Goal: Task Accomplishment & Management: Complete application form

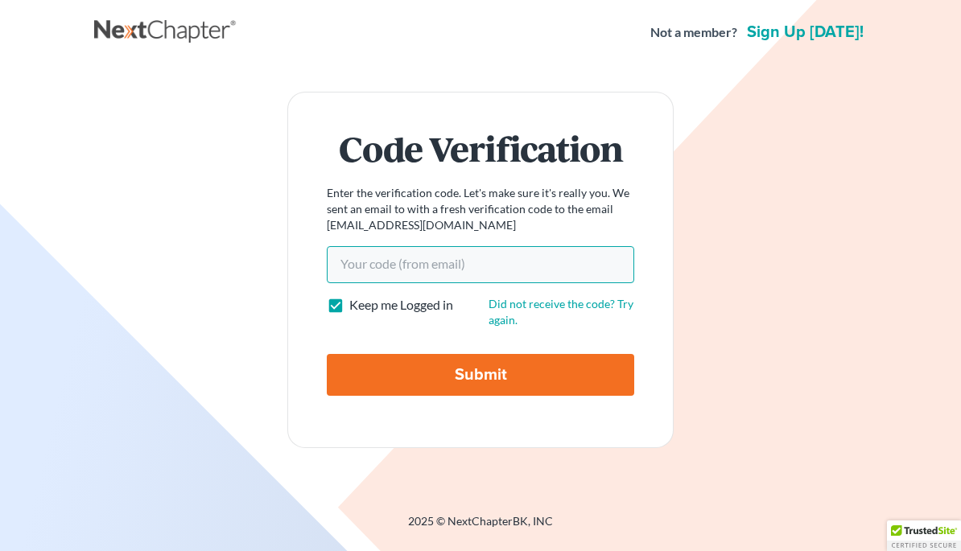
click at [487, 283] on input "Your code(from email)" at bounding box center [480, 264] width 307 height 37
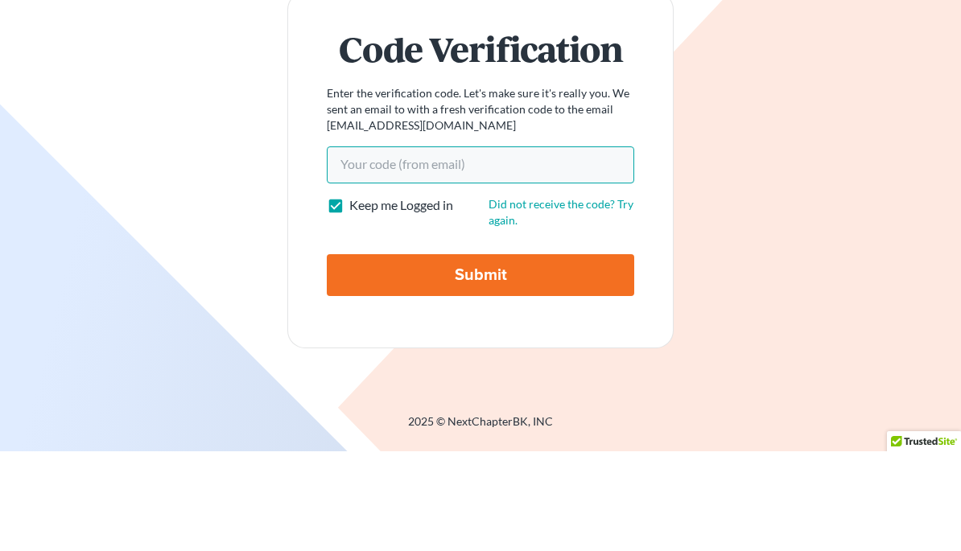
scroll to position [76, 0]
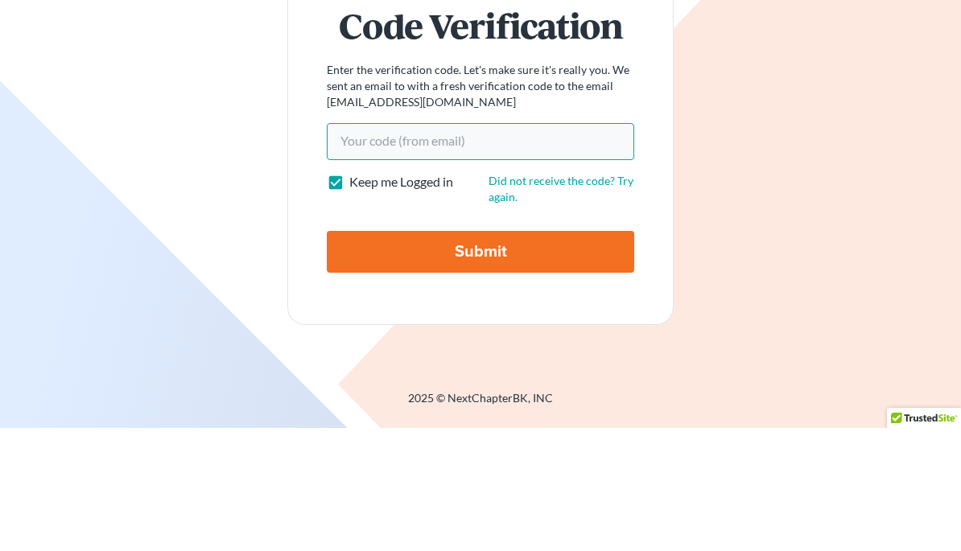
click at [409, 246] on input "Your code(from email)" at bounding box center [480, 264] width 307 height 37
paste input "55a937"
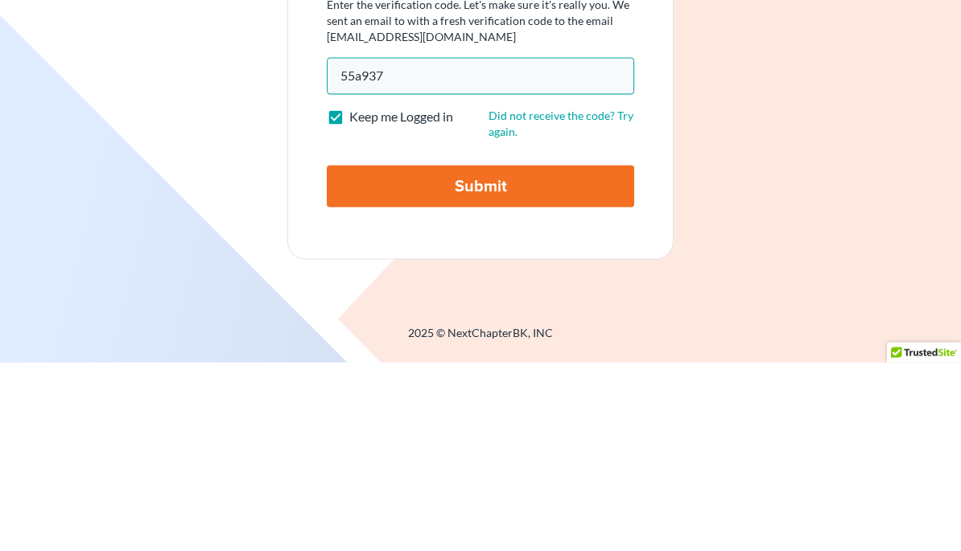
type input "55a937"
click at [561, 354] on input "Submit" at bounding box center [480, 375] width 307 height 42
type input "Thinking..."
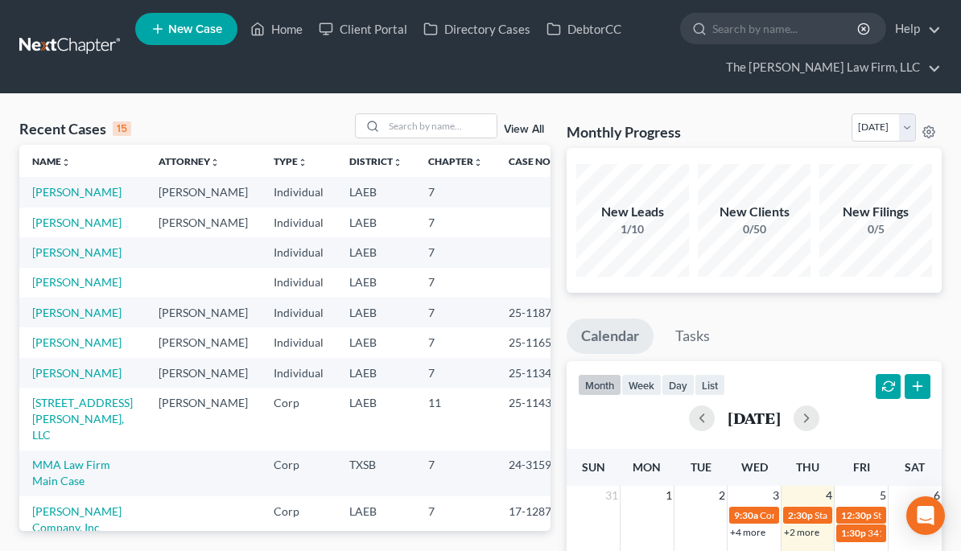
click at [45, 218] on link "[PERSON_NAME]" at bounding box center [76, 223] width 89 height 14
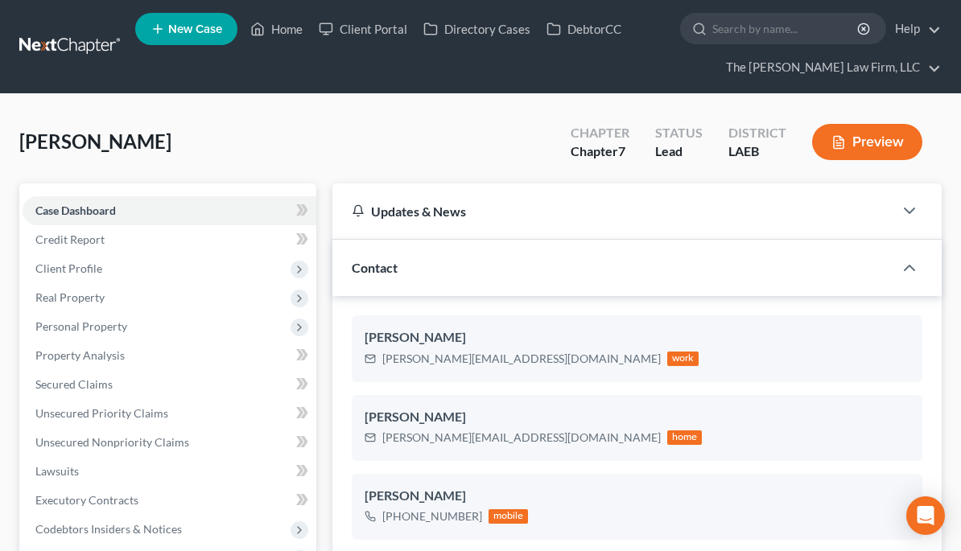
click at [872, 138] on button "Preview" at bounding box center [867, 142] width 110 height 36
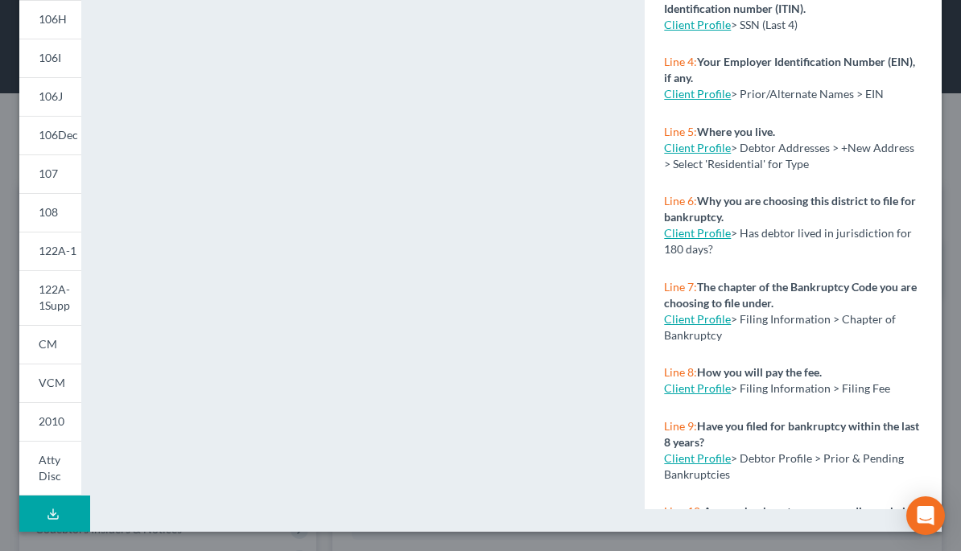
scroll to position [364, 0]
click at [40, 385] on span "VCM" at bounding box center [52, 383] width 27 height 14
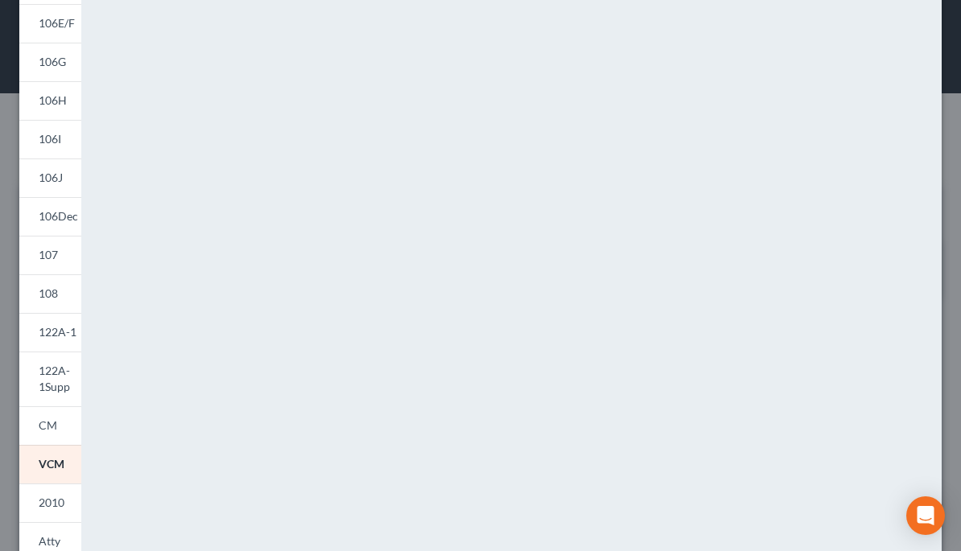
scroll to position [285, 0]
click at [39, 416] on span "CM" at bounding box center [48, 423] width 19 height 14
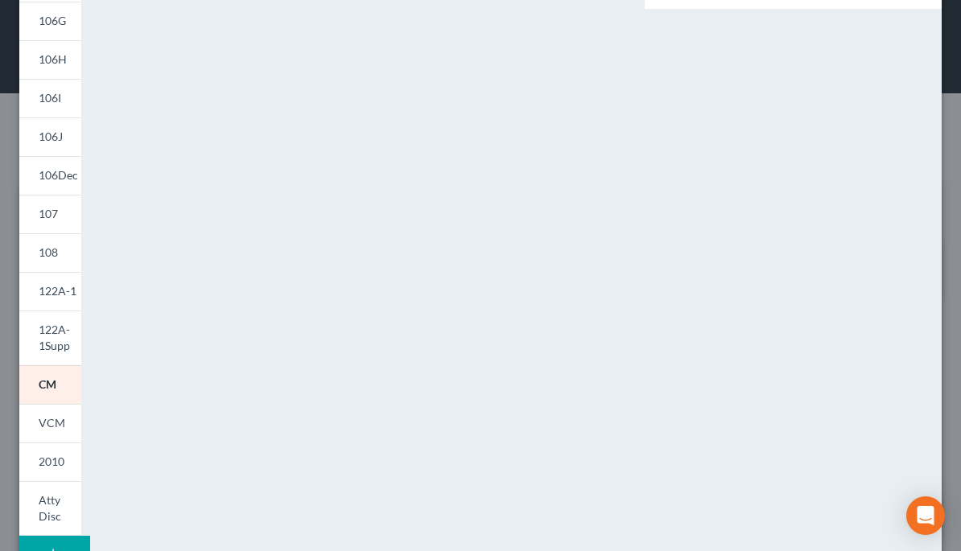
scroll to position [336, 0]
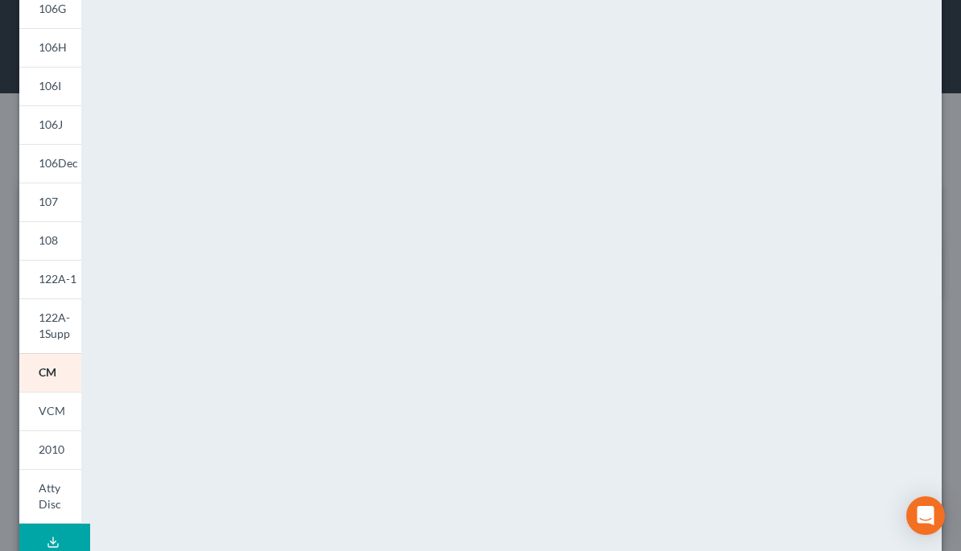
click at [49, 317] on span "122A-1Supp" at bounding box center [54, 326] width 31 height 30
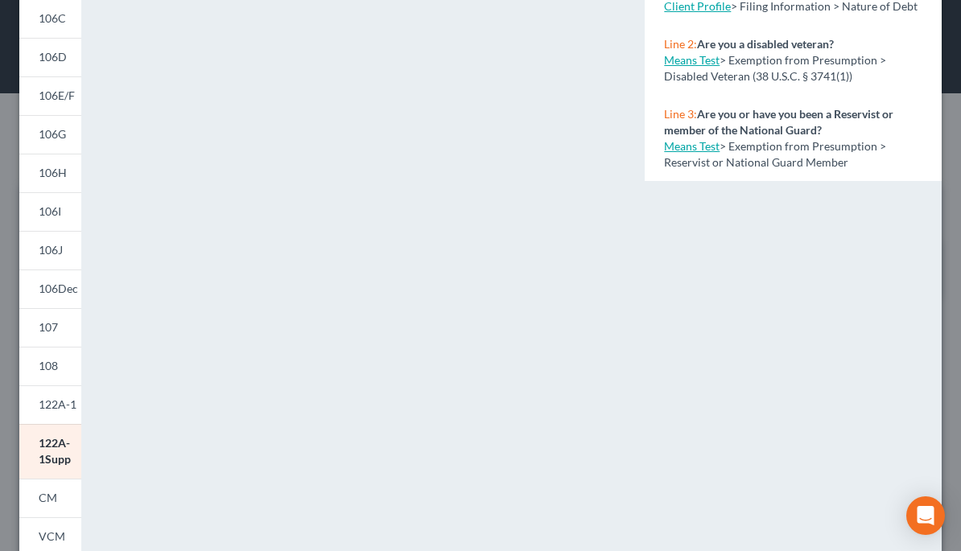
scroll to position [213, 0]
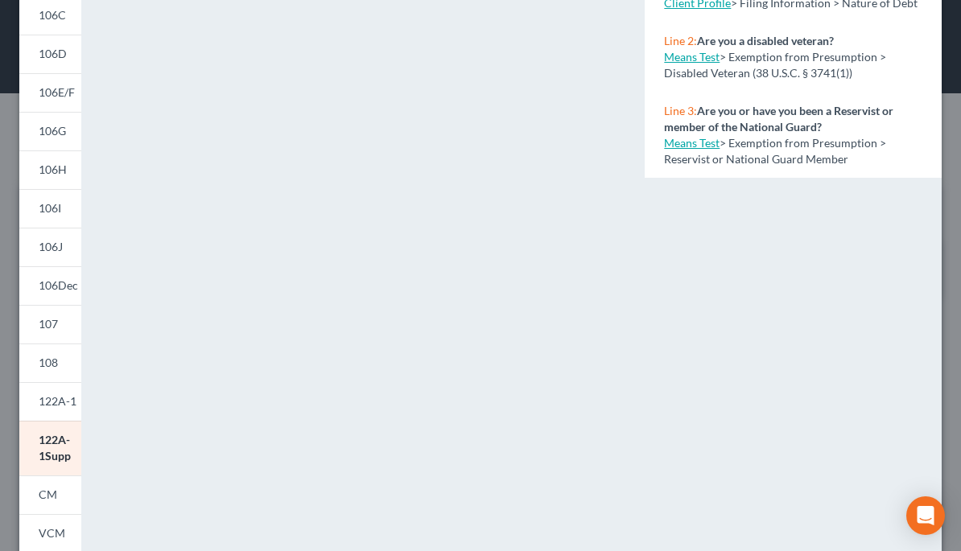
click at [44, 360] on span "108" at bounding box center [48, 363] width 19 height 14
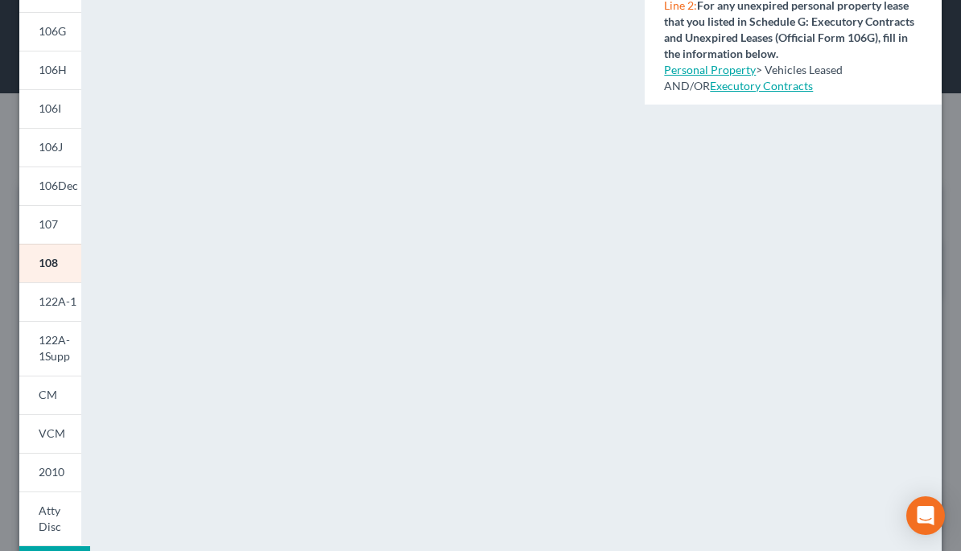
scroll to position [311, 0]
click at [39, 233] on link "107" at bounding box center [50, 226] width 62 height 39
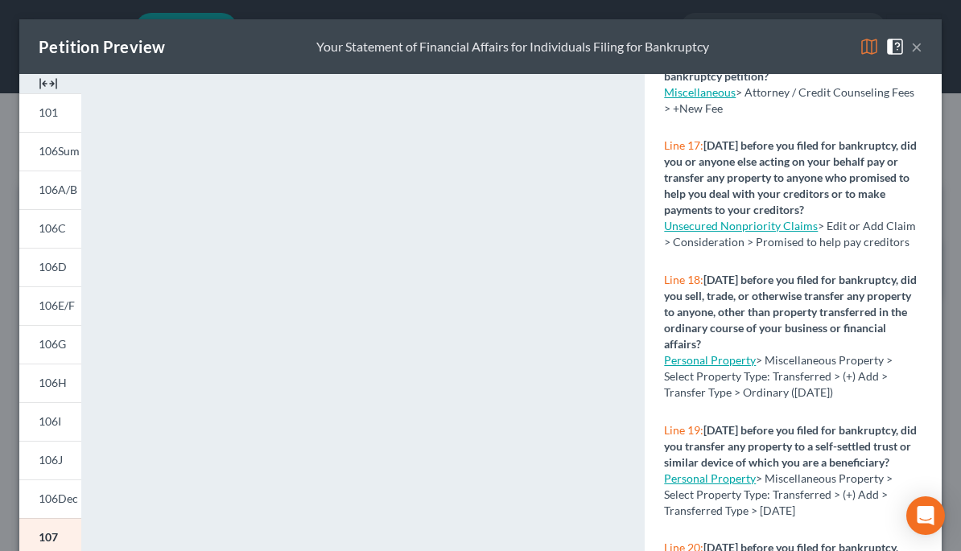
scroll to position [0, 0]
click at [921, 45] on button "×" at bounding box center [916, 46] width 11 height 19
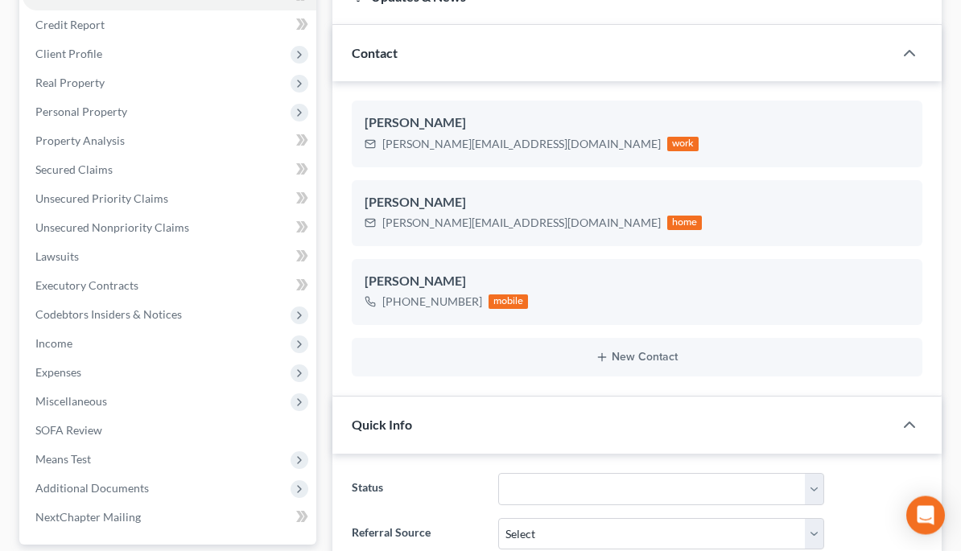
scroll to position [218, 0]
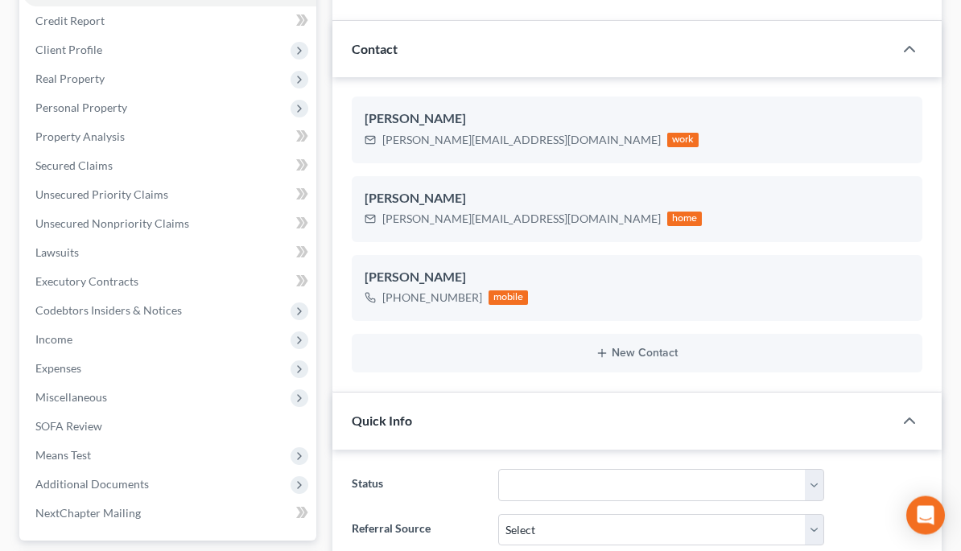
click at [125, 431] on link "SOFA Review" at bounding box center [170, 427] width 294 height 29
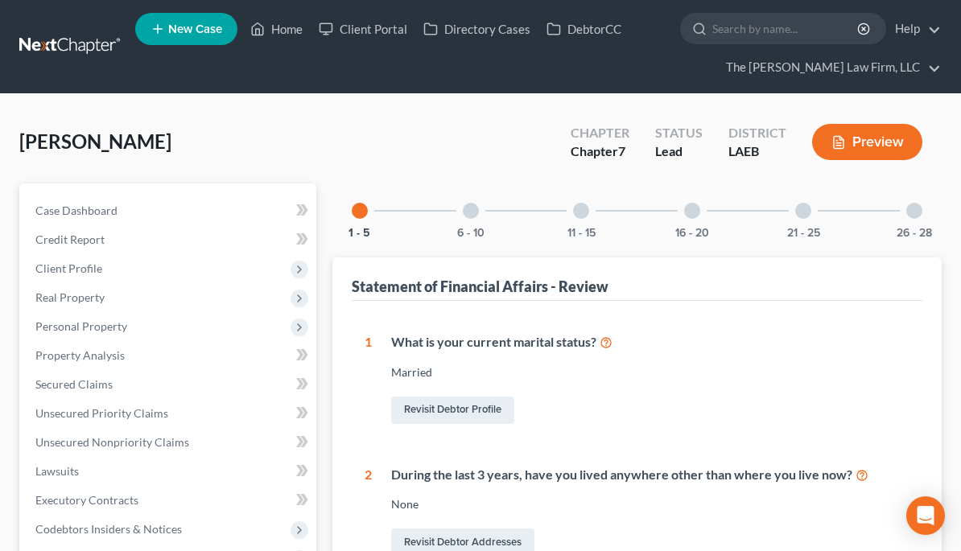
click at [873, 149] on button "Preview" at bounding box center [867, 142] width 110 height 36
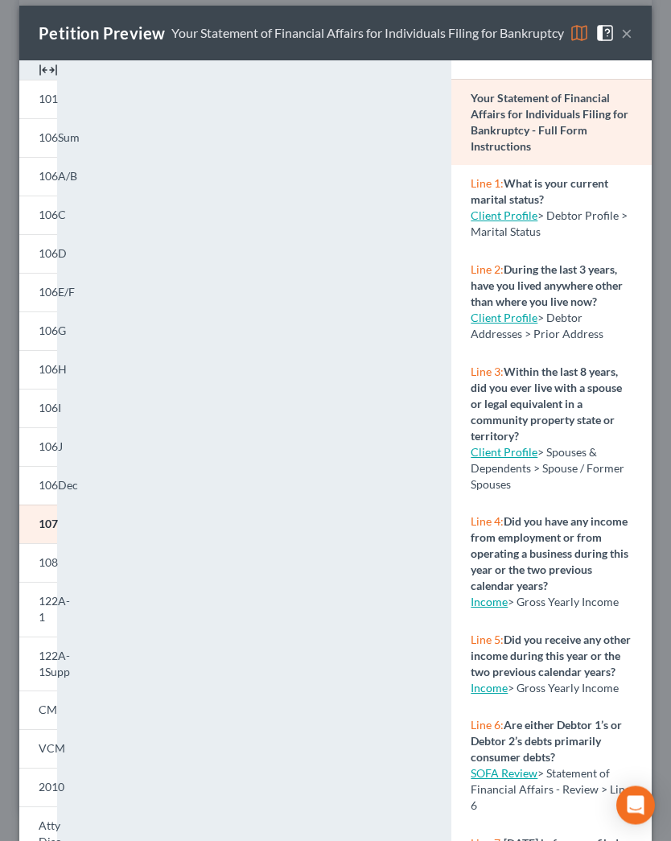
click at [584, 37] on img at bounding box center [579, 33] width 19 height 19
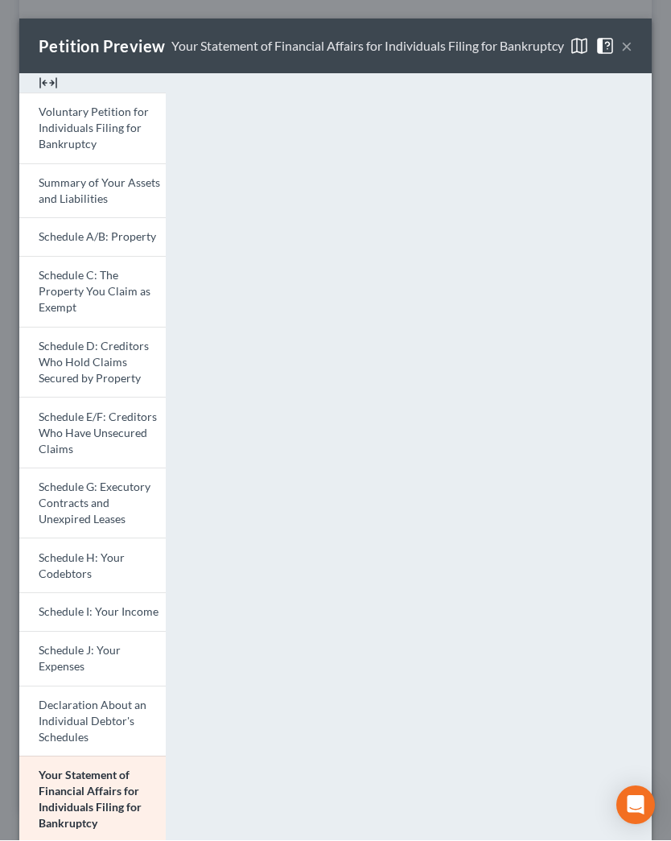
click at [29, 78] on div at bounding box center [92, 83] width 146 height 19
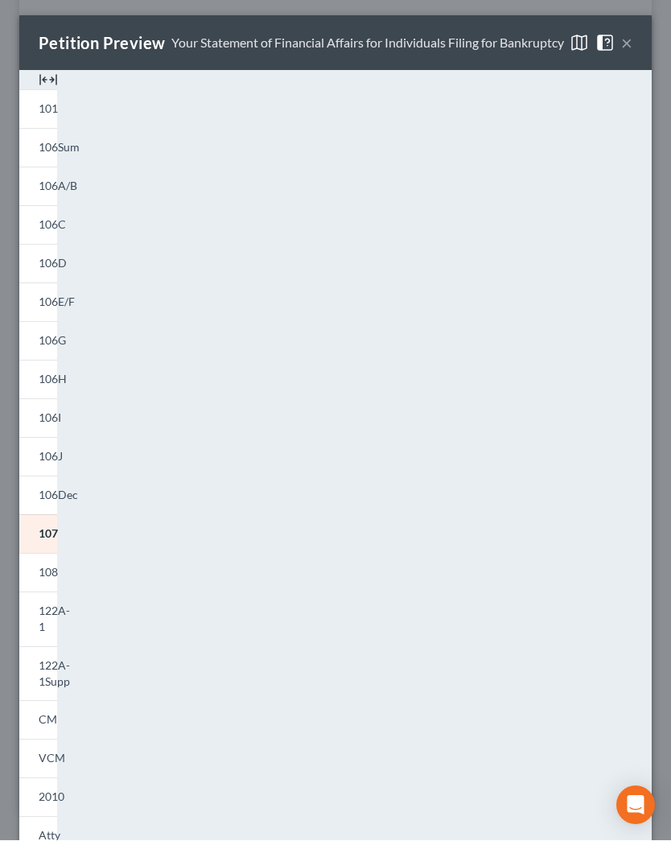
click at [571, 49] on img at bounding box center [579, 43] width 19 height 19
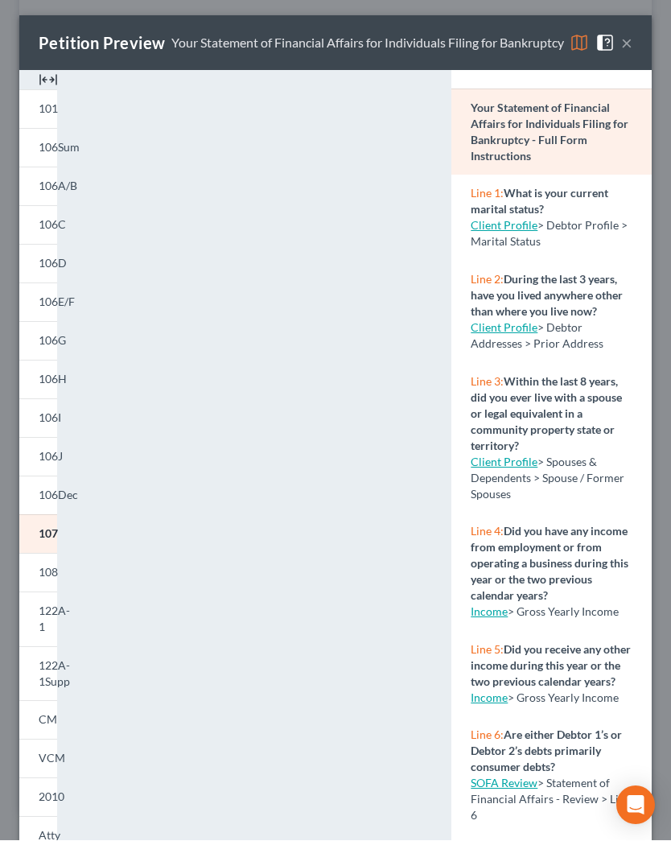
click at [586, 40] on img at bounding box center [579, 43] width 19 height 19
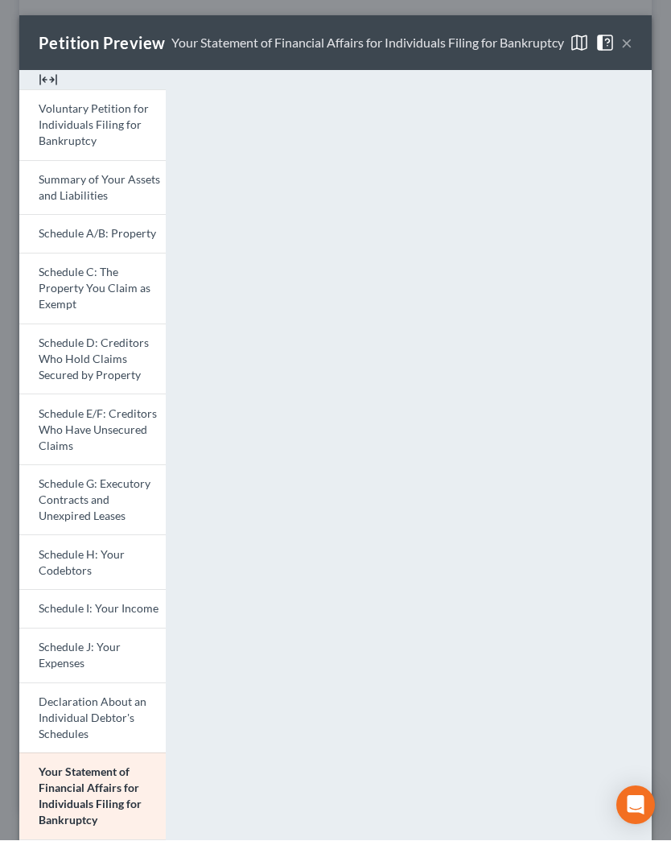
click at [631, 42] on button "×" at bounding box center [626, 43] width 11 height 19
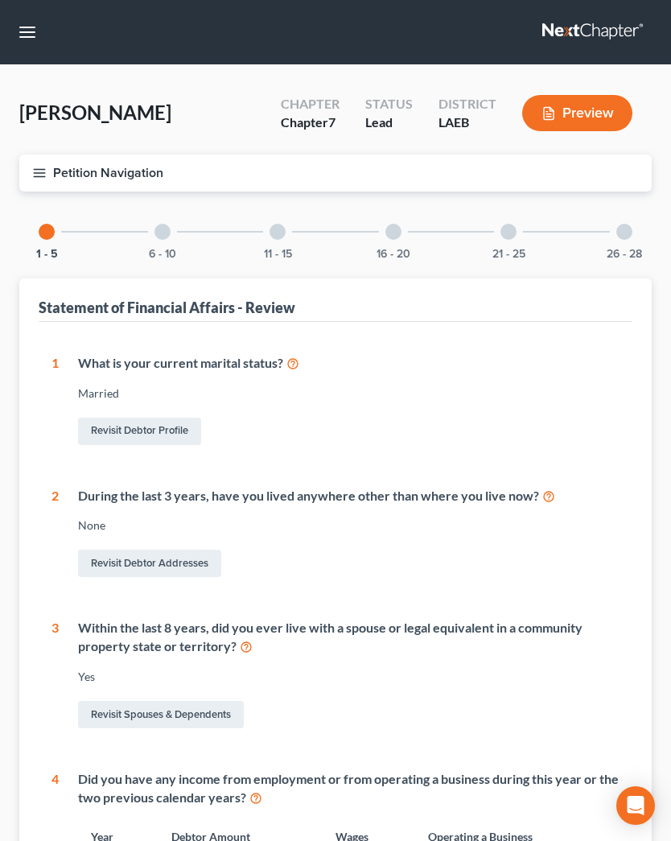
click at [159, 232] on div at bounding box center [162, 232] width 16 height 16
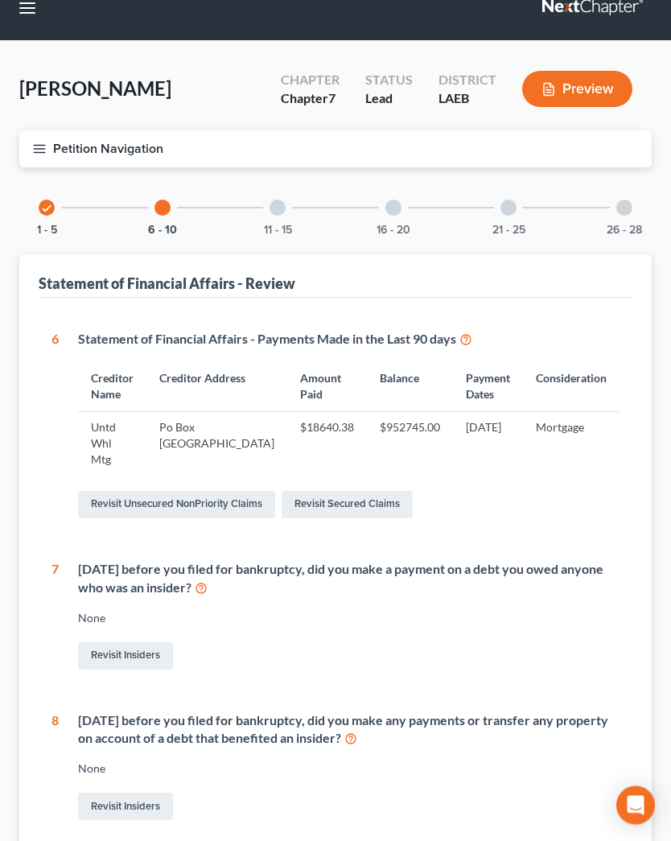
scroll to position [24, 0]
click at [273, 214] on div "11 - 15" at bounding box center [277, 207] width 55 height 55
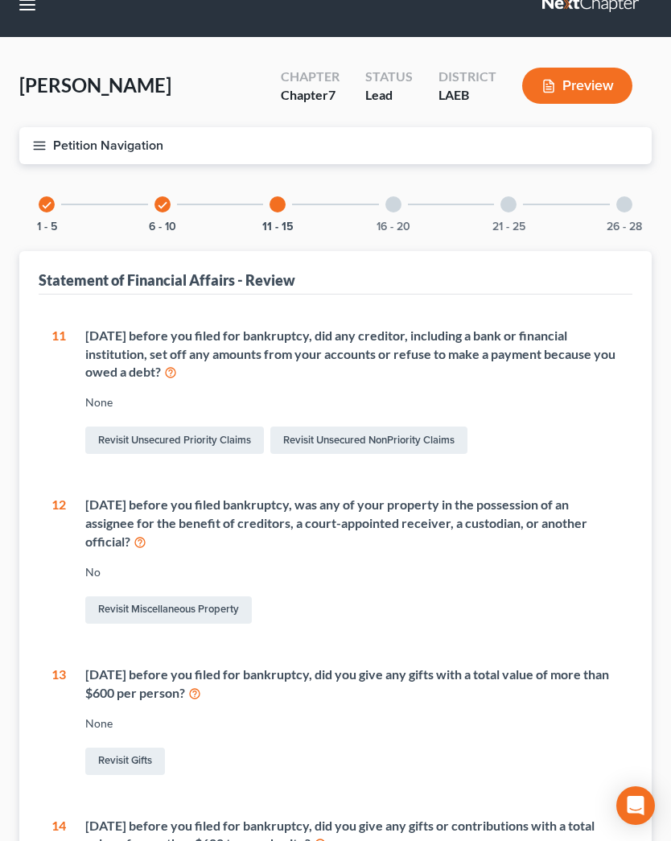
scroll to position [28, 0]
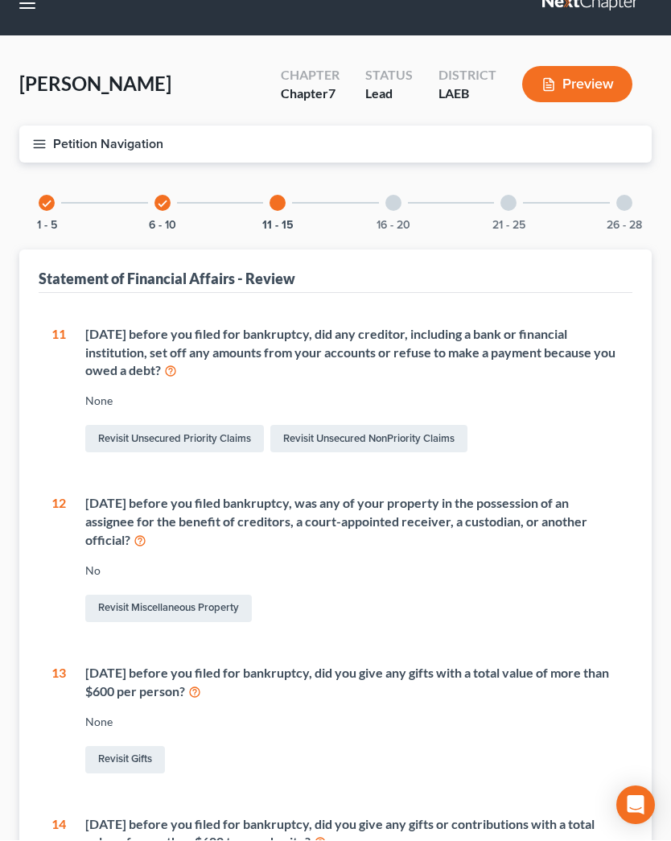
click at [394, 204] on div at bounding box center [393, 204] width 16 height 16
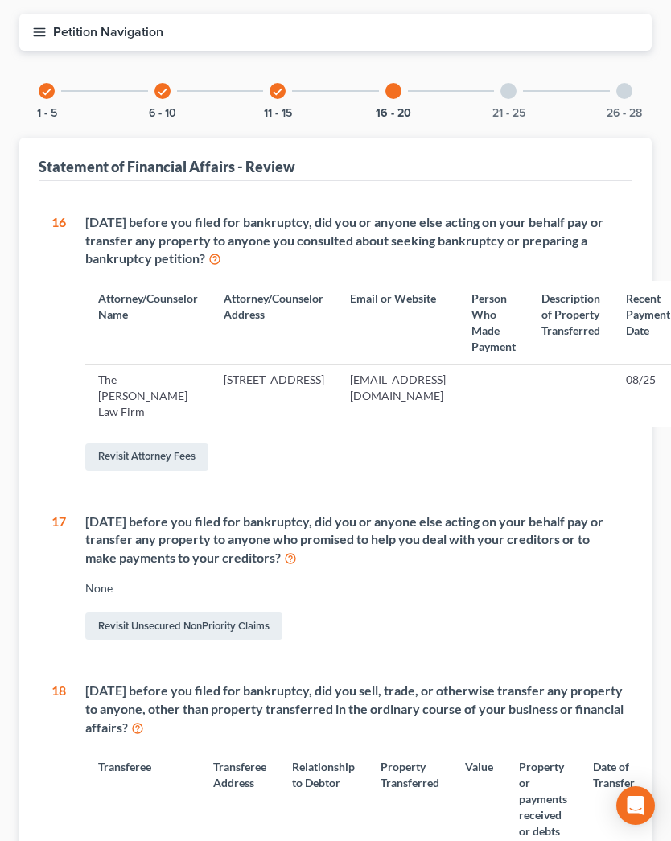
scroll to position [0, 0]
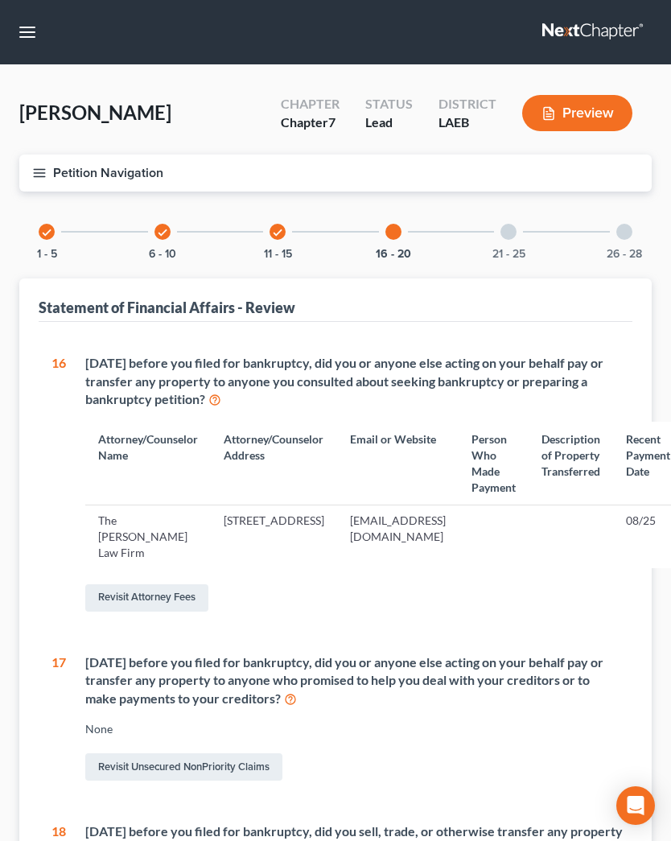
click at [510, 249] on button "21 - 25" at bounding box center [508, 254] width 33 height 11
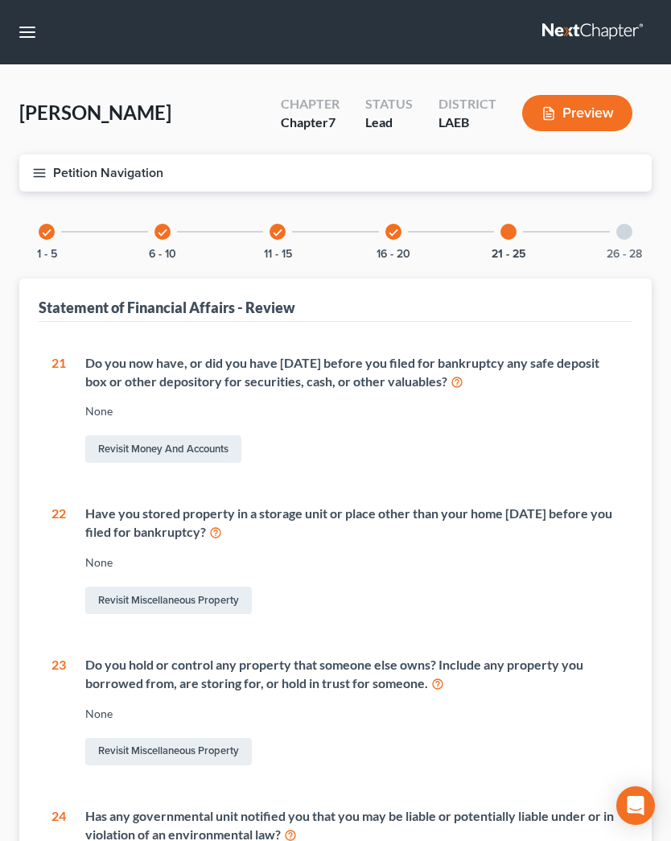
click at [628, 237] on div at bounding box center [624, 232] width 16 height 16
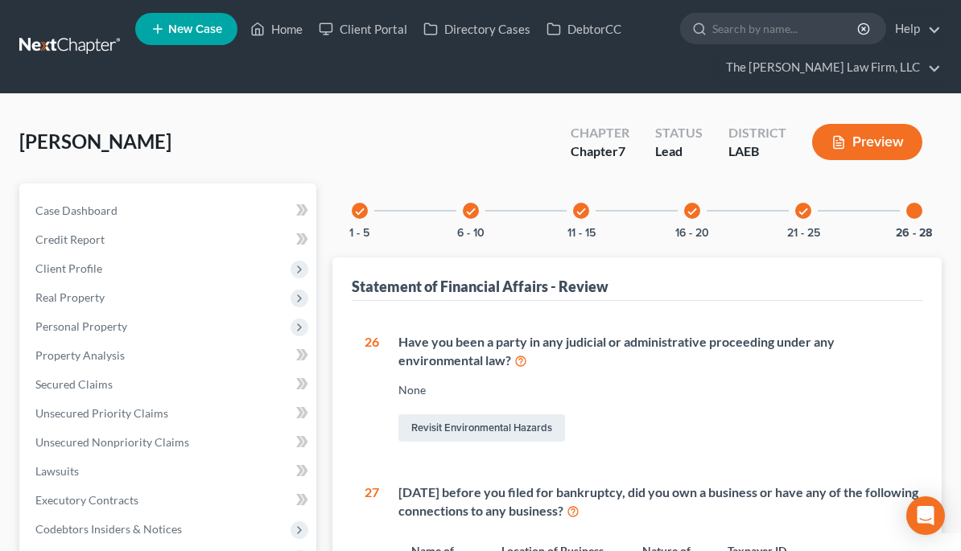
click at [805, 212] on icon "check" at bounding box center [802, 211] width 11 height 11
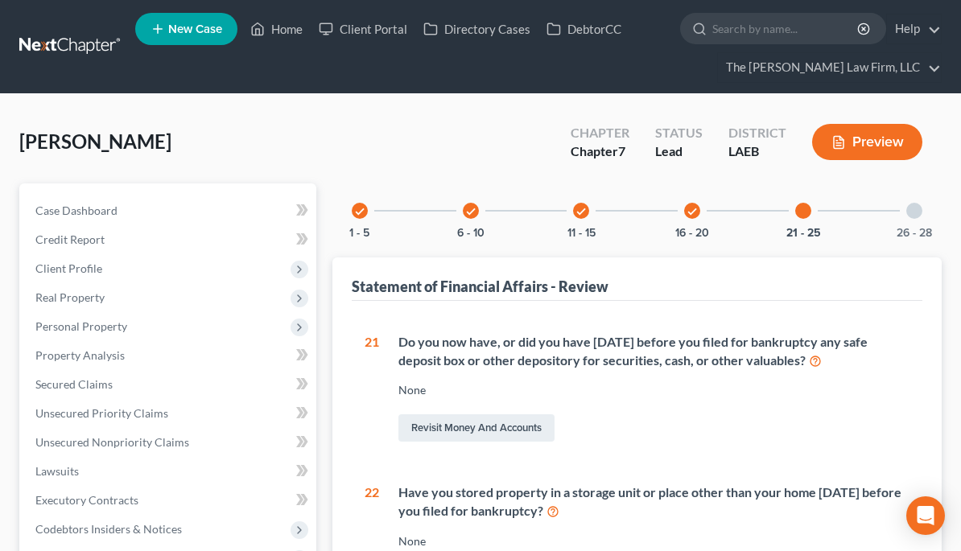
click at [689, 220] on div "check 16 - 20" at bounding box center [692, 210] width 55 height 55
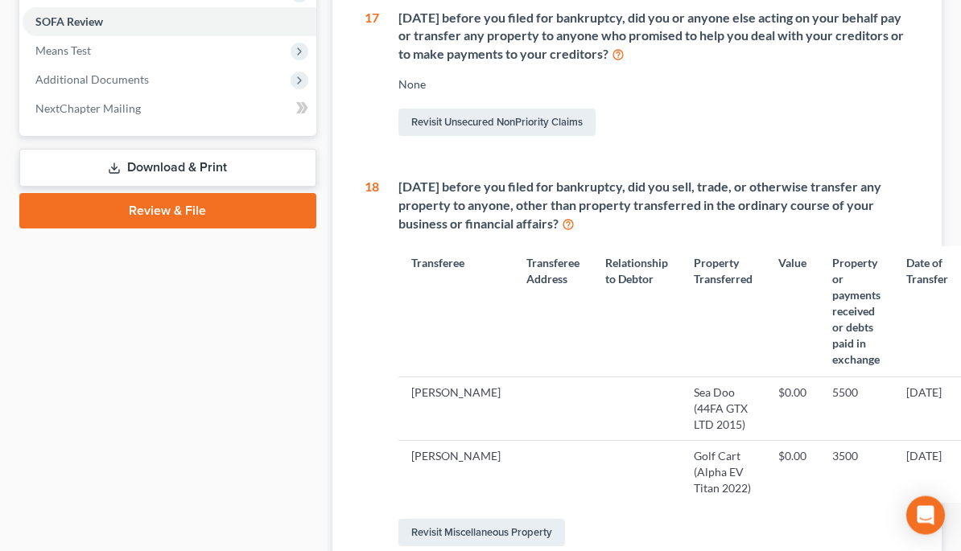
scroll to position [641, 0]
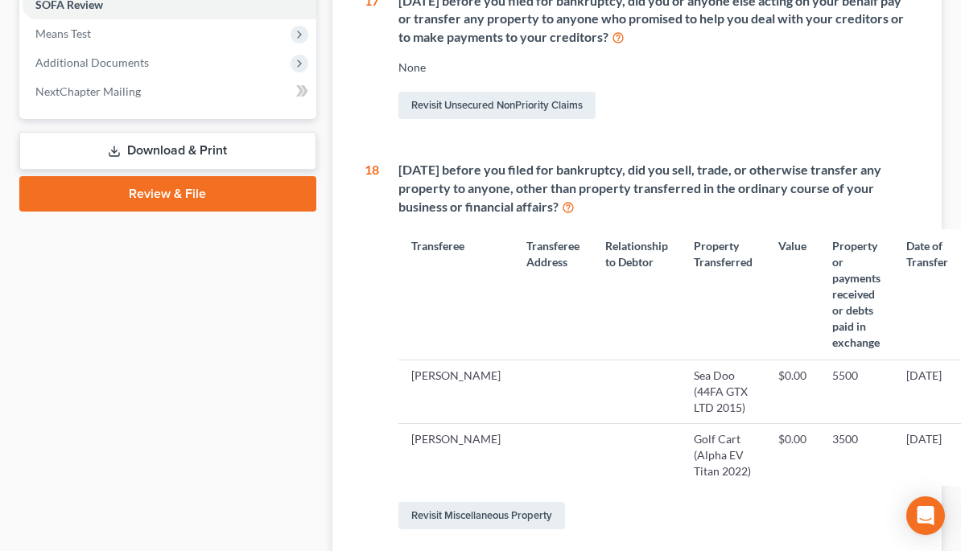
click at [526, 511] on link "Revisit Miscellaneous Property" at bounding box center [481, 515] width 167 height 27
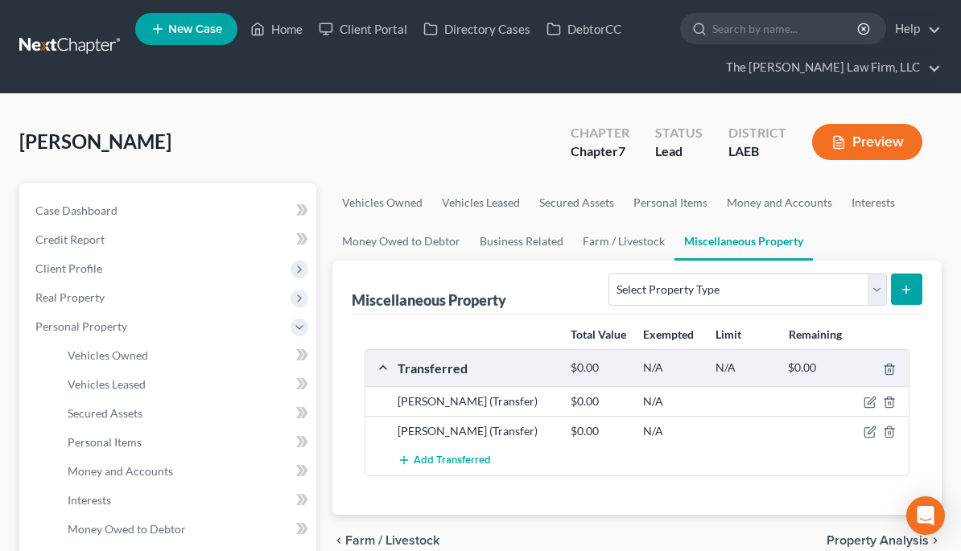
click at [869, 403] on icon "button" at bounding box center [870, 401] width 7 height 7
select select "Ordinary ([DATE])"
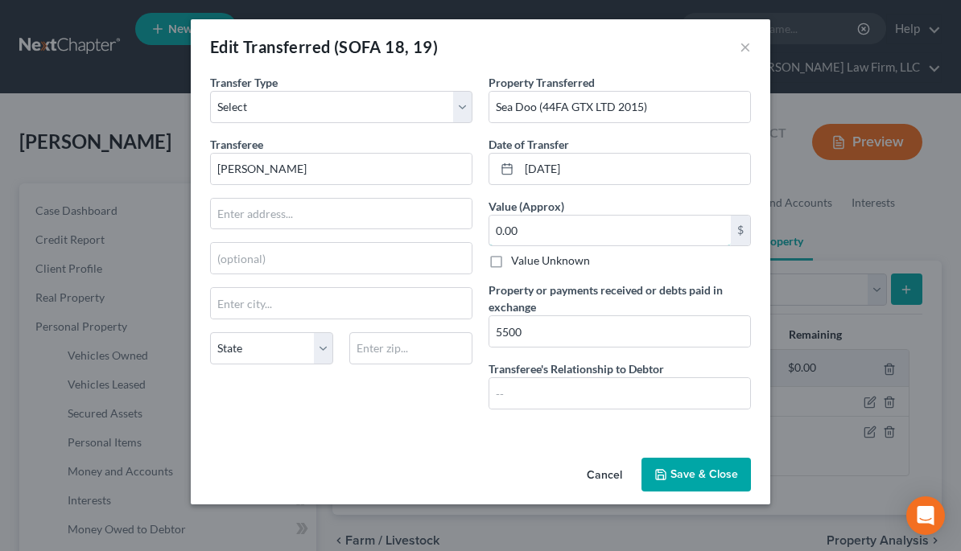
click at [541, 224] on input "0.00" at bounding box center [609, 231] width 241 height 31
type input "5,500"
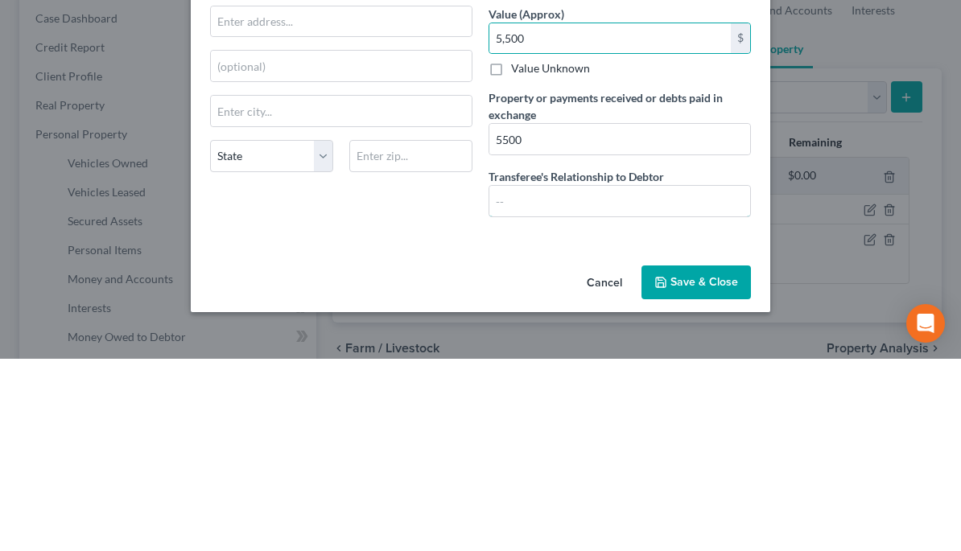
click at [540, 378] on input "text" at bounding box center [619, 393] width 261 height 31
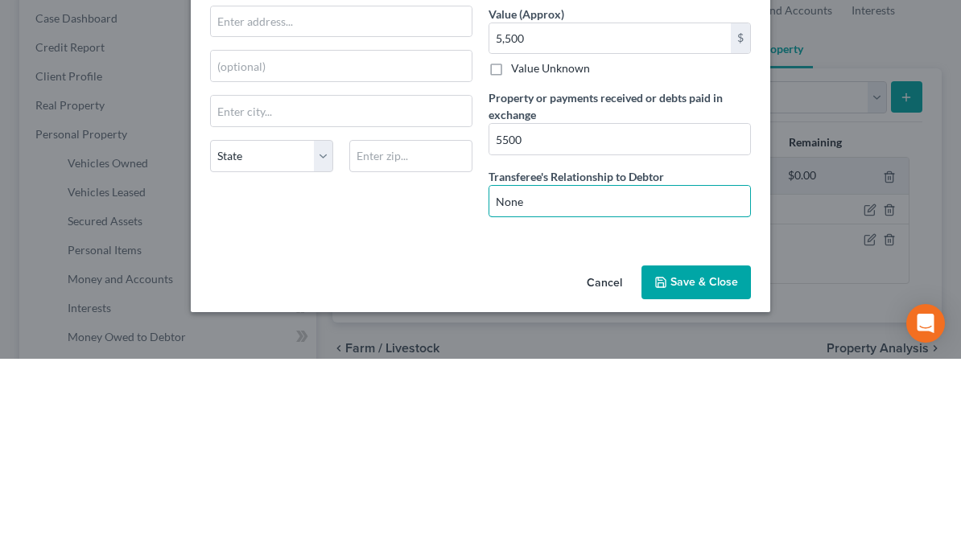
type input "None"
click at [546, 316] on input "5500" at bounding box center [619, 331] width 261 height 31
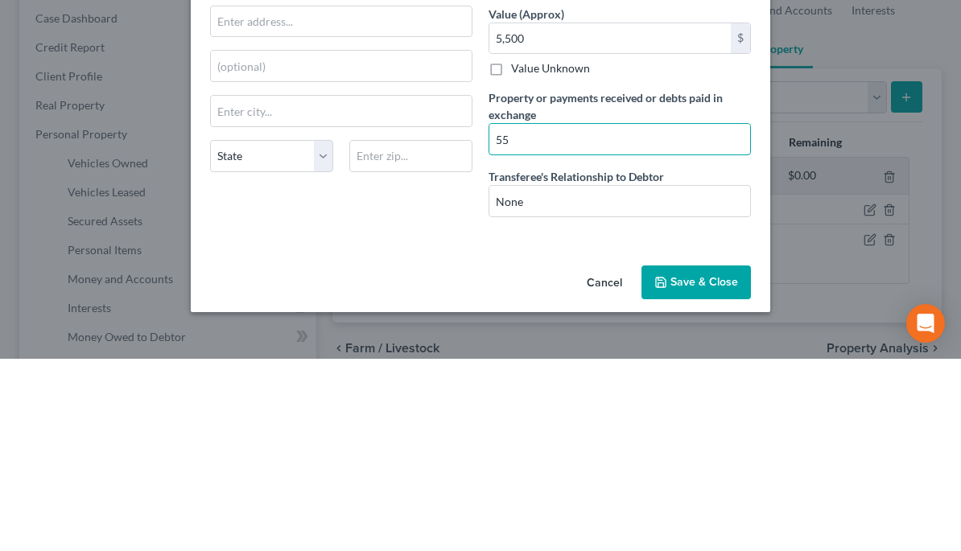
type input "5"
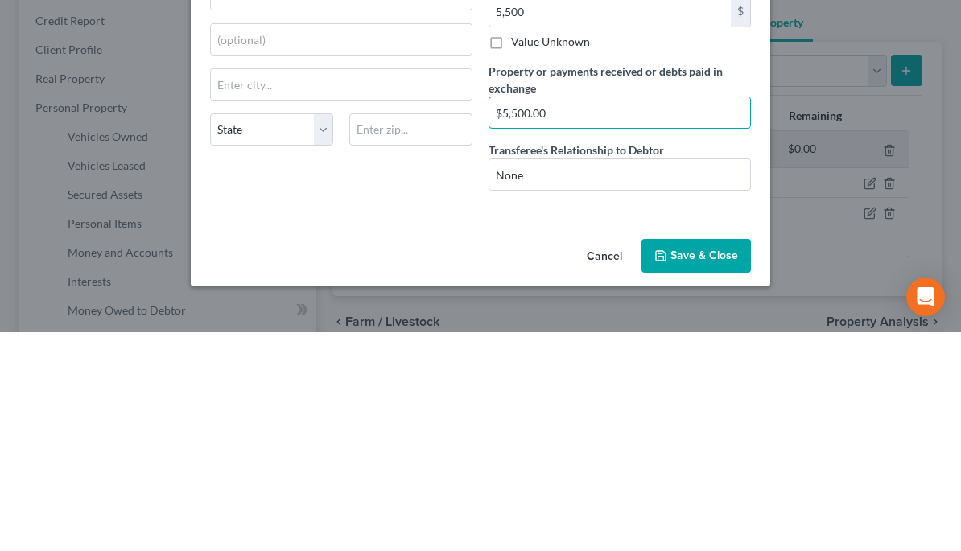
type input "$5,500.00"
click at [720, 458] on button "Save & Close" at bounding box center [695, 475] width 109 height 34
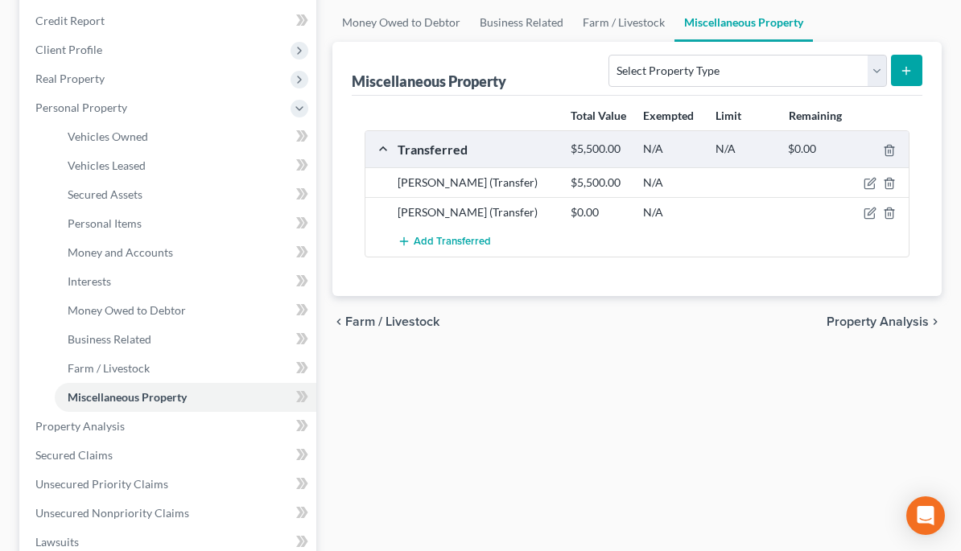
click at [867, 213] on icon "button" at bounding box center [869, 213] width 13 height 13
select select "Ordinary ([DATE])"
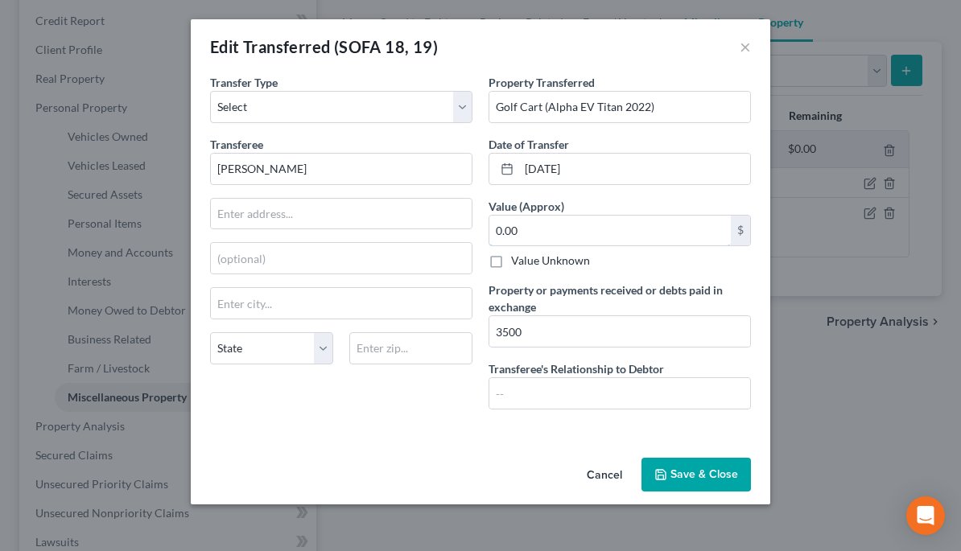
click at [652, 231] on input "0.00" at bounding box center [609, 231] width 241 height 31
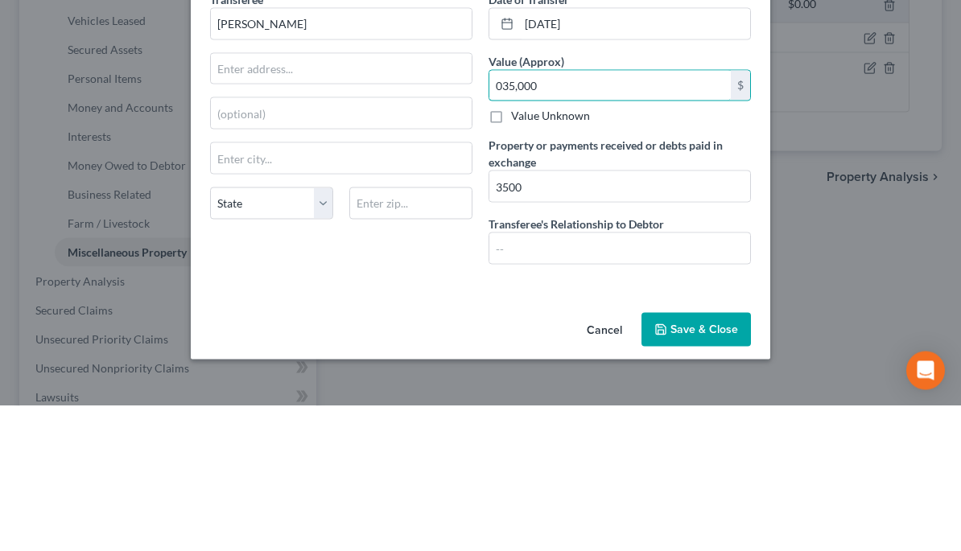
click at [563, 216] on input "035,000" at bounding box center [609, 231] width 241 height 31
type input "0"
type input "3,500"
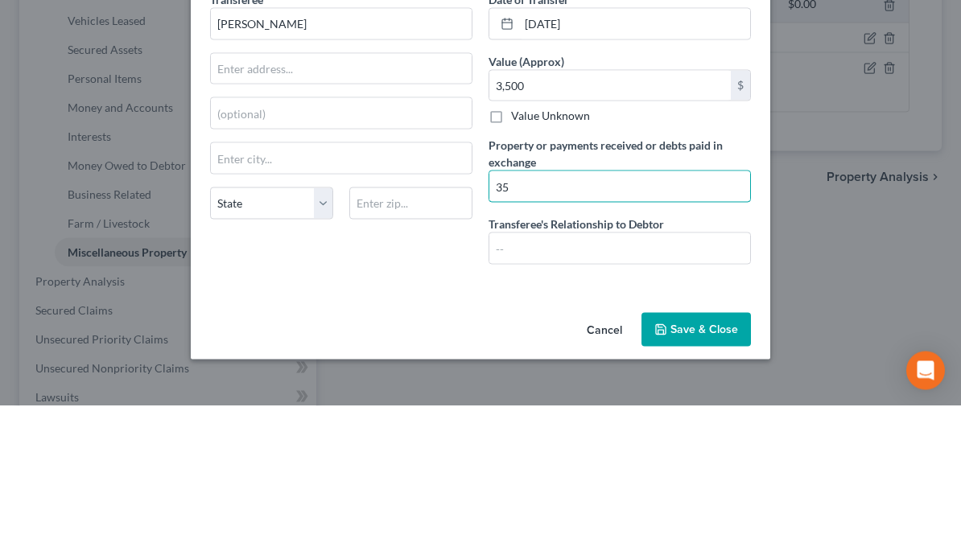
type input "3"
type input "$3,500"
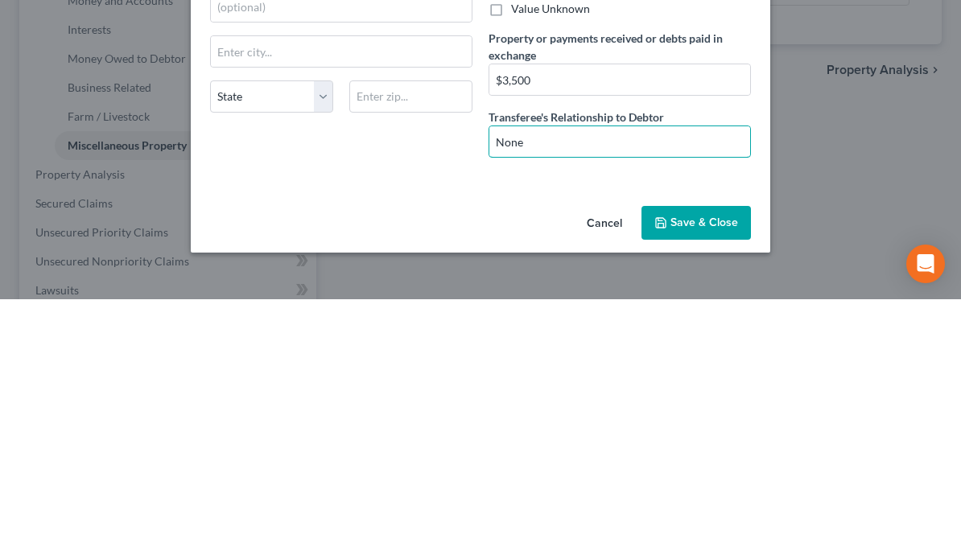
type input "None"
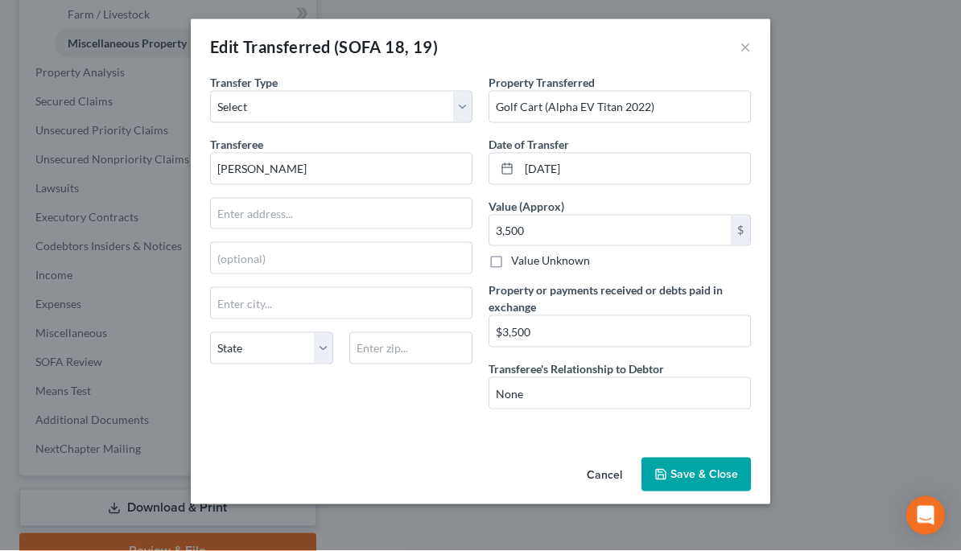
scroll to position [574, 0]
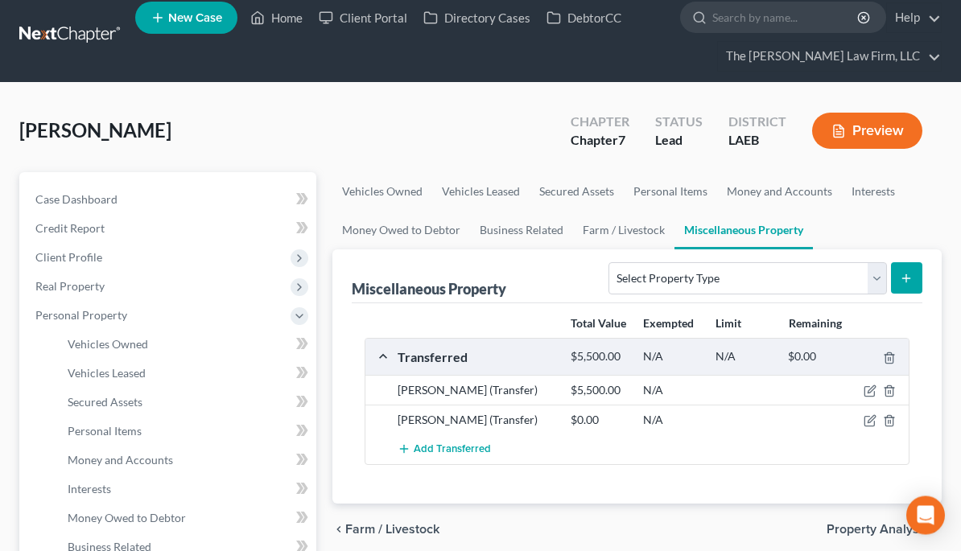
scroll to position [14, 0]
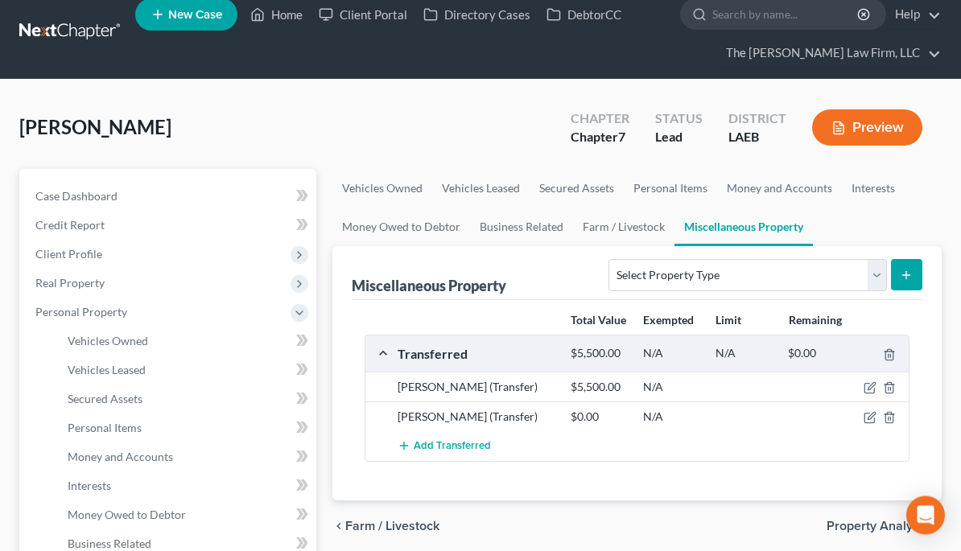
click at [867, 419] on icon "button" at bounding box center [870, 417] width 7 height 7
select select "Ordinary ([DATE])"
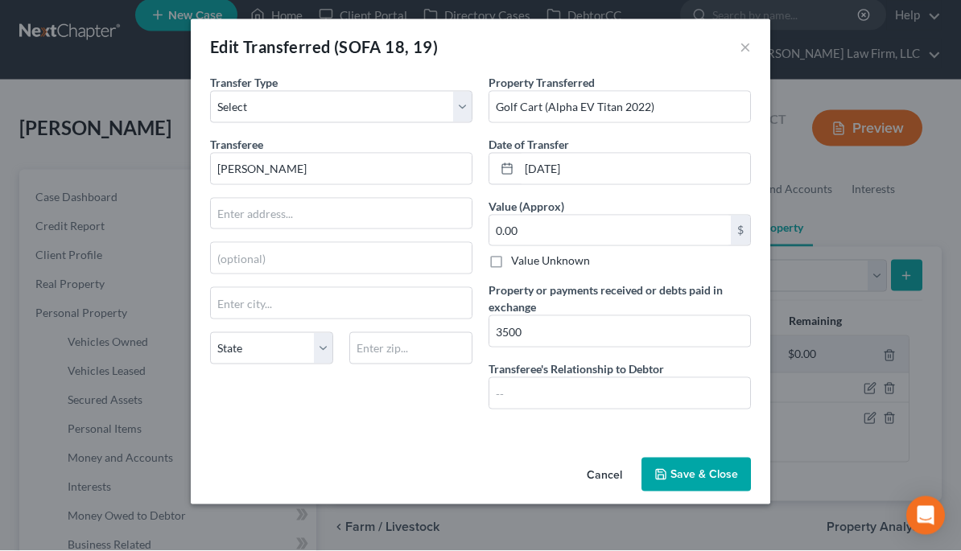
scroll to position [14, 0]
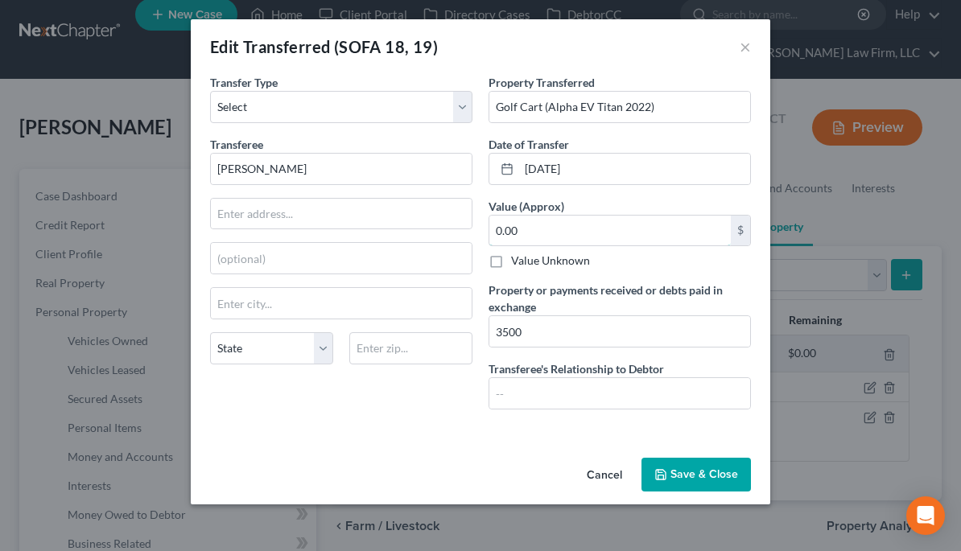
click at [535, 225] on input "0.00" at bounding box center [609, 231] width 241 height 31
type input "3,500"
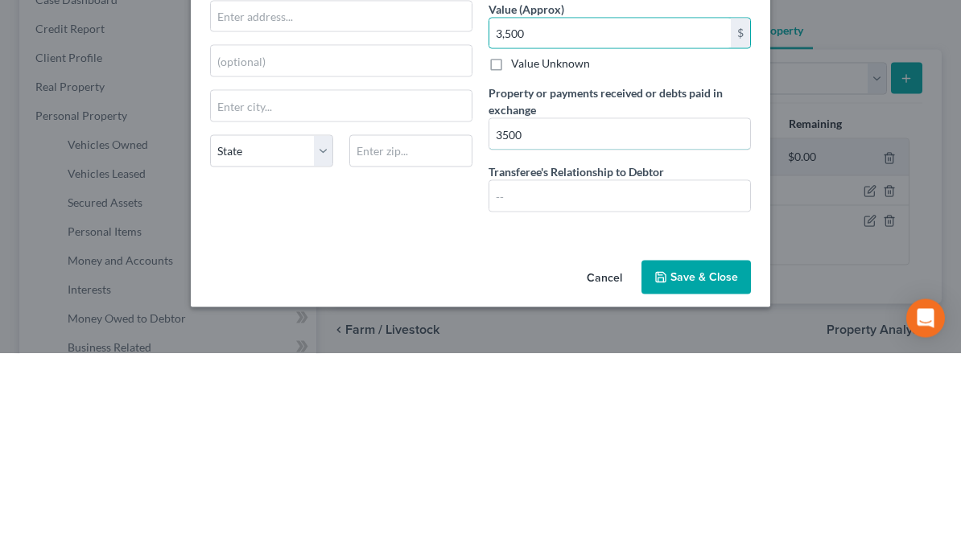
click at [546, 316] on input "3500" at bounding box center [619, 331] width 261 height 31
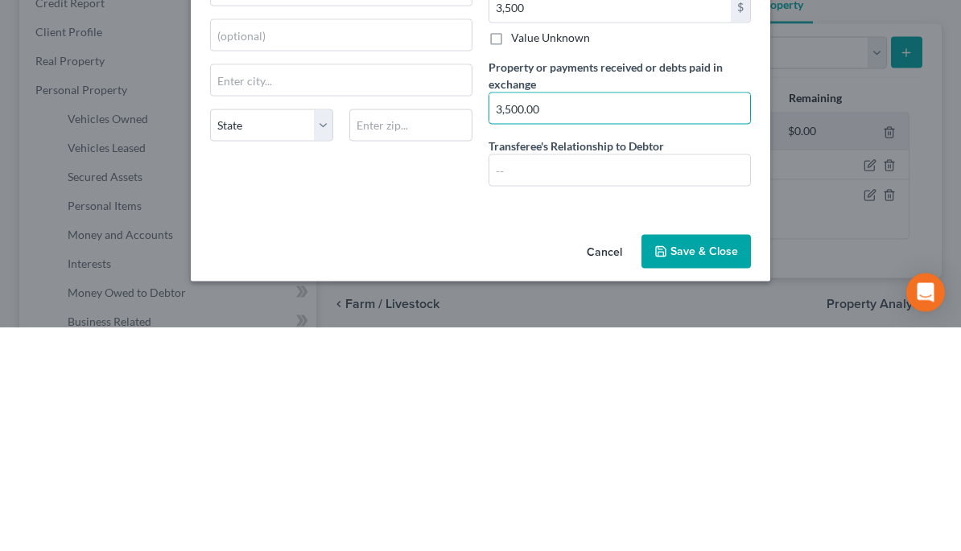
type input "3,500.00"
click at [701, 458] on button "Save & Close" at bounding box center [695, 475] width 109 height 34
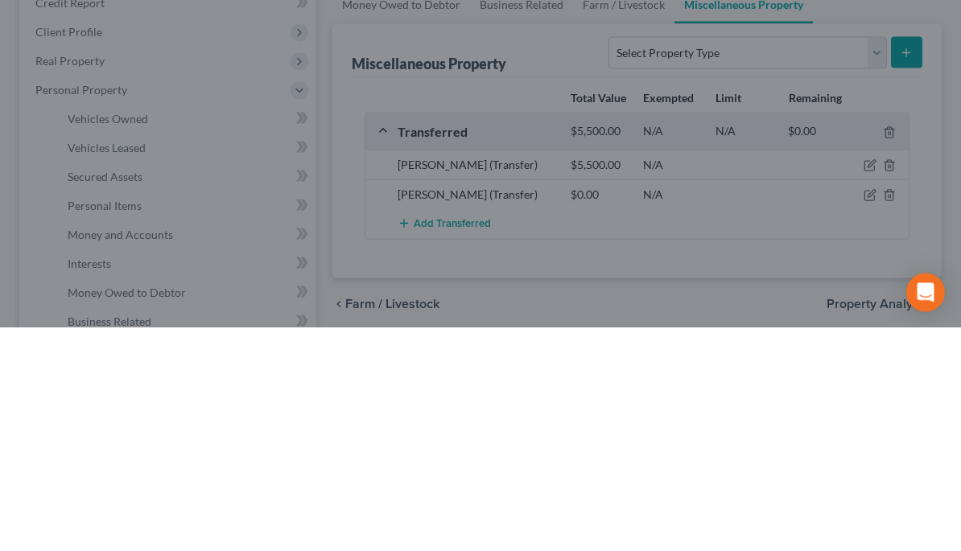
scroll to position [237, 0]
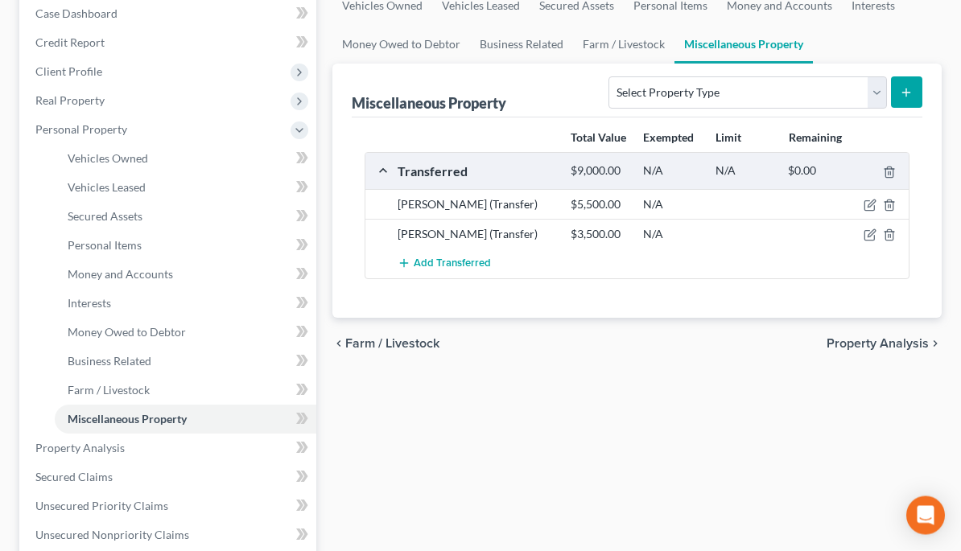
click at [79, 245] on span "Personal Items" at bounding box center [105, 246] width 74 height 14
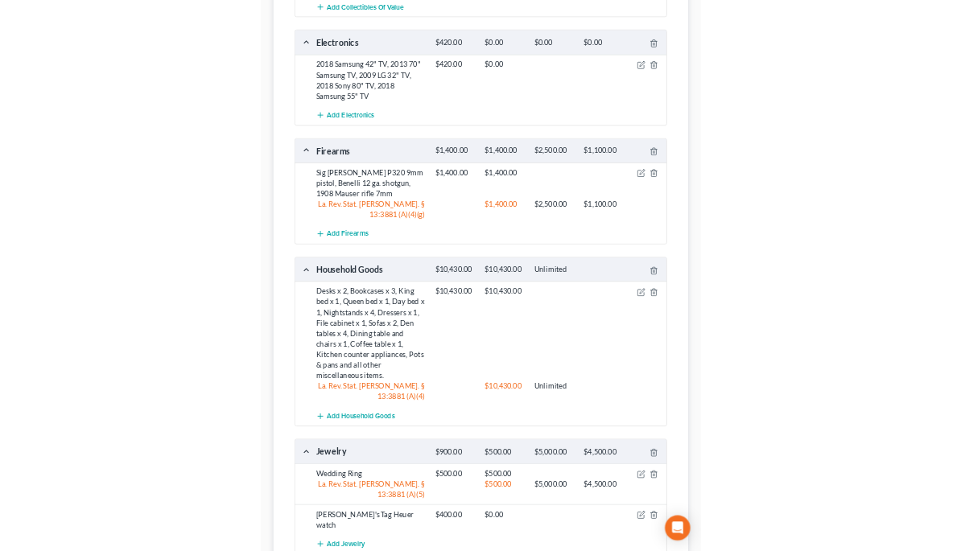
scroll to position [724, 0]
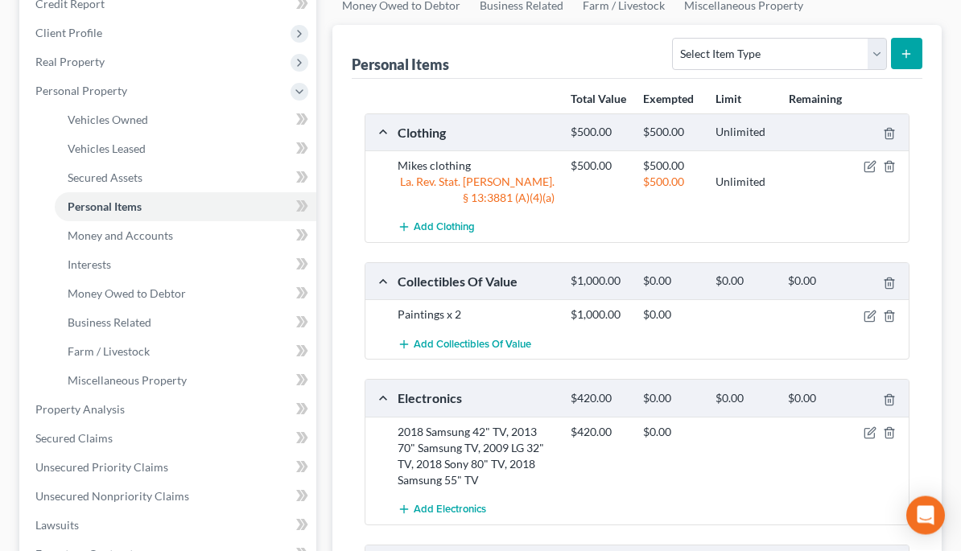
click at [82, 237] on span "Money and Accounts" at bounding box center [120, 236] width 105 height 14
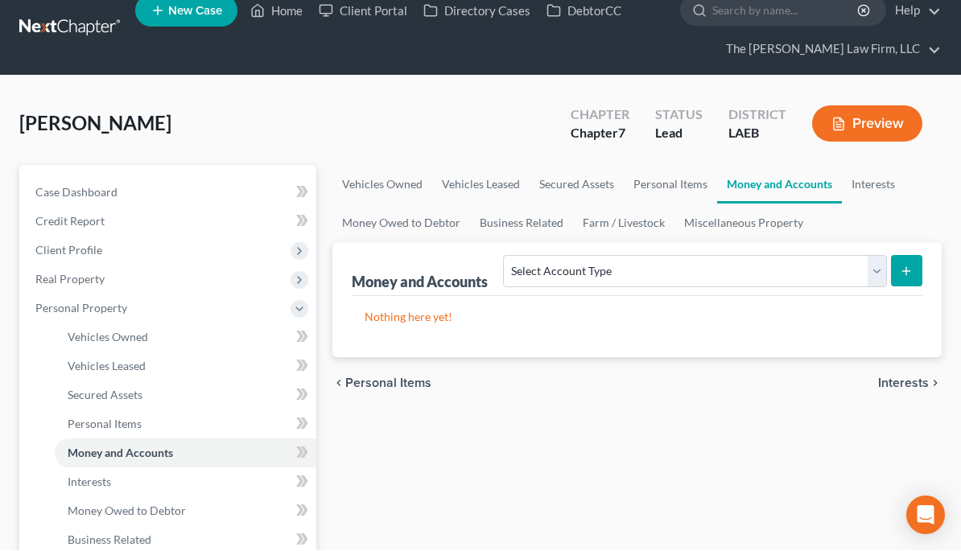
scroll to position [19, 0]
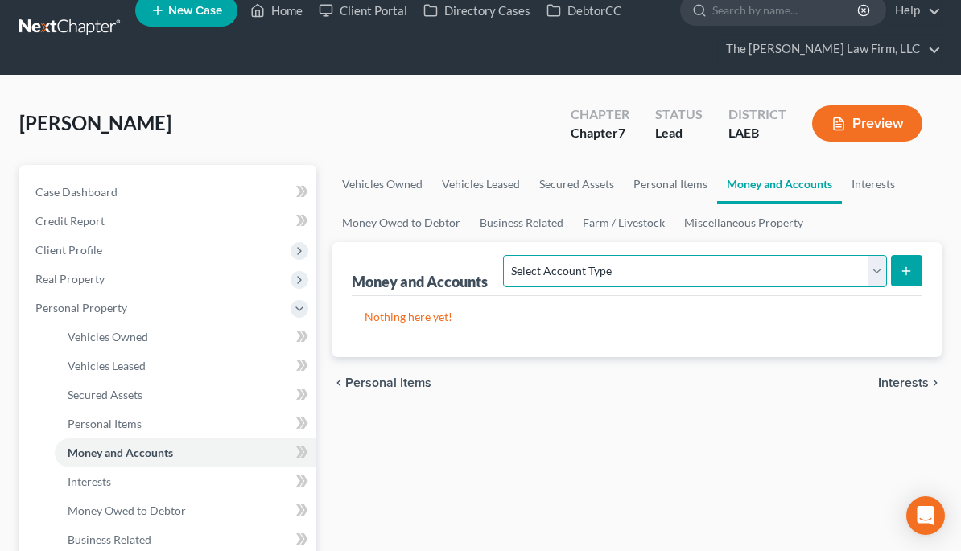
click at [880, 271] on select "Select Account Type Brokerage (A/B: 18, SOFA: 20) Cash on Hand (A/B: 16) Certif…" at bounding box center [694, 271] width 383 height 32
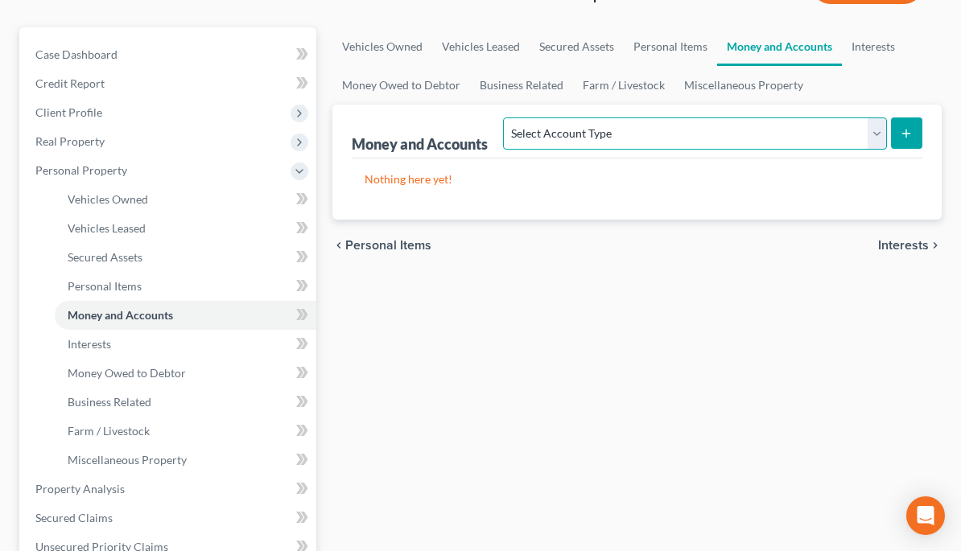
scroll to position [155, 0]
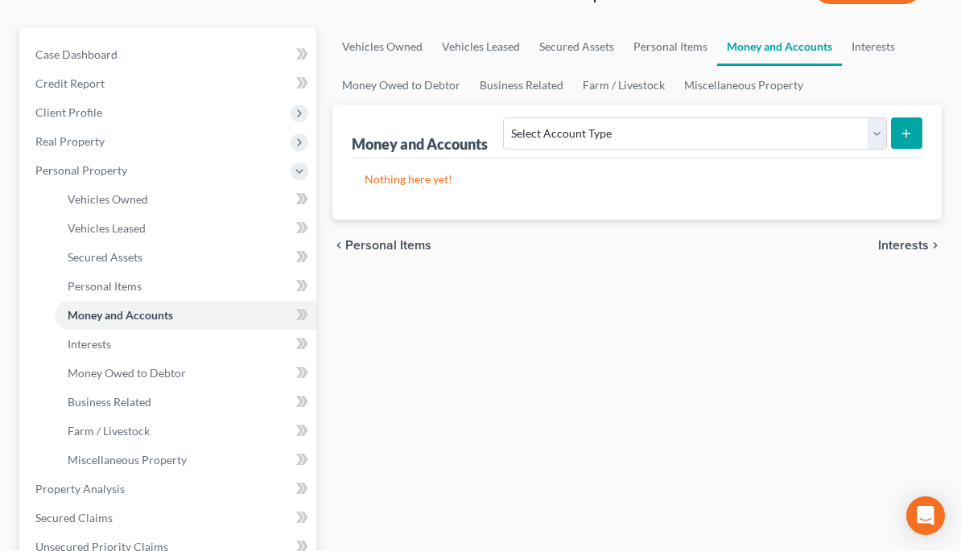
click at [73, 348] on span "Interests" at bounding box center [89, 344] width 43 height 14
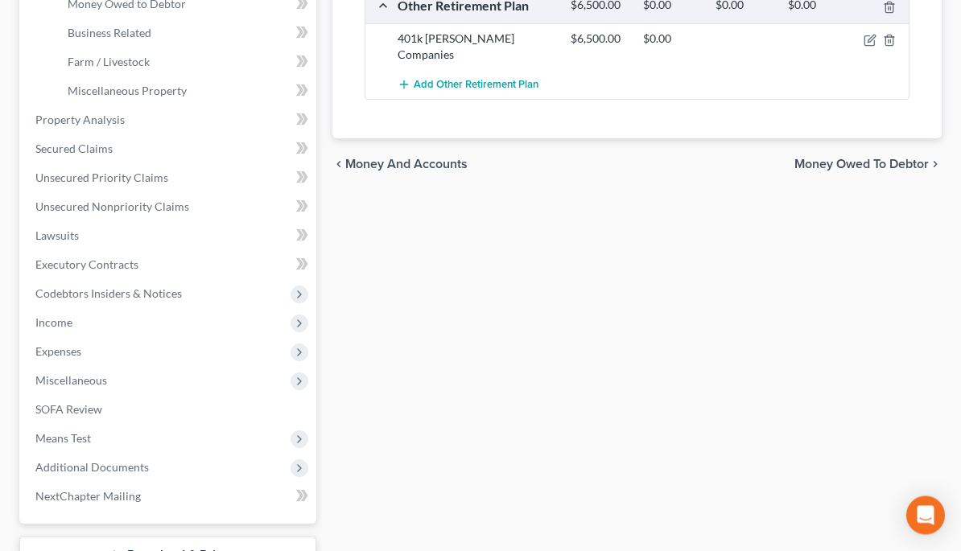
scroll to position [574, 0]
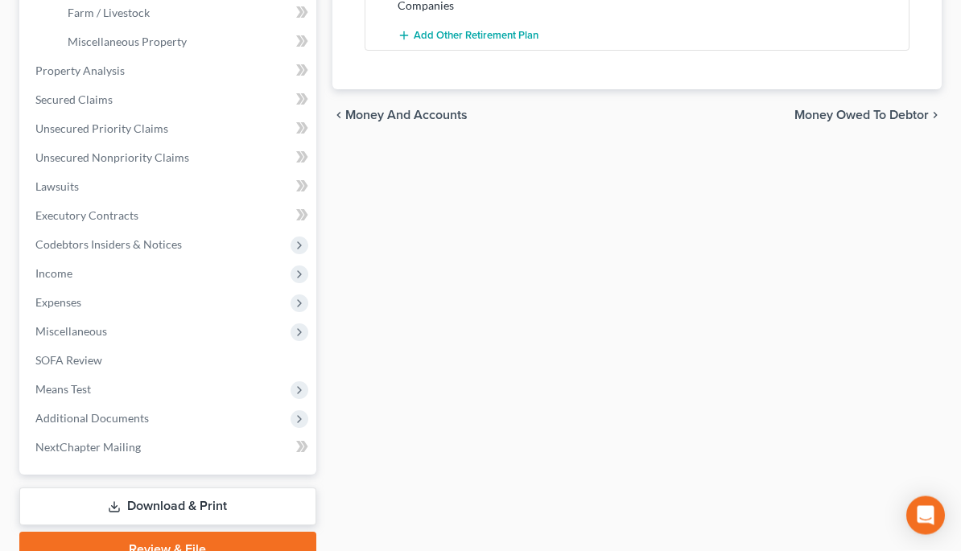
click at [54, 414] on span "Additional Documents" at bounding box center [91, 419] width 113 height 14
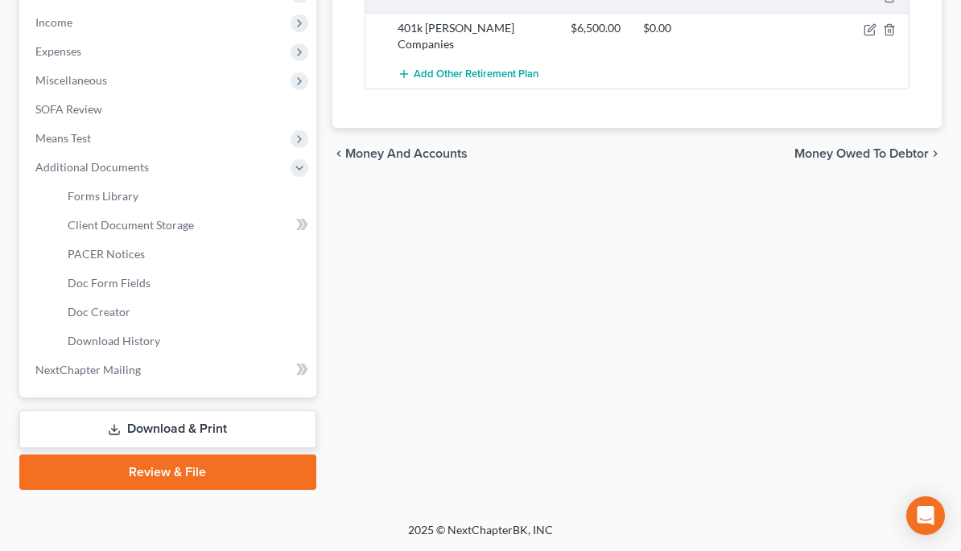
scroll to position [458, 0]
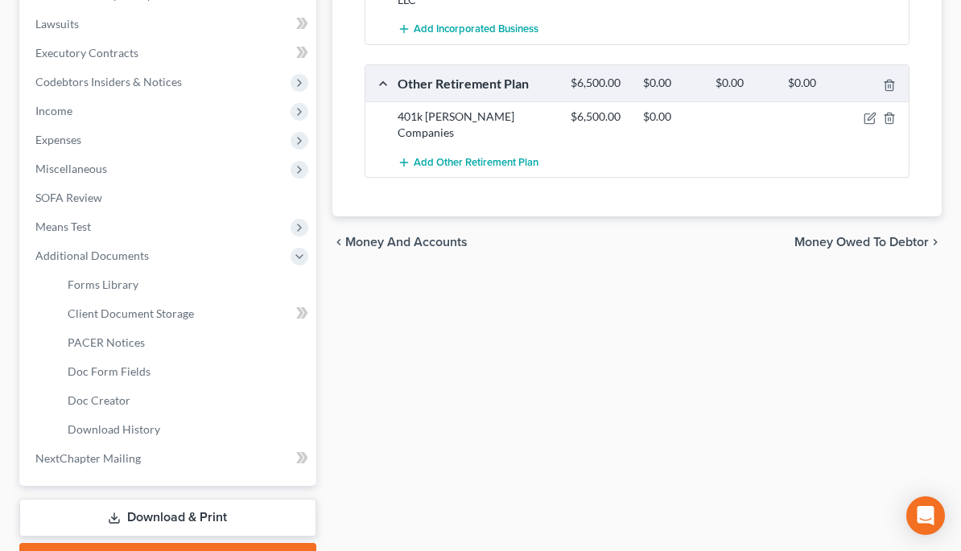
click at [86, 317] on span "Client Document Storage" at bounding box center [131, 314] width 126 height 14
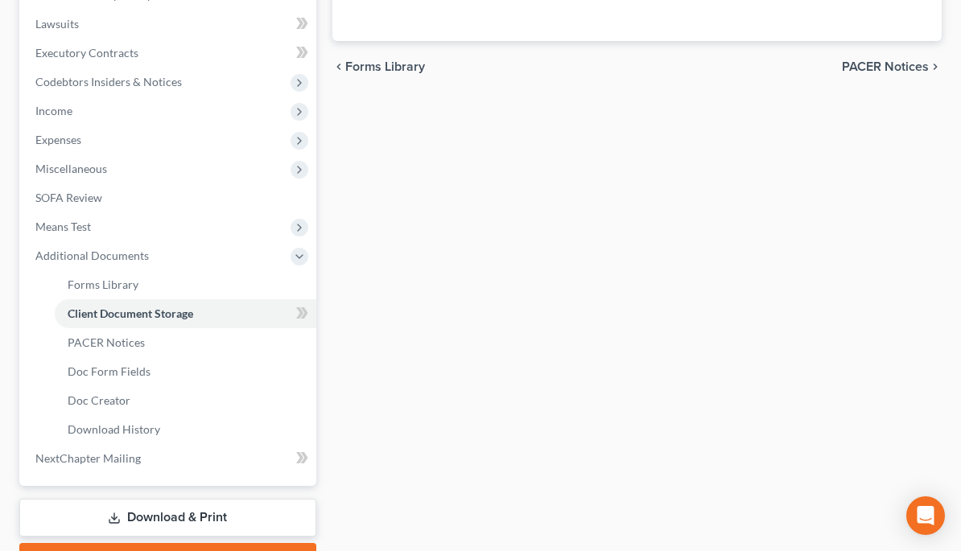
scroll to position [288, 0]
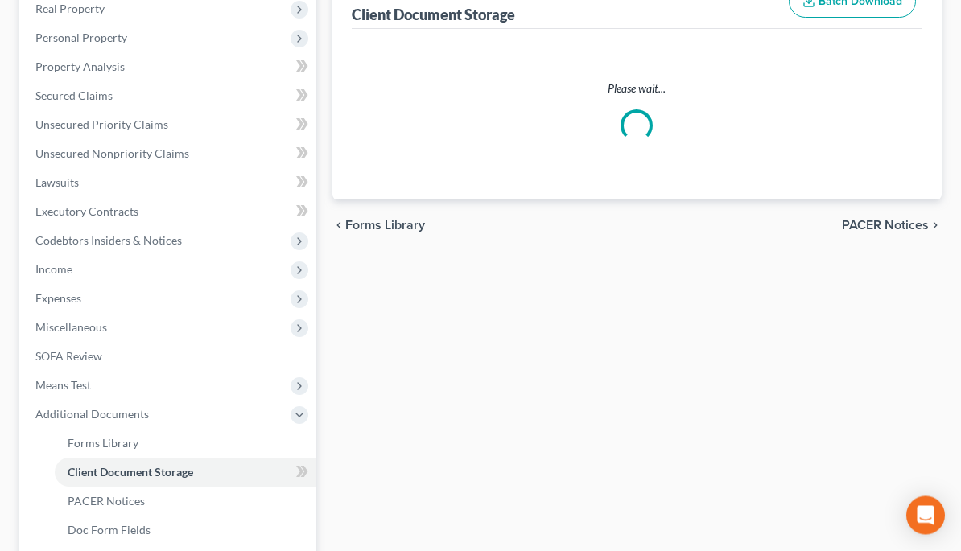
select select "0"
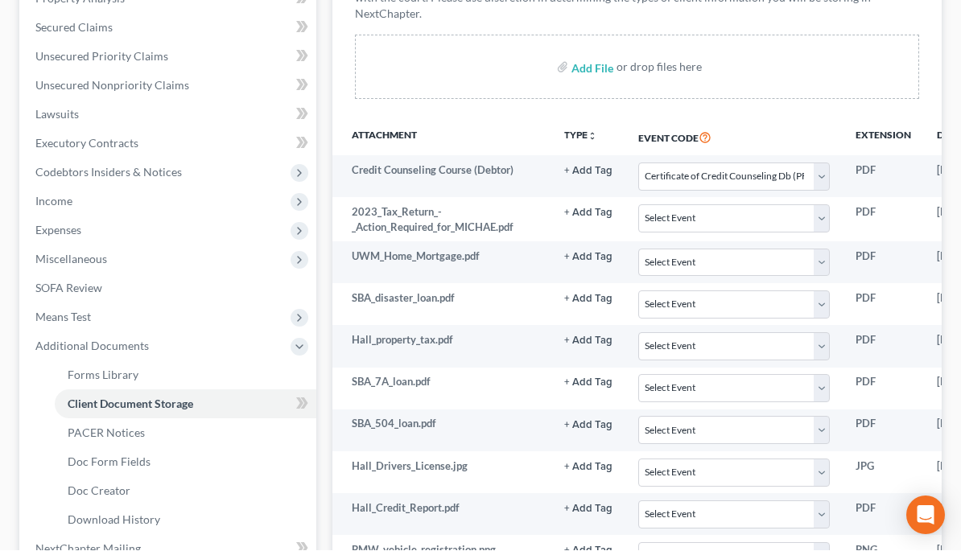
scroll to position [357, 0]
click at [818, 220] on select "Select Event Certificate of Credit Counseling Db (PF) Certificate of Credit Cou…" at bounding box center [734, 218] width 192 height 28
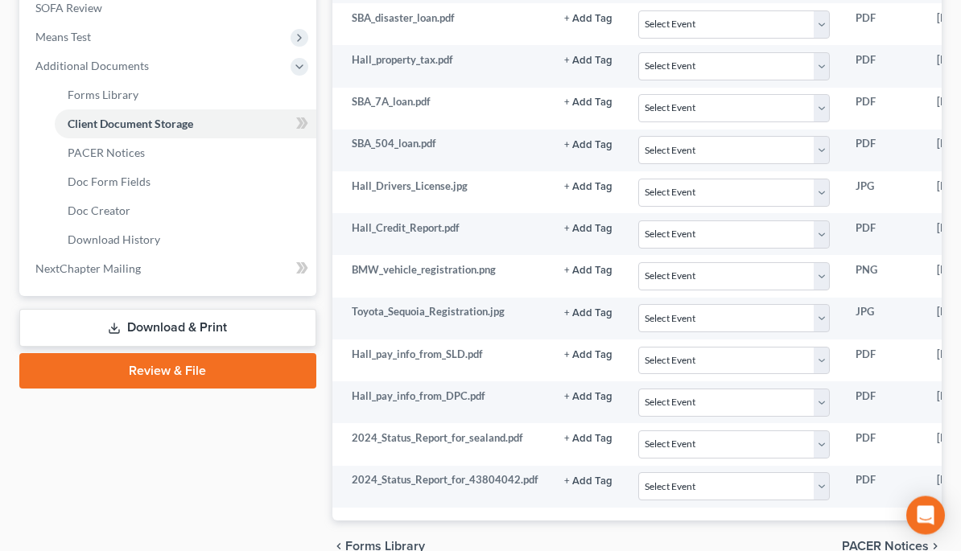
scroll to position [640, 0]
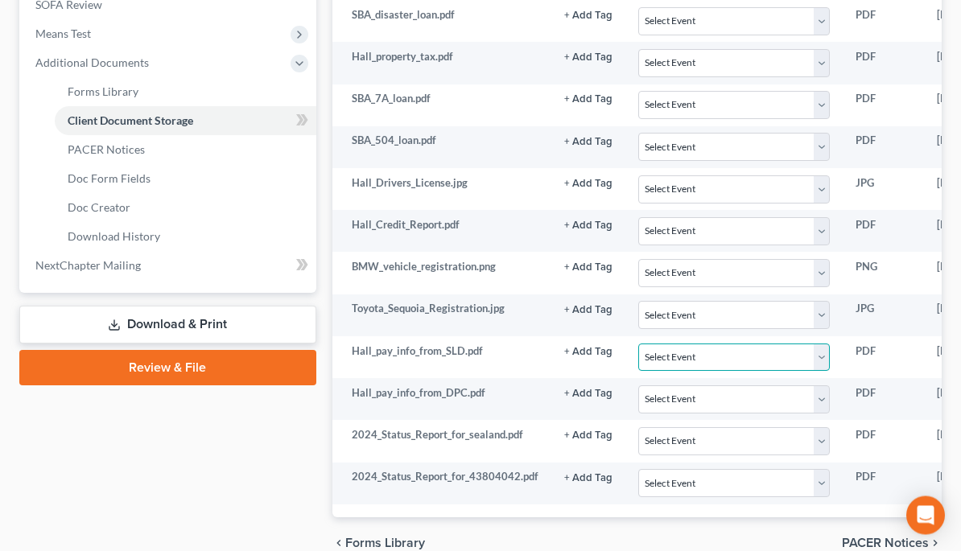
click at [808, 362] on select "Select Event Certificate of Credit Counseling Db (PF) Certificate of Credit Cou…" at bounding box center [734, 358] width 192 height 28
select select "9"
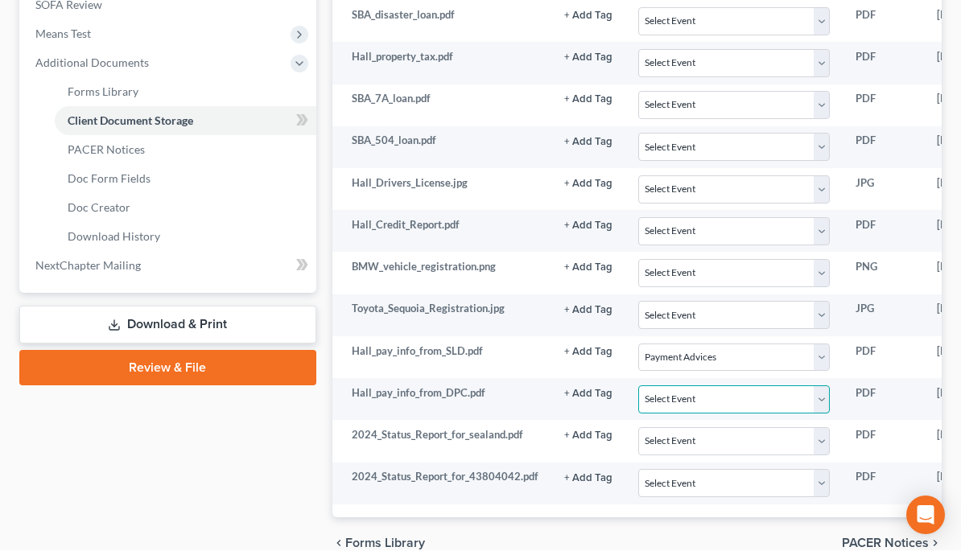
click at [819, 395] on select "Select Event Certificate of Credit Counseling Db (PF) Certificate of Credit Cou…" at bounding box center [734, 400] width 192 height 28
select select "9"
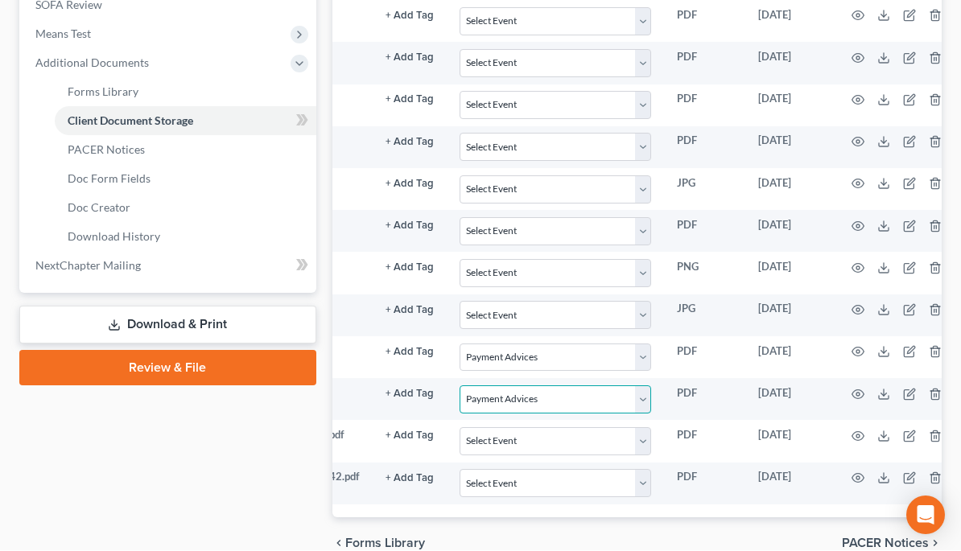
scroll to position [0, 181]
click at [852, 393] on icon "button" at bounding box center [855, 395] width 13 height 13
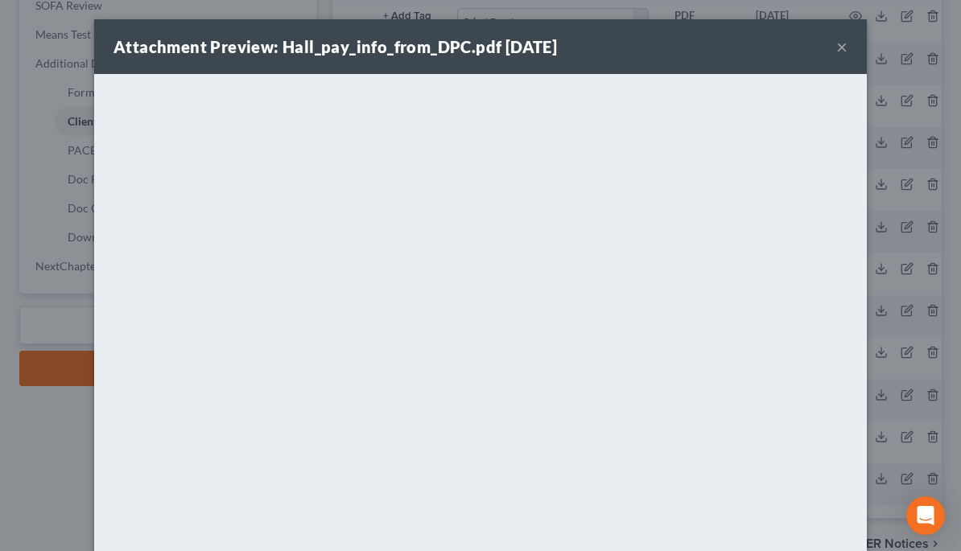
scroll to position [0, 0]
click at [846, 47] on button "×" at bounding box center [841, 46] width 11 height 19
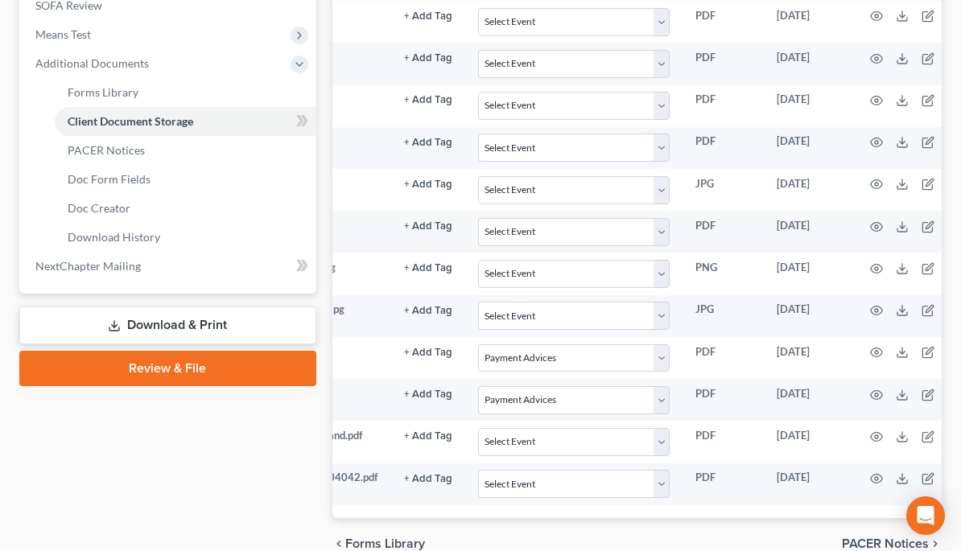
scroll to position [0, 162]
click at [868, 354] on icon "button" at bounding box center [874, 352] width 13 height 13
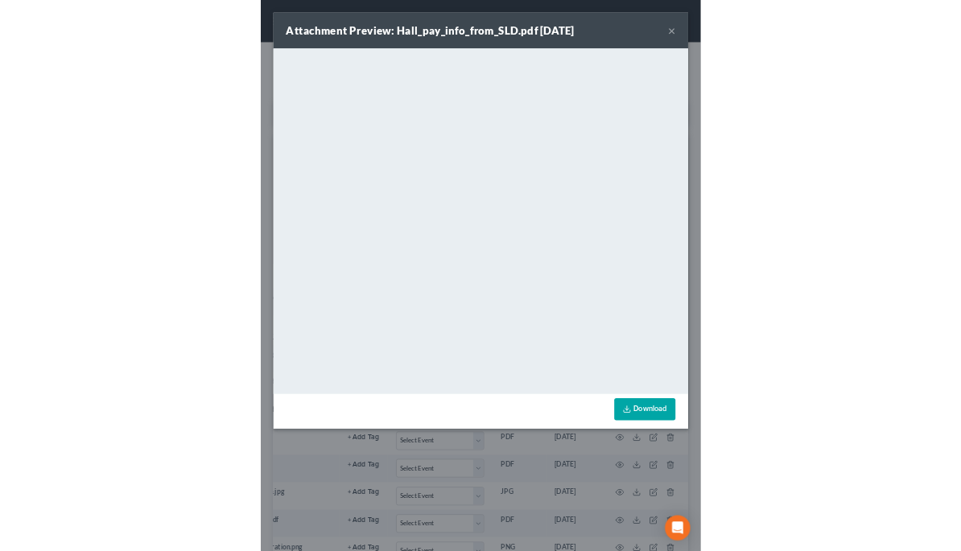
scroll to position [640, 0]
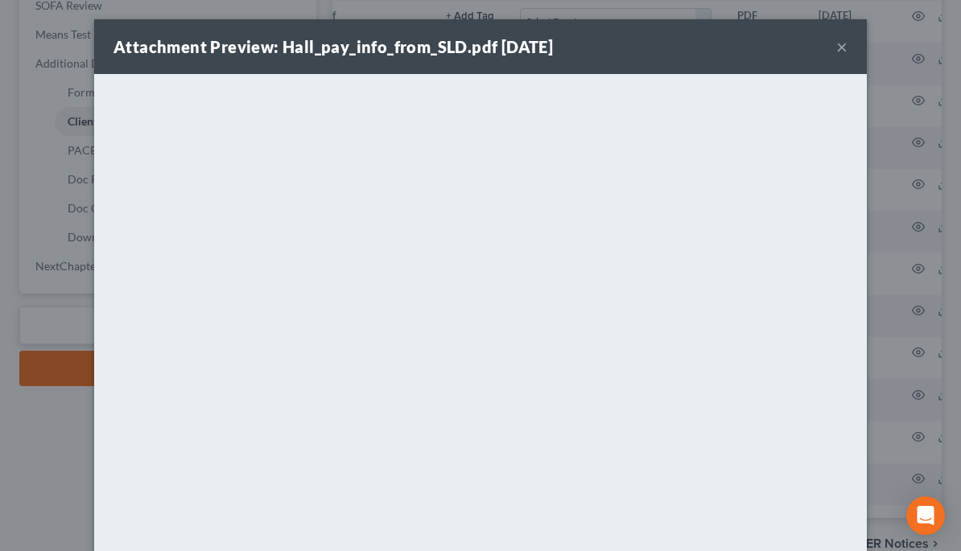
click at [845, 53] on button "×" at bounding box center [841, 46] width 11 height 19
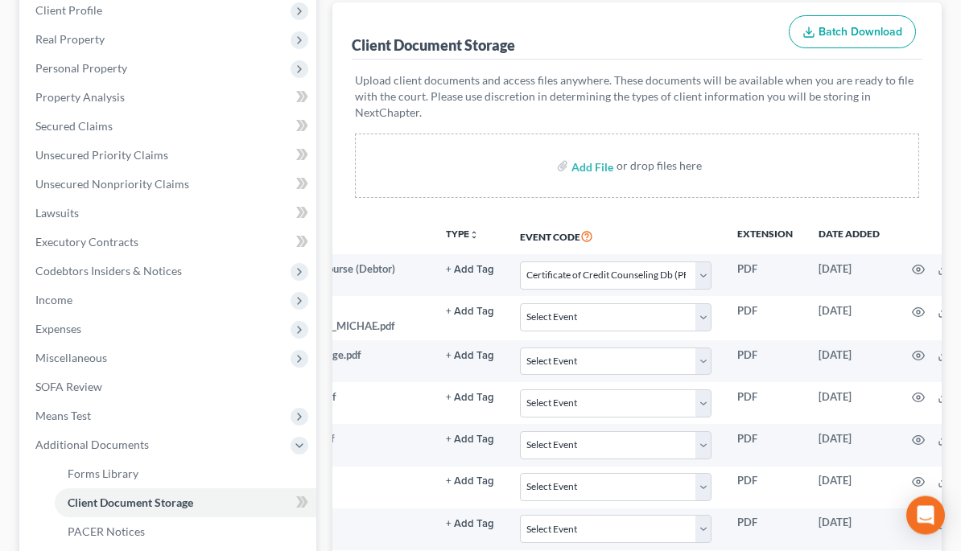
click at [173, 307] on span "Income" at bounding box center [170, 300] width 294 height 29
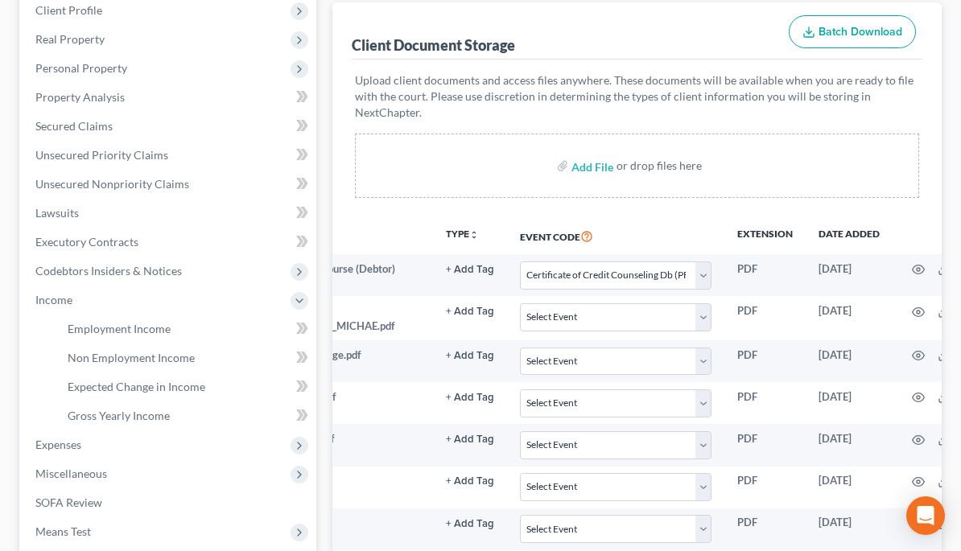
click at [163, 326] on span "Employment Income" at bounding box center [119, 329] width 103 height 14
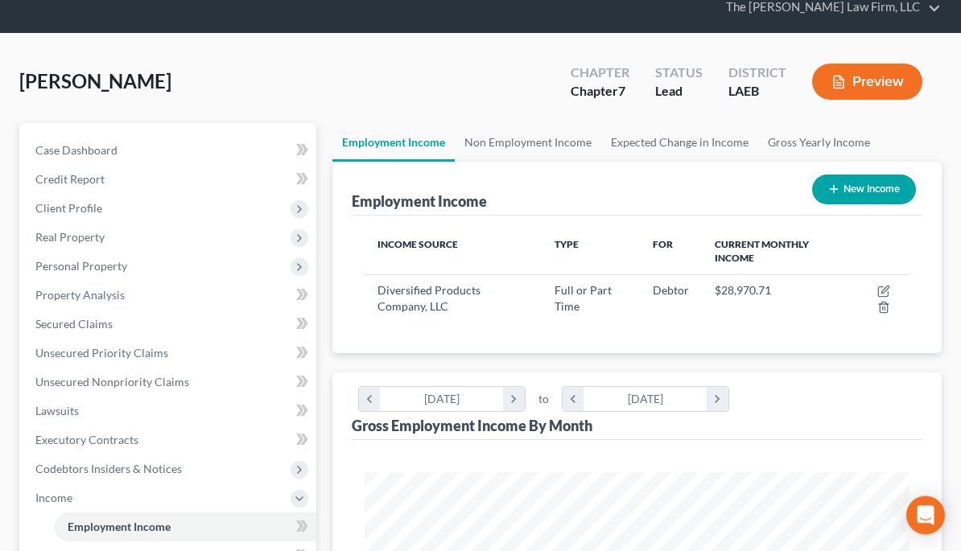
scroll to position [60, 0]
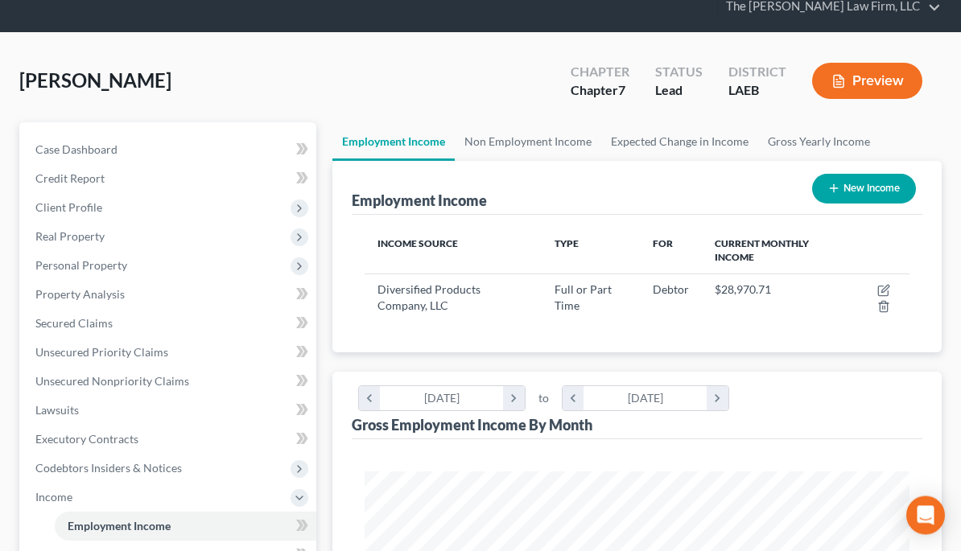
click at [881, 285] on icon "button" at bounding box center [883, 291] width 13 height 13
select select "0"
select select "19"
select select "3"
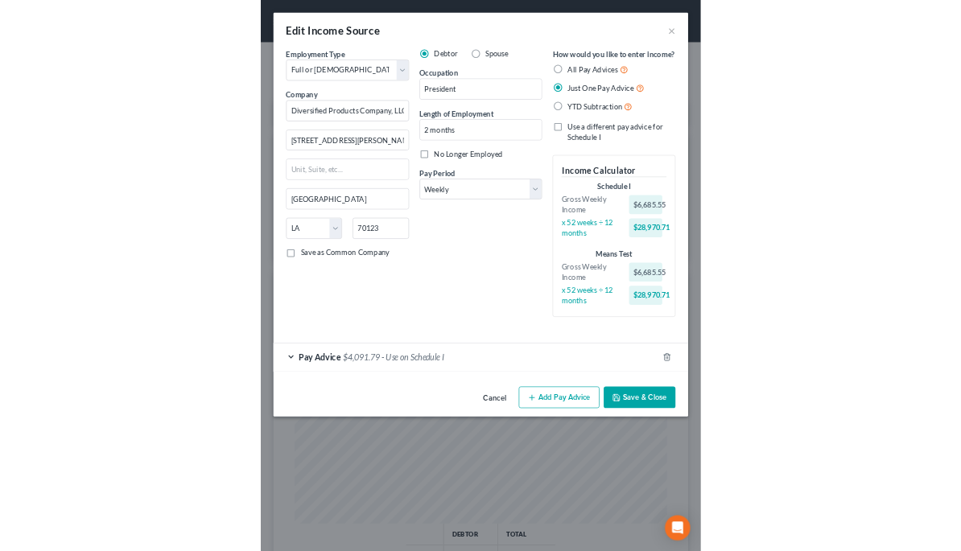
scroll to position [804402, 804097]
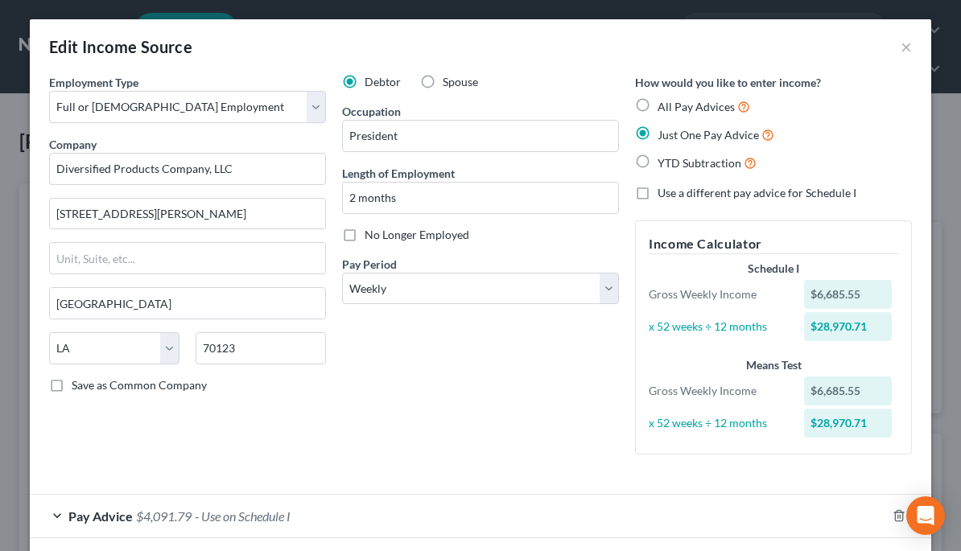
click at [62, 514] on div "Pay Advice $4,091.79 - Use on Schedule I" at bounding box center [458, 516] width 856 height 43
click at [657, 97] on label "All Pay Advices" at bounding box center [703, 106] width 93 height 19
click at [664, 97] on input "All Pay Advices" at bounding box center [669, 102] width 10 height 10
radio input "true"
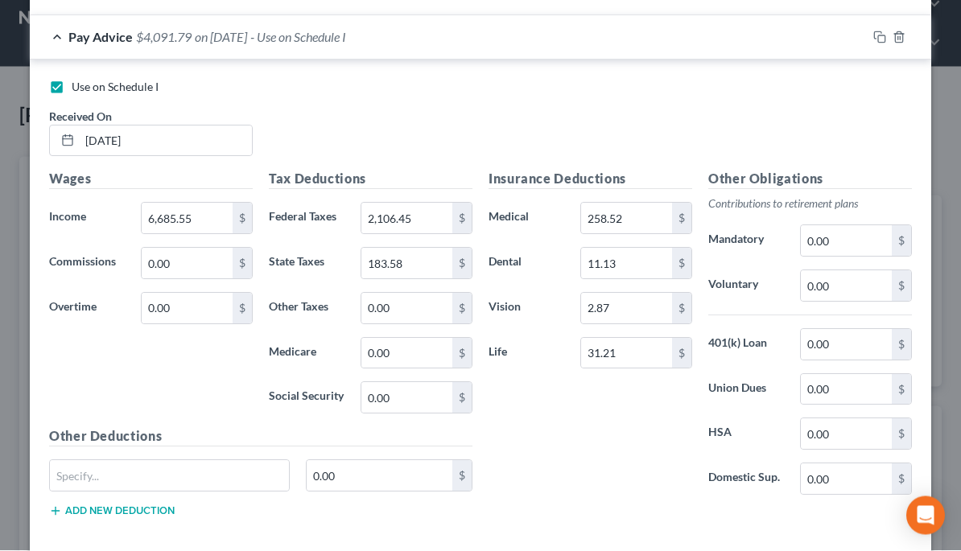
scroll to position [33, 0]
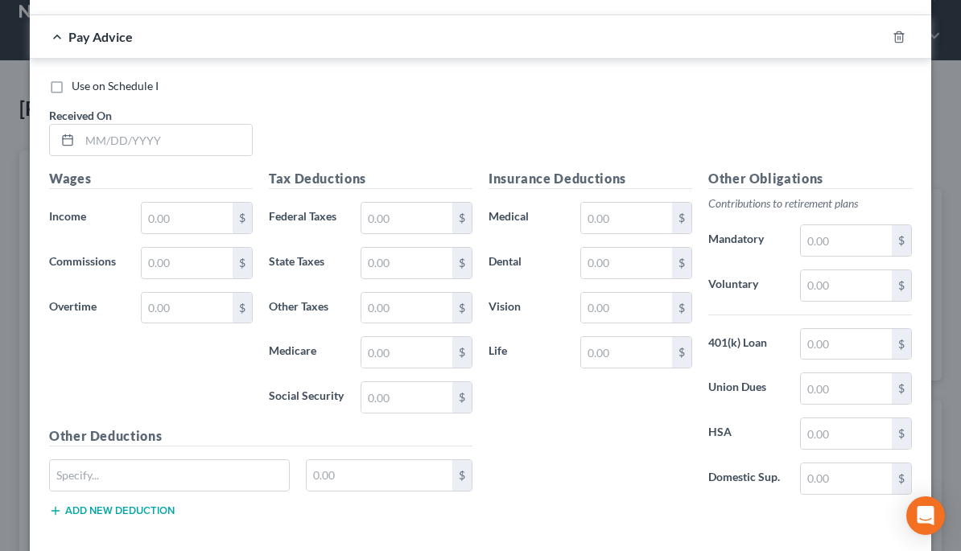
scroll to position [1057, 0]
click at [900, 39] on icon "button" at bounding box center [898, 37] width 7 height 10
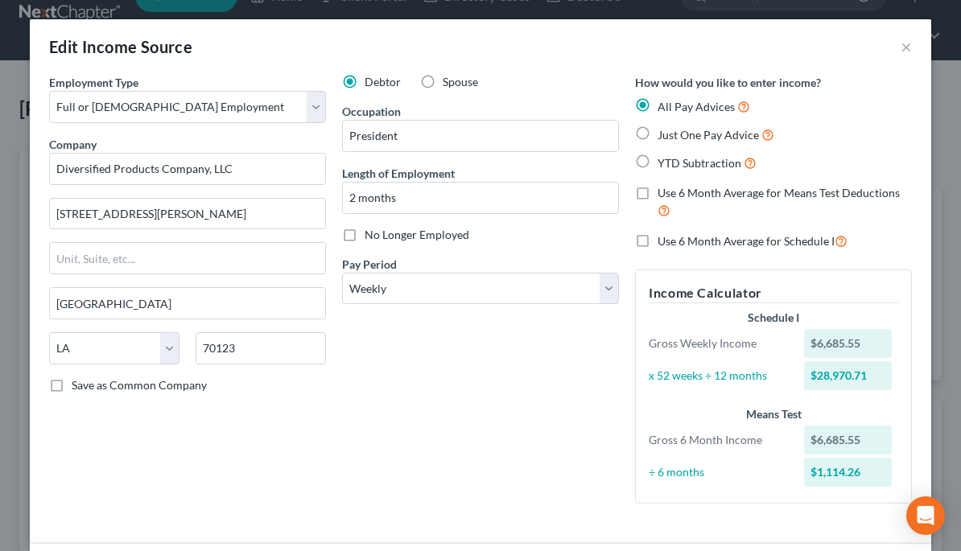
scroll to position [0, 0]
click at [908, 46] on button "×" at bounding box center [905, 46] width 11 height 19
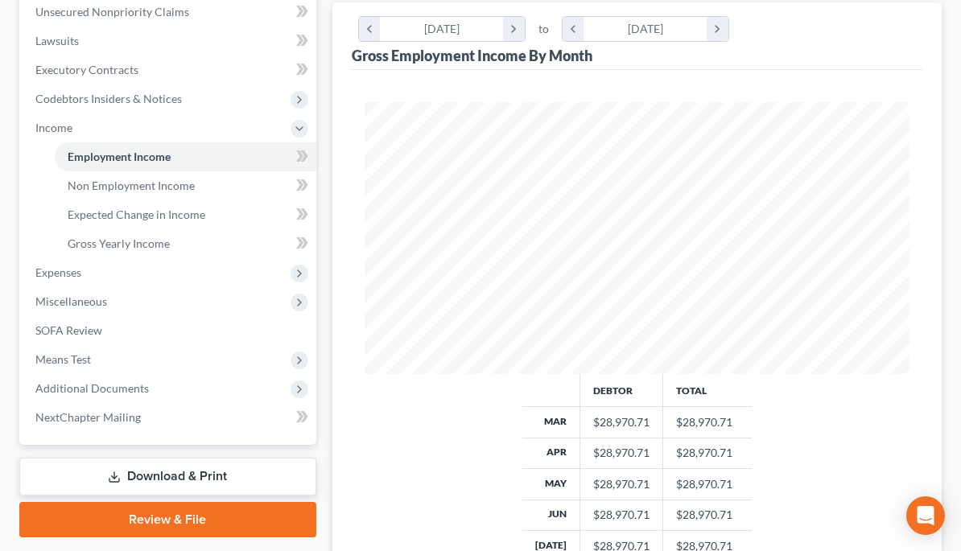
scroll to position [430, 0]
click at [96, 329] on span "SOFA Review" at bounding box center [68, 331] width 67 height 14
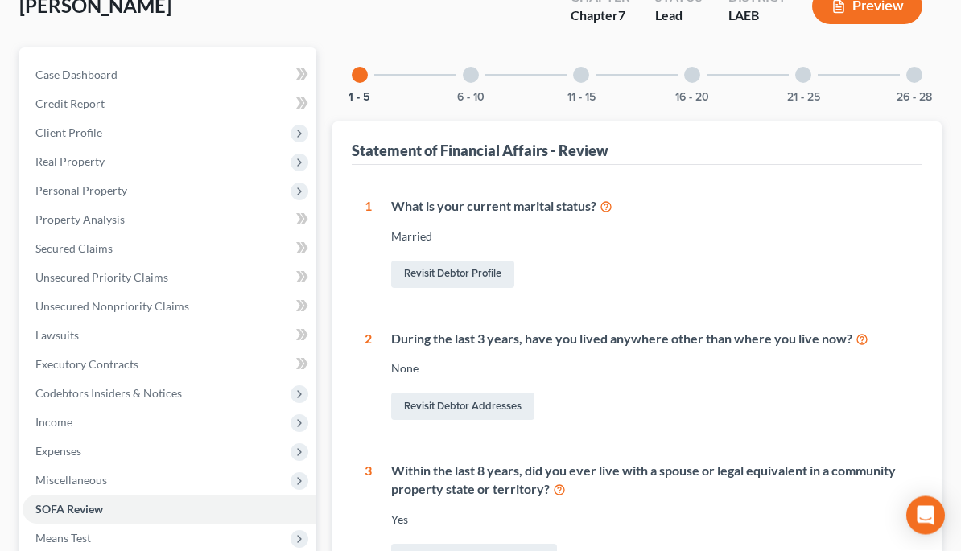
click at [811, 80] on div "21 - 25" at bounding box center [803, 75] width 55 height 55
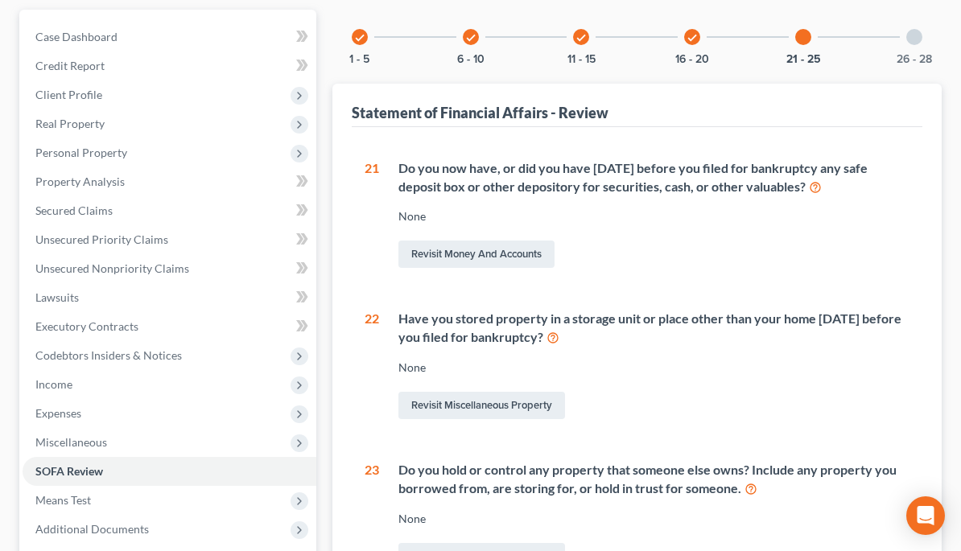
scroll to position [100, 0]
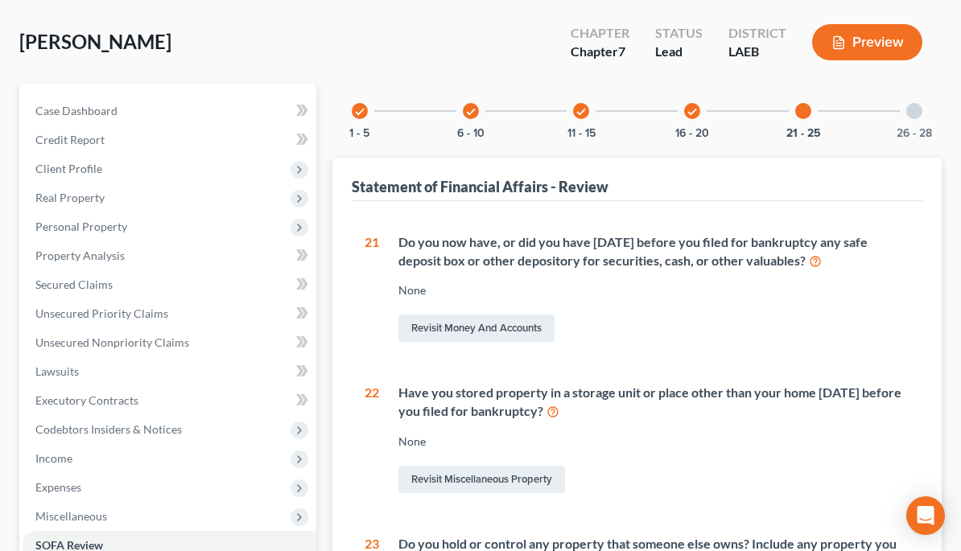
click at [687, 120] on div "check 16 - 20" at bounding box center [692, 111] width 55 height 55
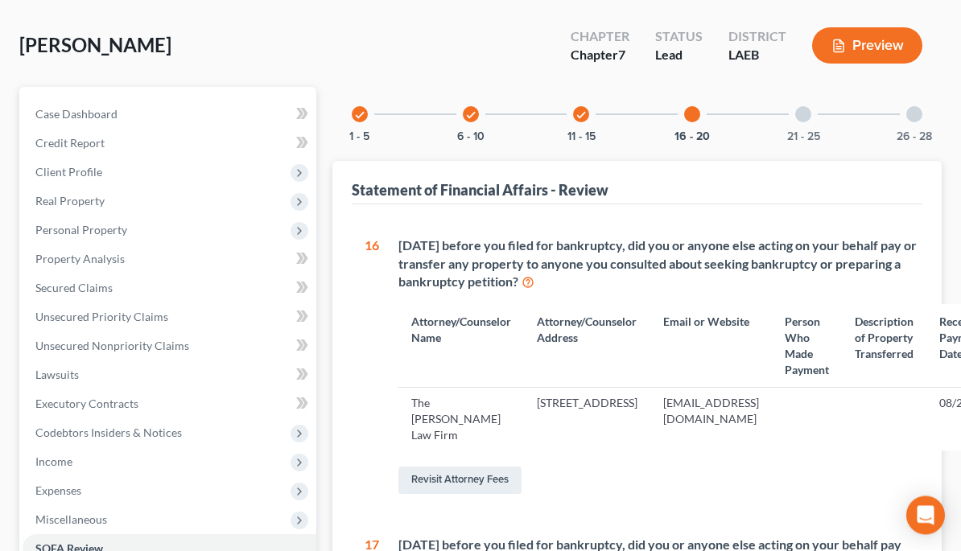
scroll to position [0, 0]
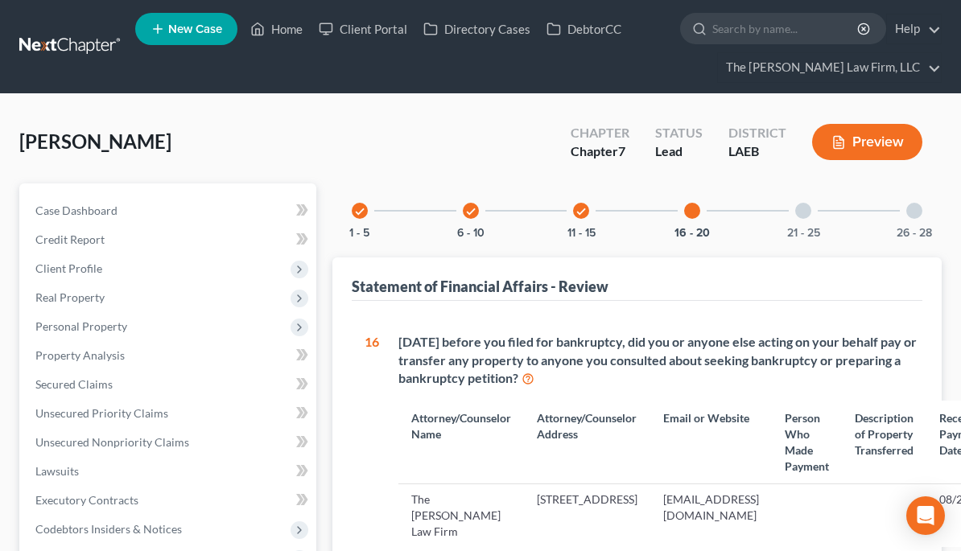
click at [913, 217] on div at bounding box center [914, 211] width 16 height 16
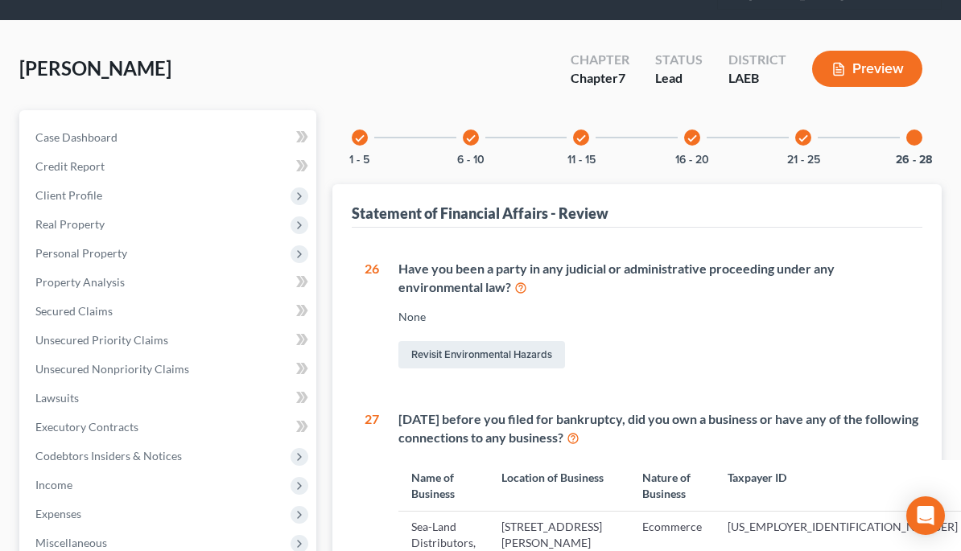
scroll to position [80, 0]
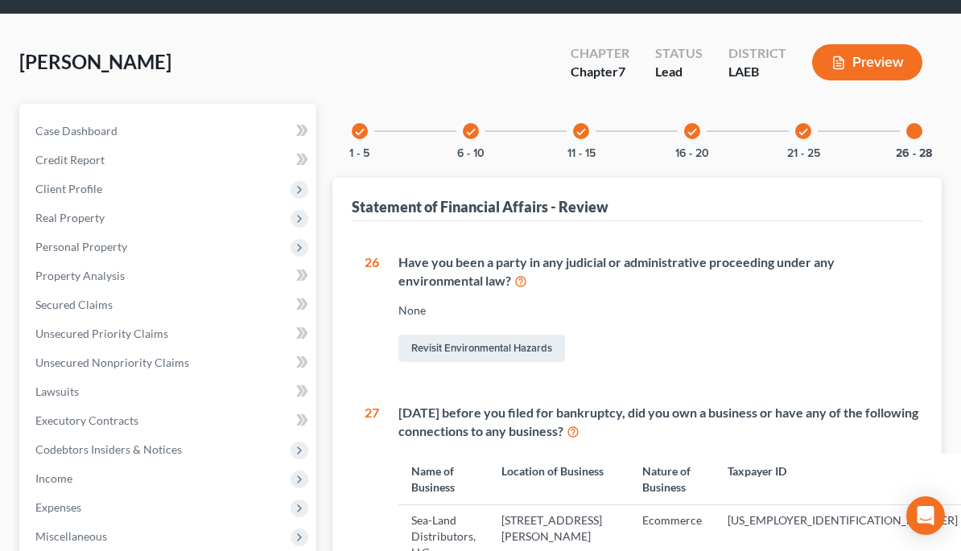
click at [688, 126] on icon "check" at bounding box center [691, 131] width 11 height 11
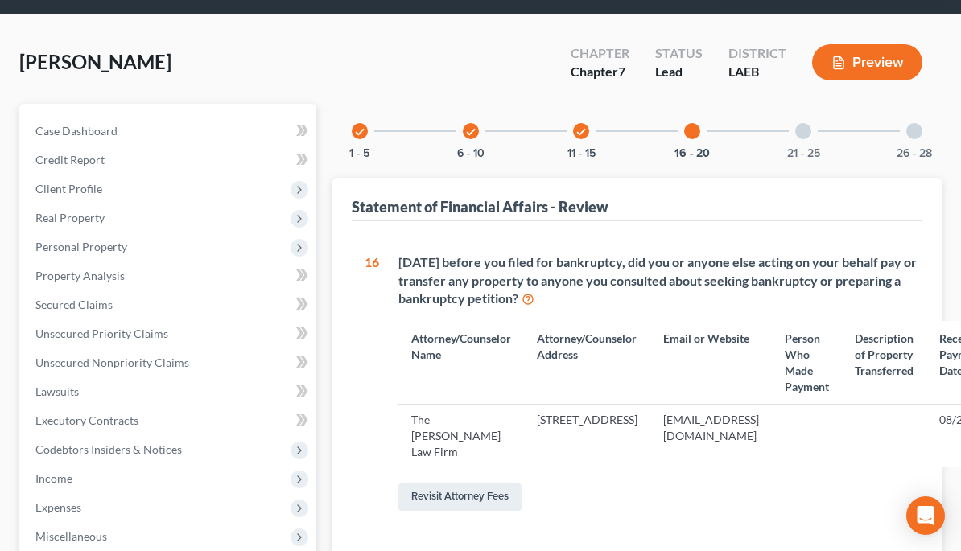
click at [575, 134] on icon "check" at bounding box center [580, 131] width 11 height 11
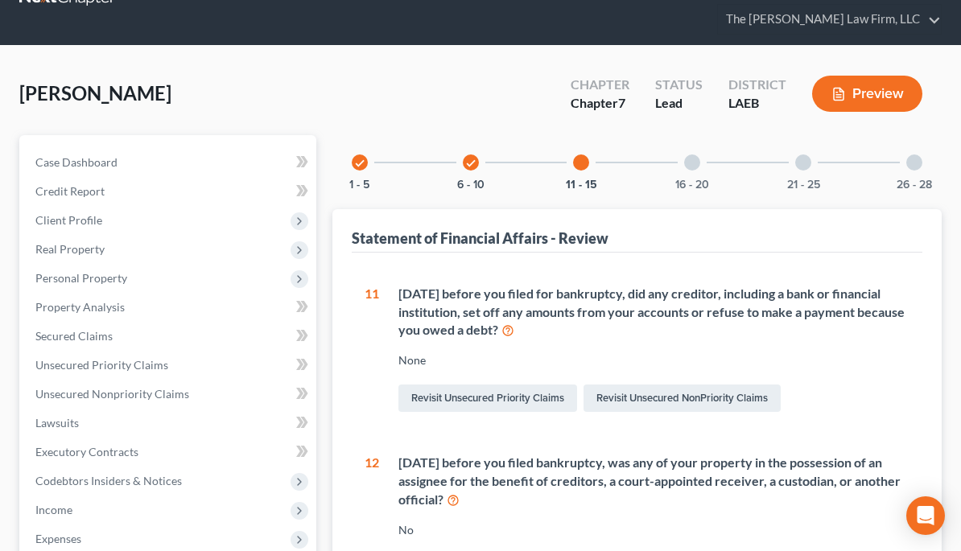
scroll to position [47, 0]
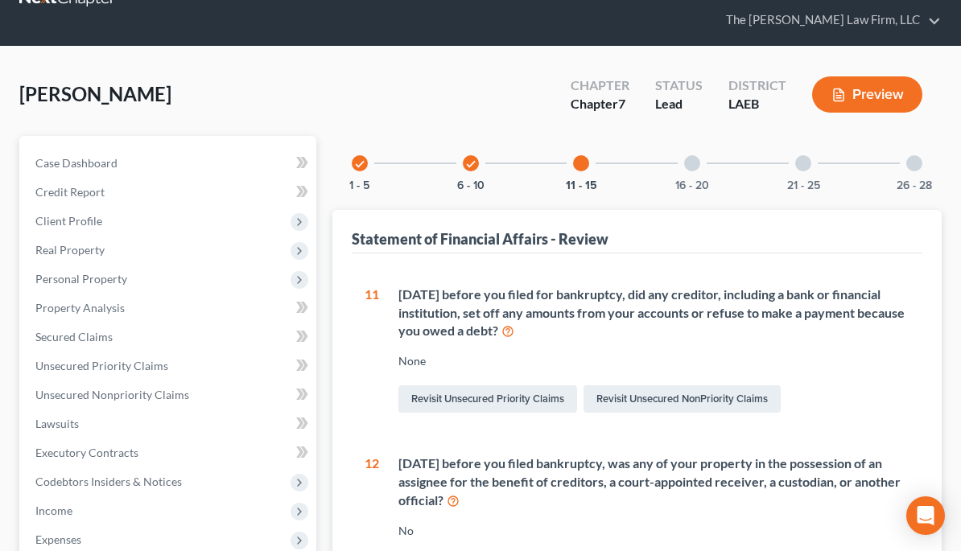
click at [474, 165] on icon "check" at bounding box center [470, 164] width 11 height 11
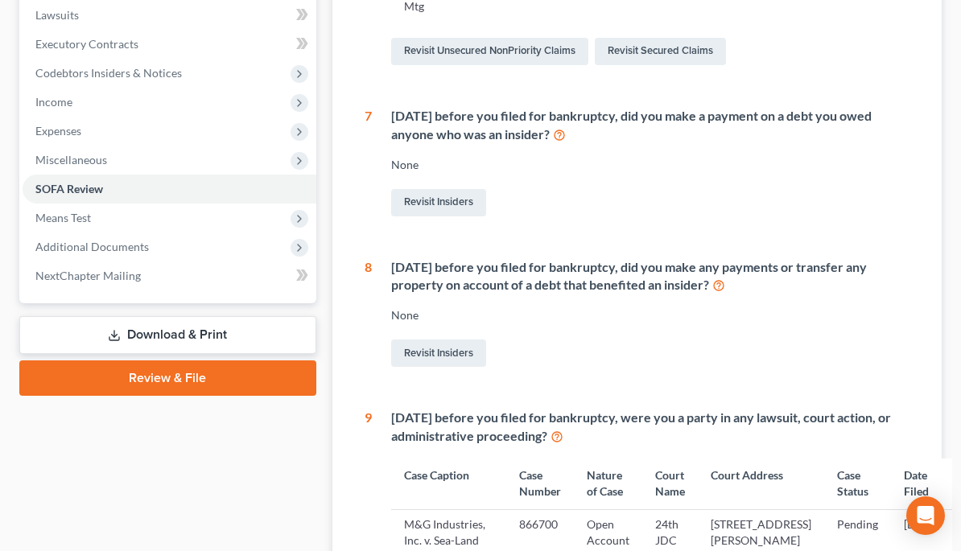
scroll to position [455, 0]
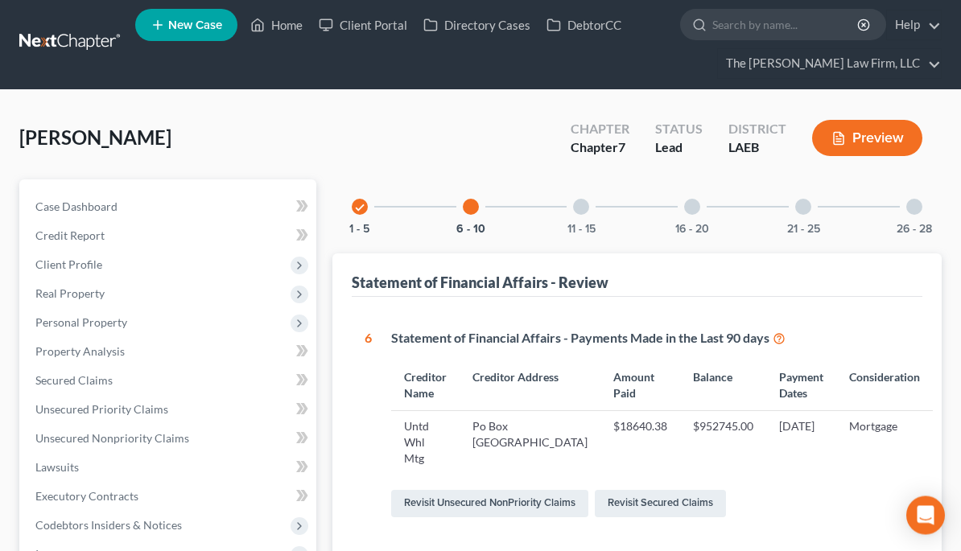
click at [362, 212] on div "check" at bounding box center [360, 208] width 16 height 16
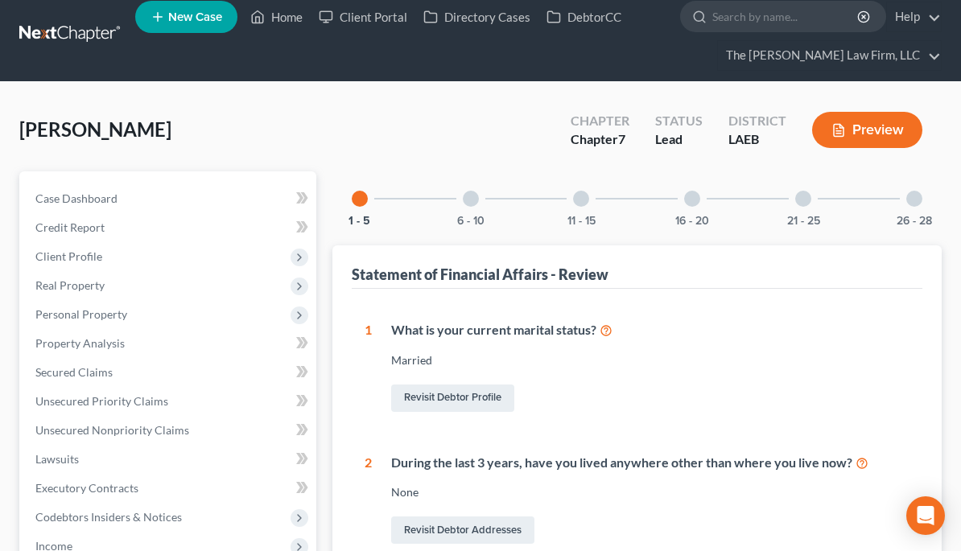
scroll to position [0, 0]
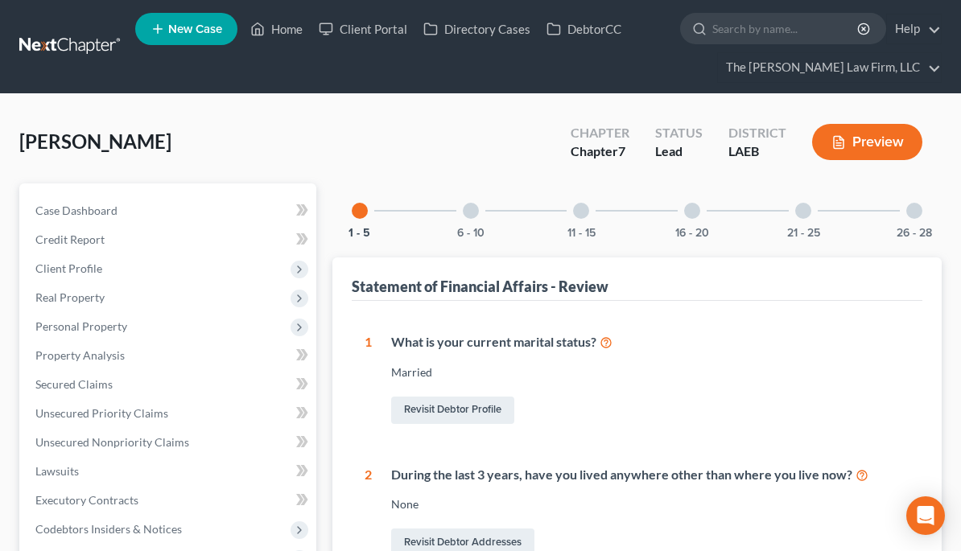
click at [463, 216] on div "6 - 10" at bounding box center [470, 210] width 55 height 55
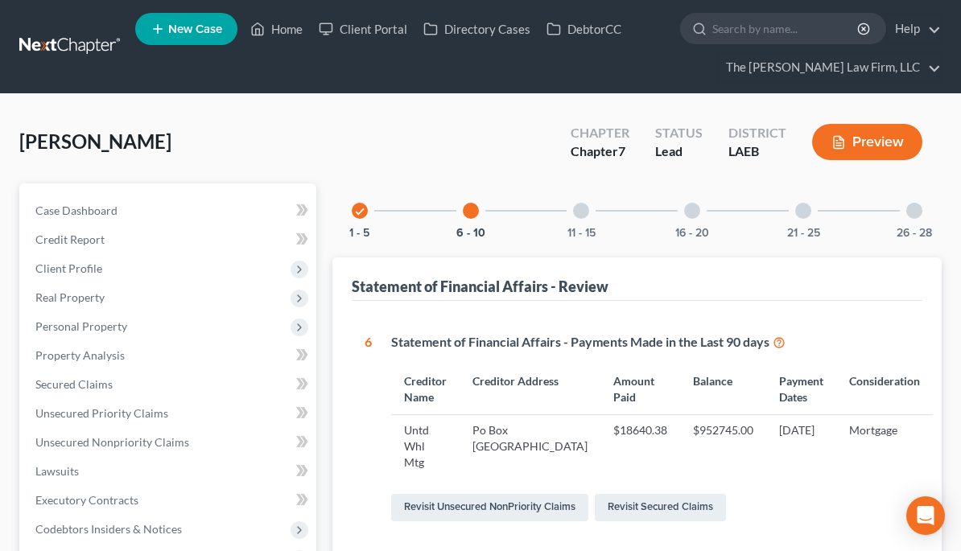
click at [576, 204] on div at bounding box center [581, 211] width 16 height 16
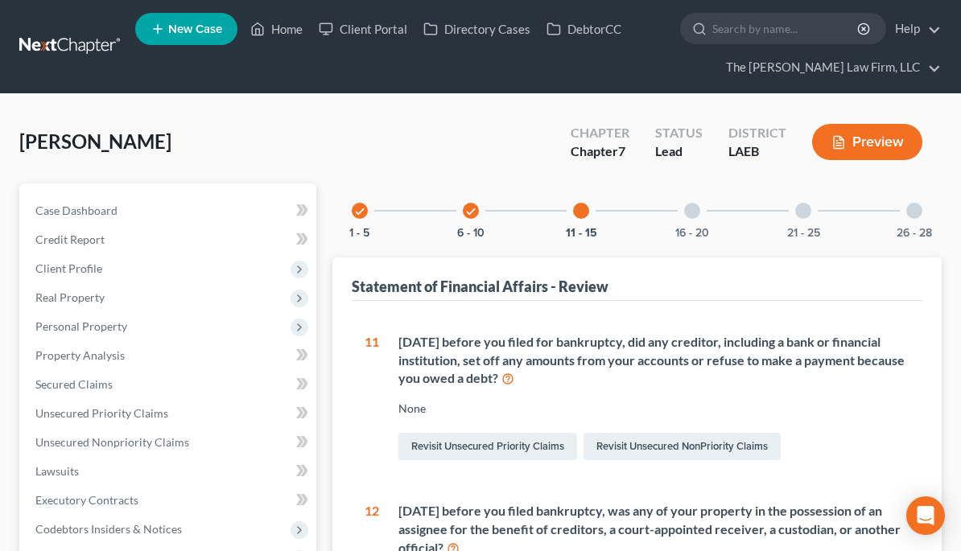
click at [694, 214] on div at bounding box center [692, 211] width 16 height 16
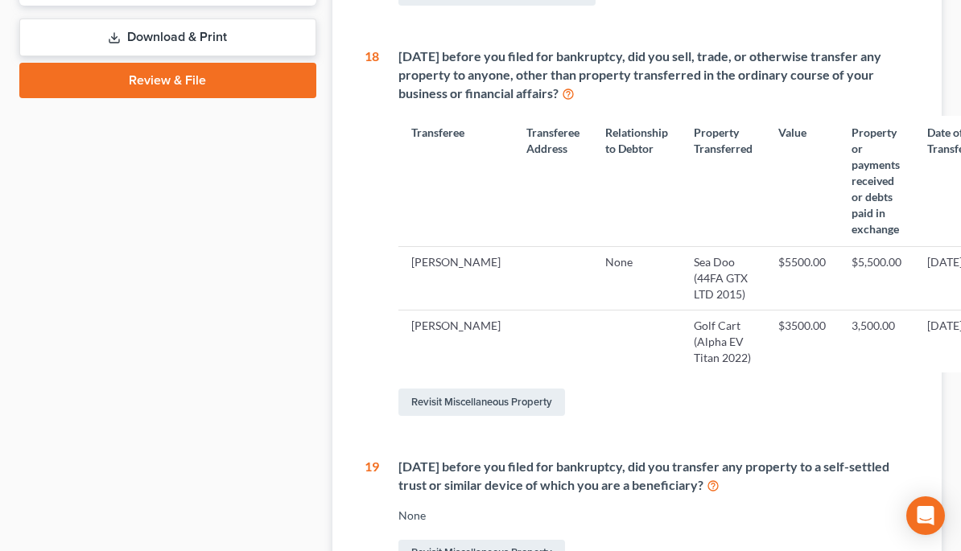
scroll to position [753, 0]
click at [492, 393] on link "Revisit Miscellaneous Property" at bounding box center [481, 402] width 167 height 27
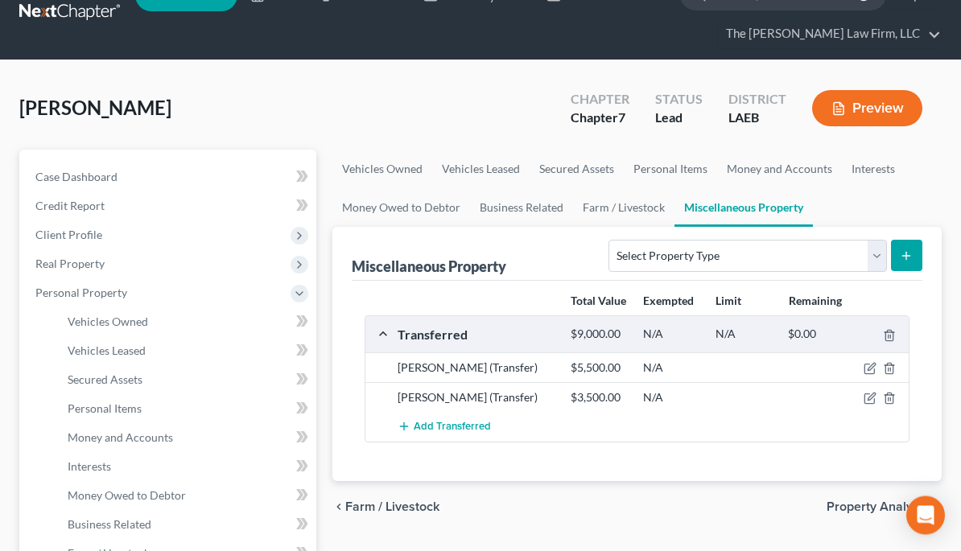
scroll to position [35, 0]
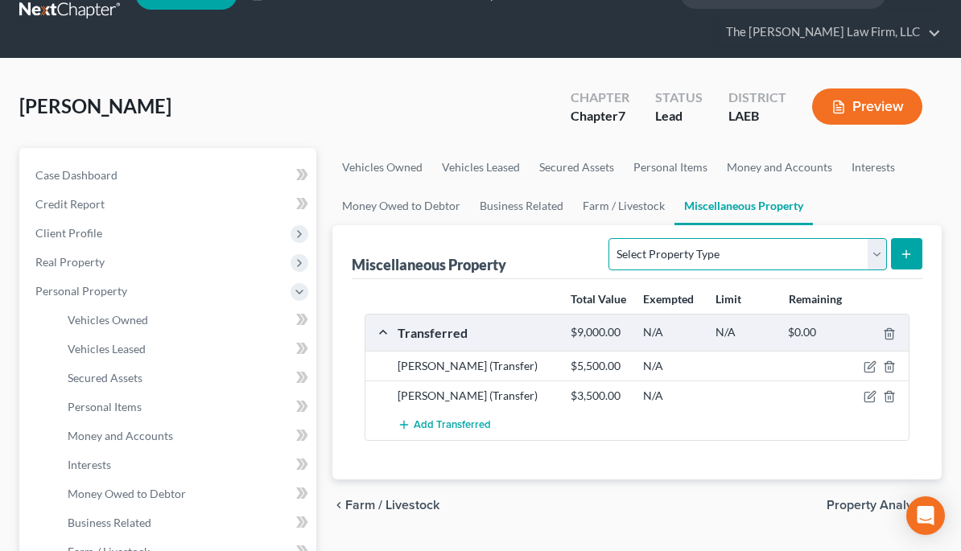
click at [868, 256] on select "Select Property Type Assigned for Creditor Benefit Within 1 Year (SOFA: 12) Hol…" at bounding box center [747, 254] width 278 height 32
click at [881, 256] on select "Select Property Type Assigned for Creditor Benefit Within 1 Year (SOFA: 12) Hol…" at bounding box center [747, 254] width 278 height 32
select select "transferred"
click at [911, 260] on button "submit" at bounding box center [906, 253] width 31 height 31
select select "Ordinary ([DATE])"
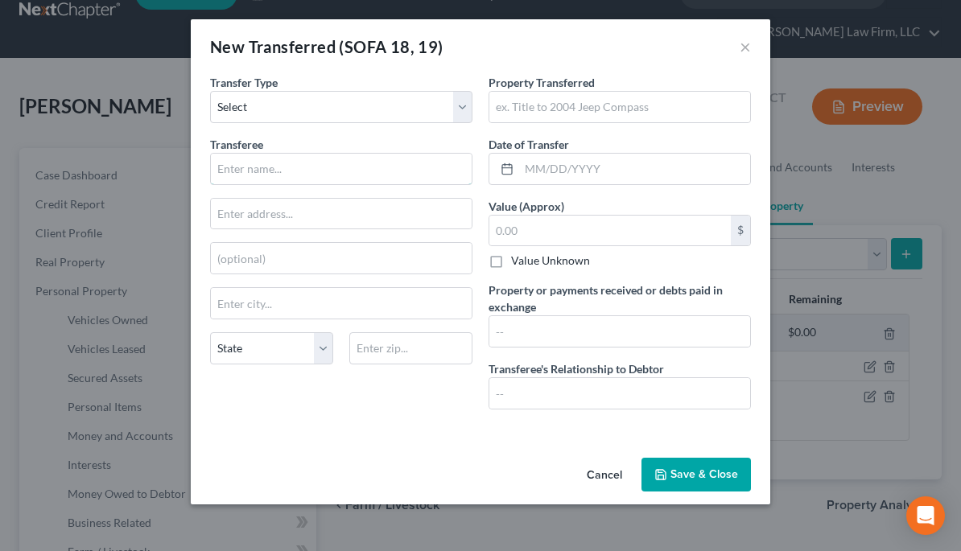
click at [307, 170] on input "text" at bounding box center [341, 169] width 261 height 31
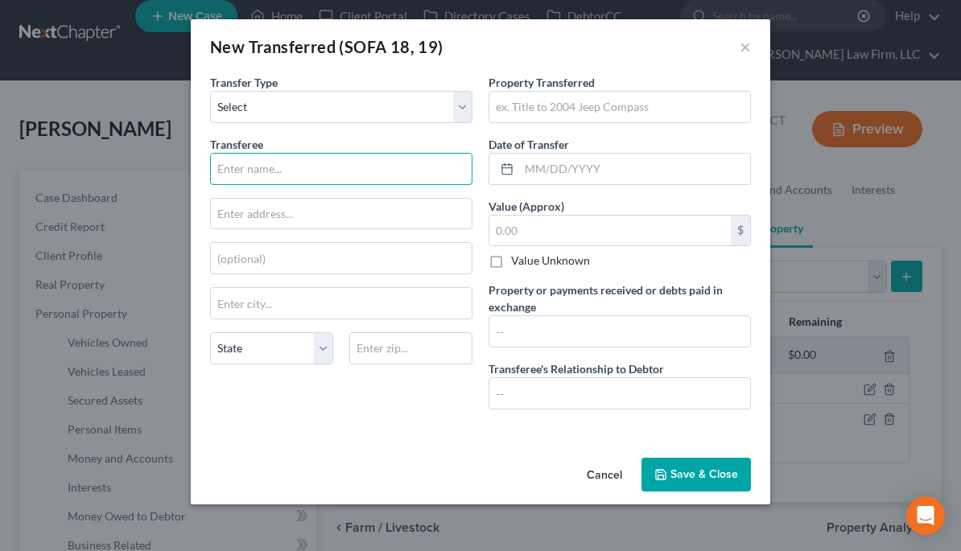
scroll to position [6, 0]
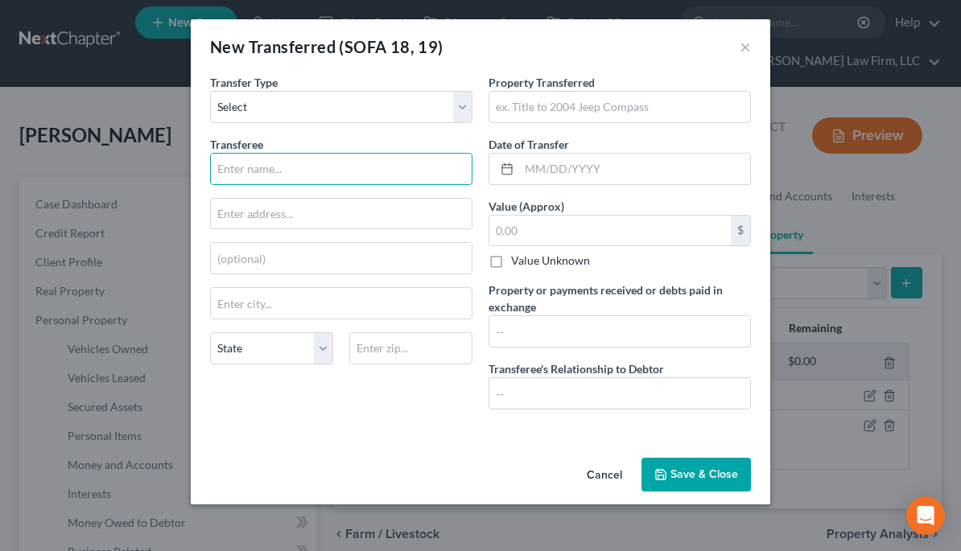
click at [747, 47] on button "×" at bounding box center [744, 46] width 11 height 19
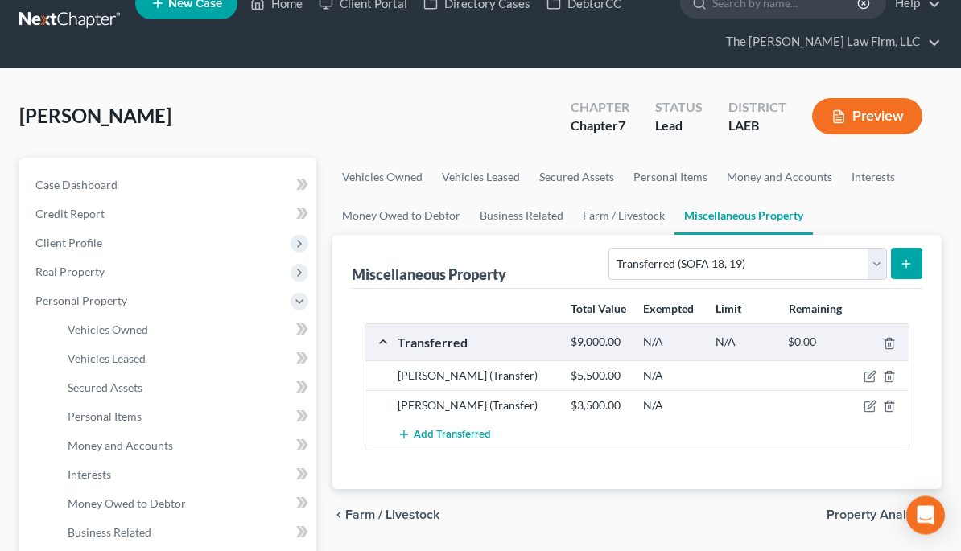
scroll to position [28, 0]
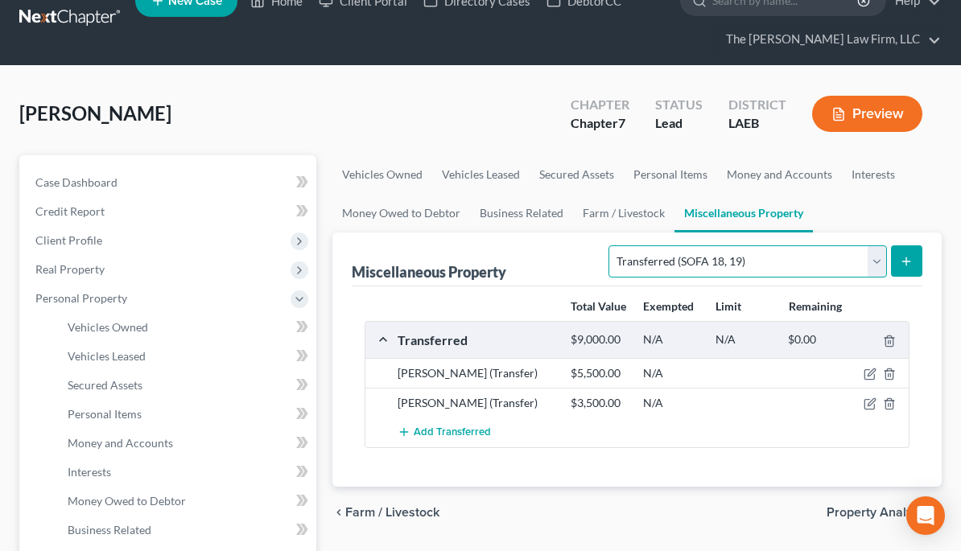
click at [869, 266] on select "Select Property Type Assigned for Creditor Benefit Within 1 Year (SOFA: 12) Hol…" at bounding box center [747, 261] width 278 height 32
select select "holding_for_another"
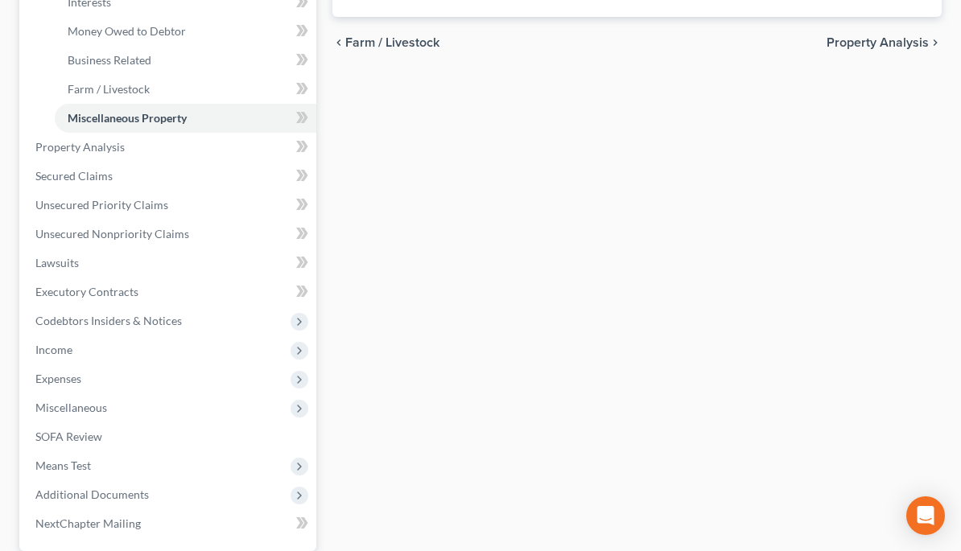
scroll to position [574, 0]
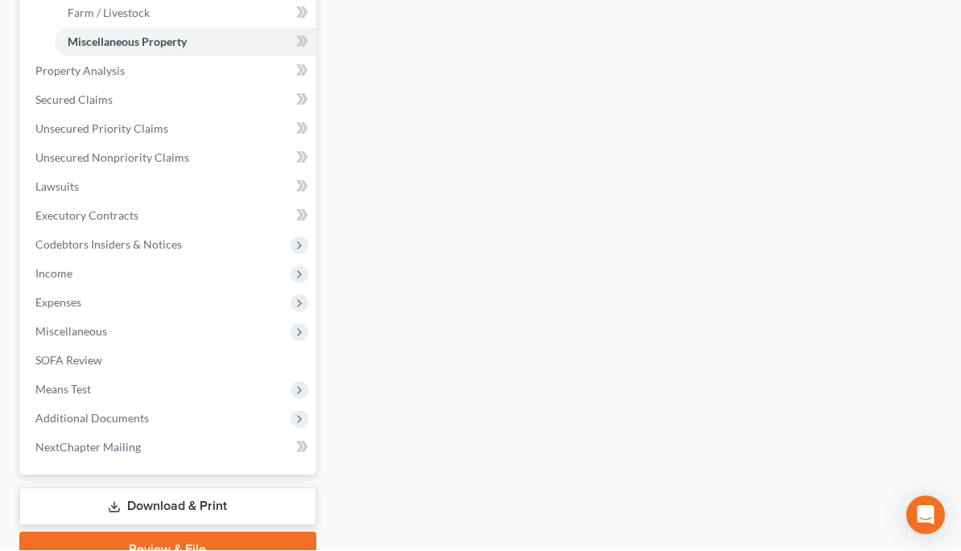
click at [52, 356] on span "SOFA Review" at bounding box center [68, 361] width 67 height 14
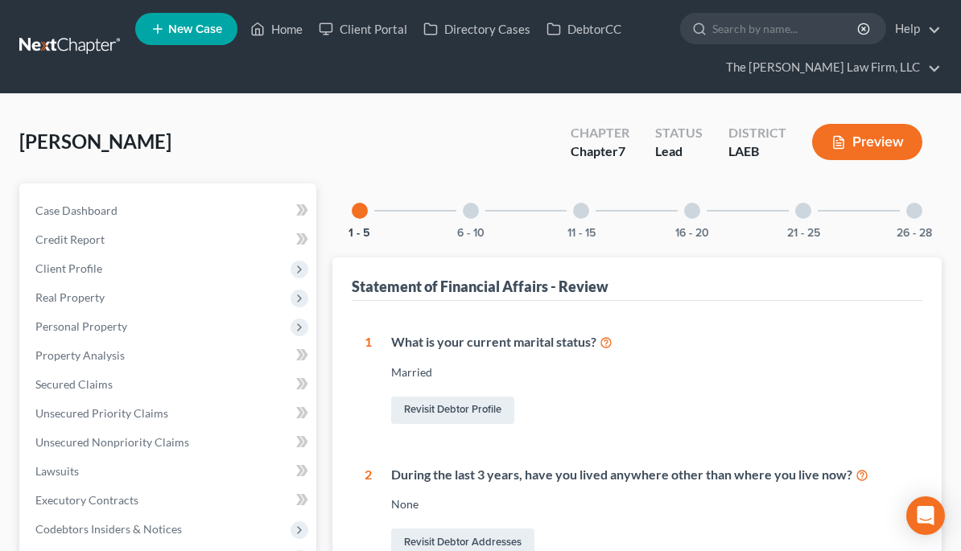
click at [689, 216] on div at bounding box center [692, 211] width 16 height 16
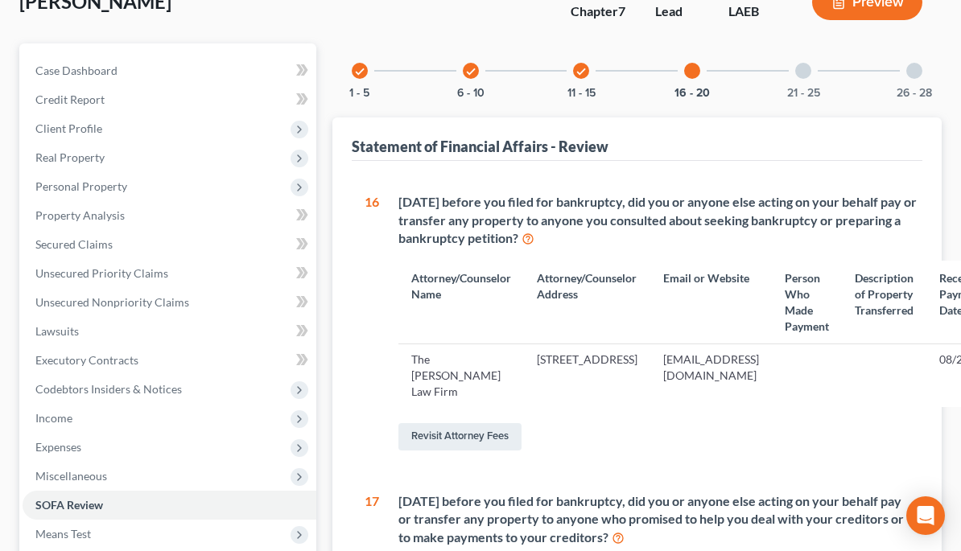
scroll to position [138, 0]
click at [591, 64] on div "check 11 - 15" at bounding box center [581, 72] width 55 height 55
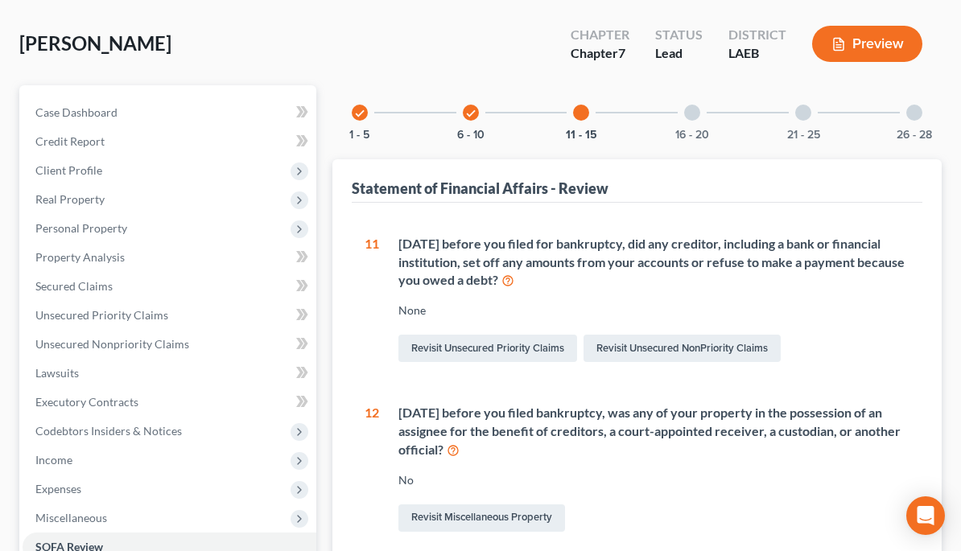
scroll to position [85, 0]
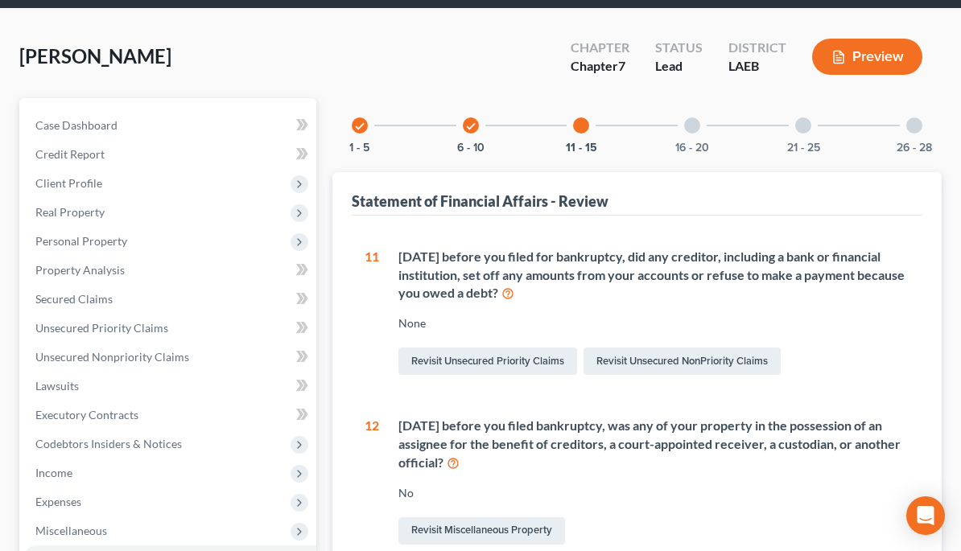
click at [471, 127] on icon "check" at bounding box center [470, 126] width 11 height 11
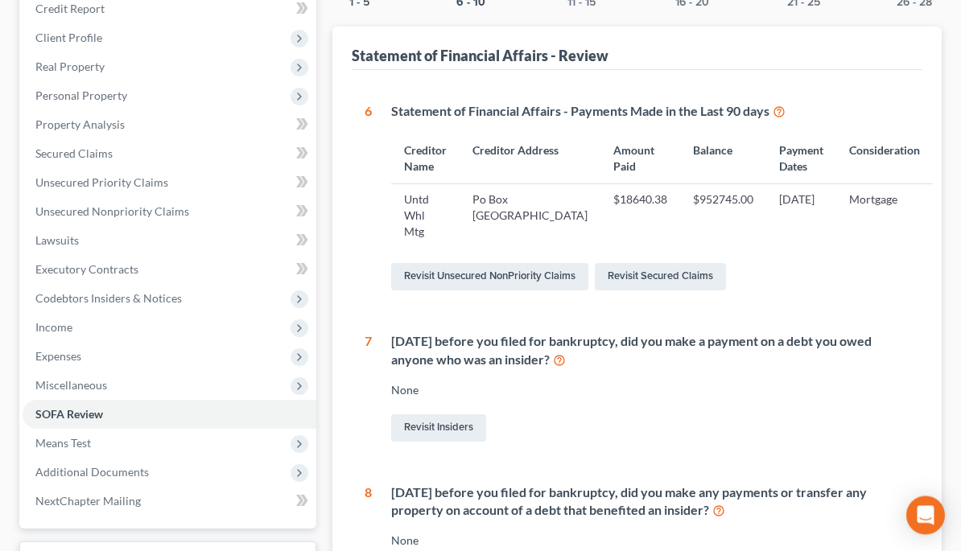
scroll to position [231, 0]
click at [74, 213] on span "Unsecured Nonpriority Claims" at bounding box center [112, 211] width 154 height 14
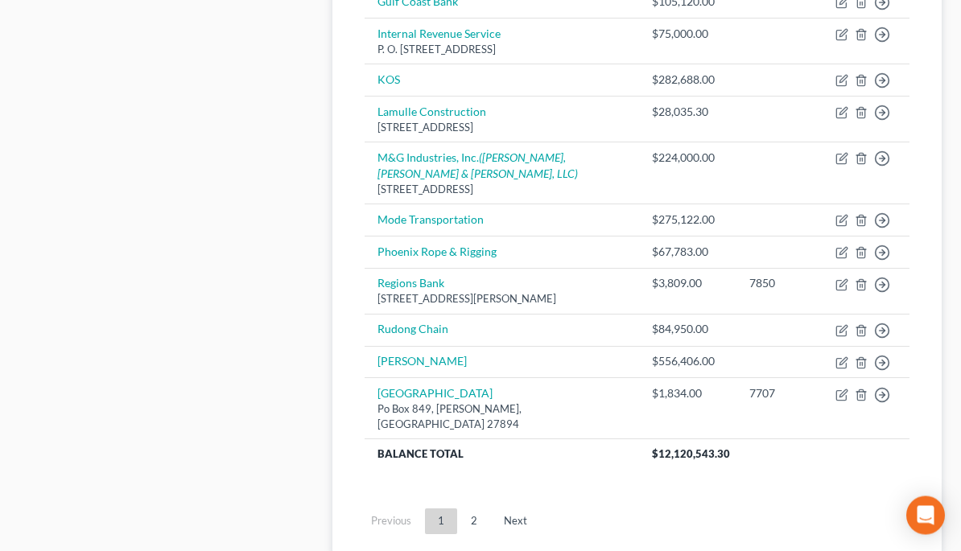
scroll to position [1077, 0]
click at [514, 534] on link "Next" at bounding box center [515, 522] width 49 height 26
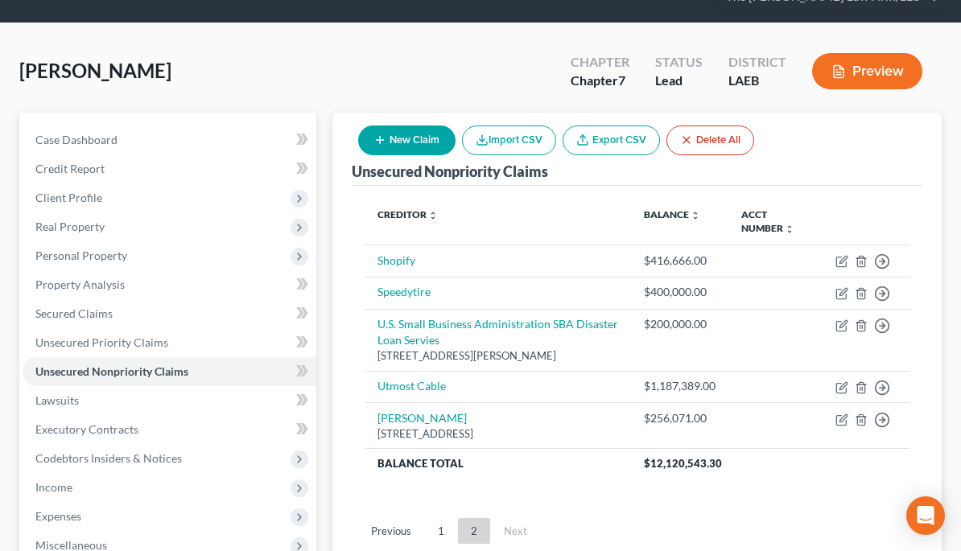
scroll to position [70, 0]
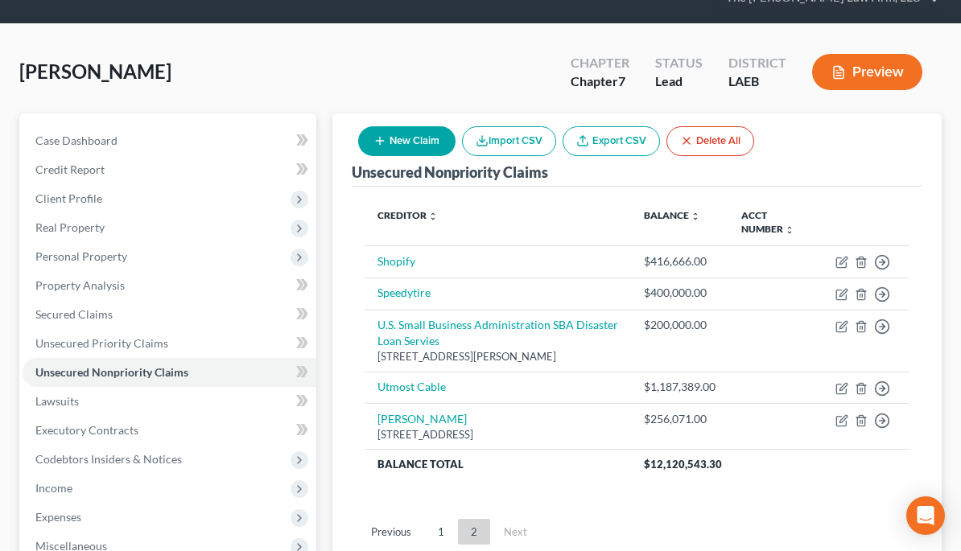
click at [410, 134] on button "New Claim" at bounding box center [406, 141] width 97 height 30
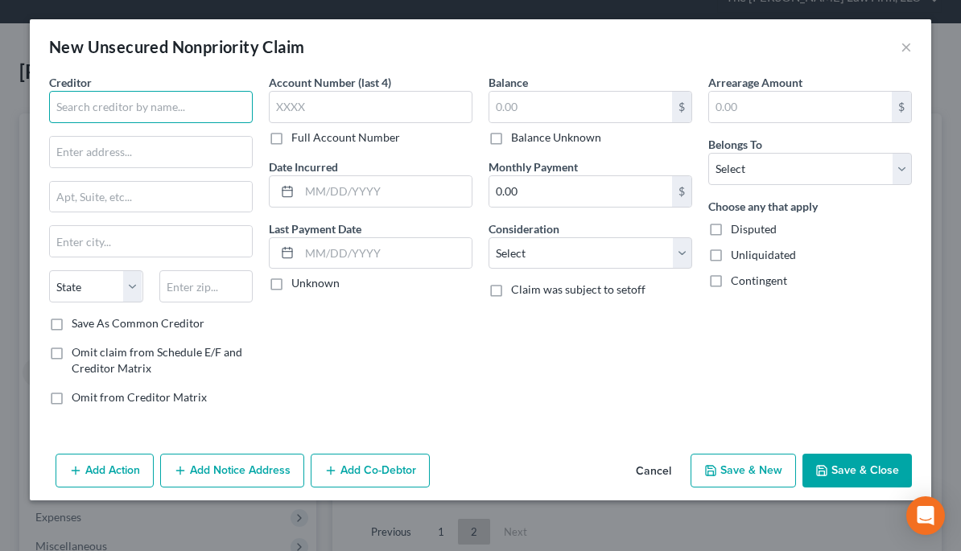
click at [172, 110] on input "text" at bounding box center [151, 107] width 204 height 32
type input "y"
type input "Yanaha Financial Services"
click at [167, 154] on input "text" at bounding box center [151, 152] width 202 height 31
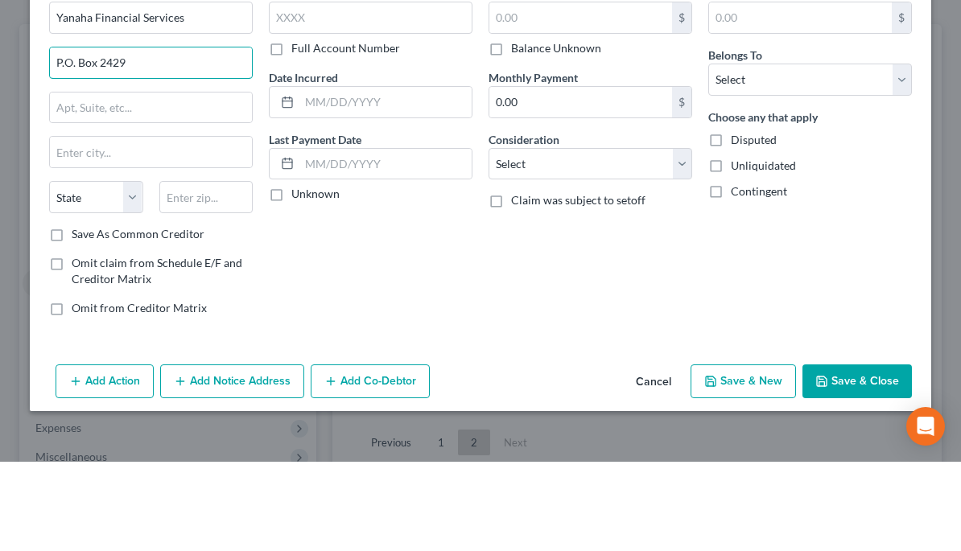
type input "P.O. Box 2429"
click at [197, 270] on input "text" at bounding box center [206, 286] width 94 height 32
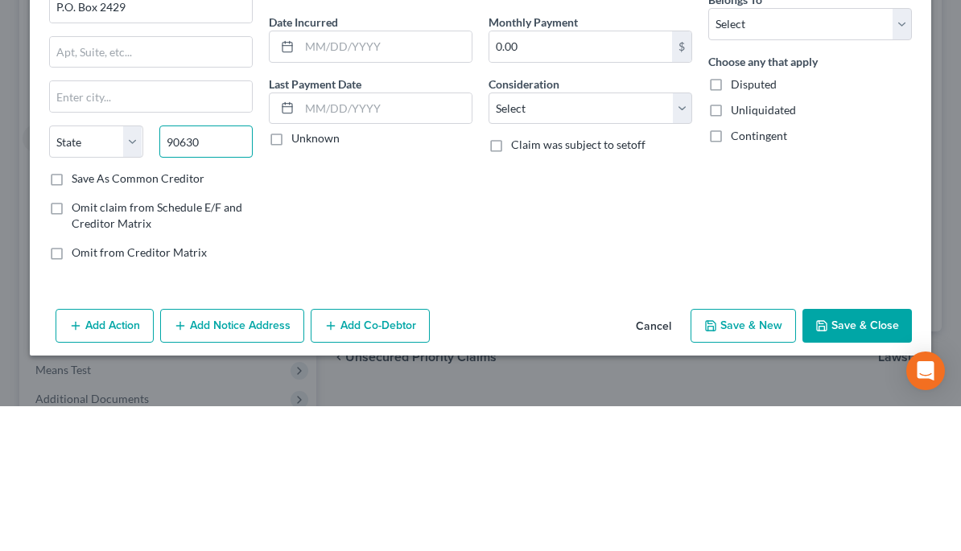
type input "90630"
click at [211, 182] on input "text" at bounding box center [151, 197] width 202 height 31
type input "Cypress"
select select "4"
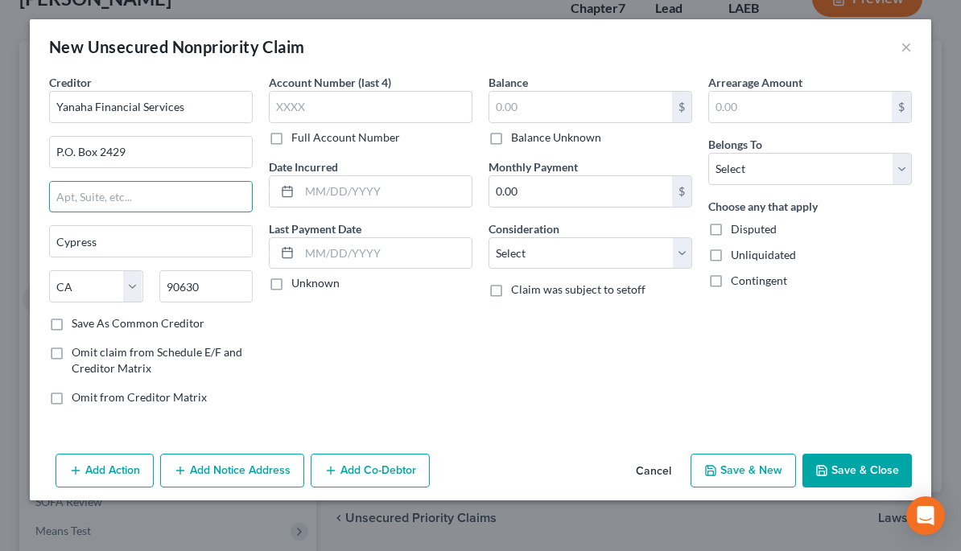
scroll to position [139, 0]
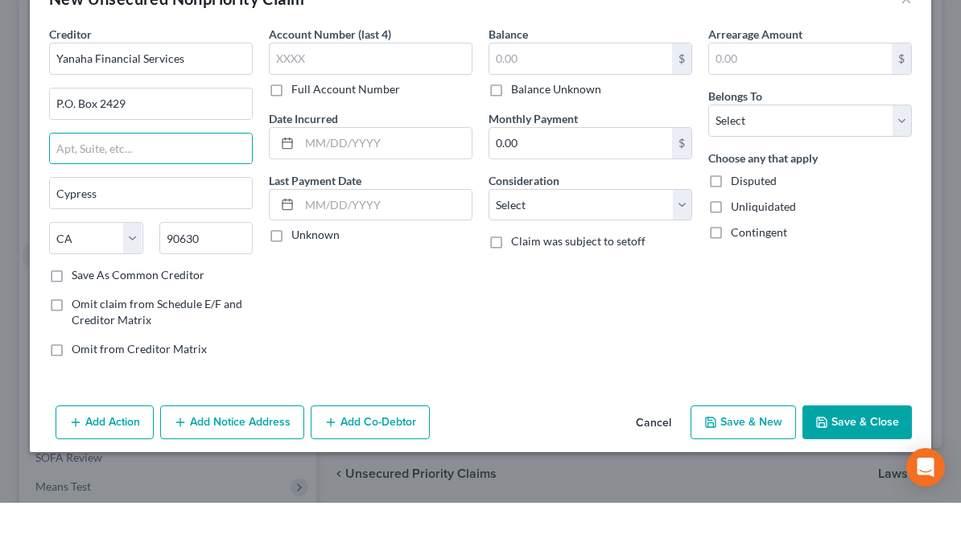
click at [511, 130] on label "Balance Unknown" at bounding box center [556, 138] width 90 height 16
click at [517, 130] on input "Balance Unknown" at bounding box center [522, 135] width 10 height 10
checkbox input "true"
type input "0.00"
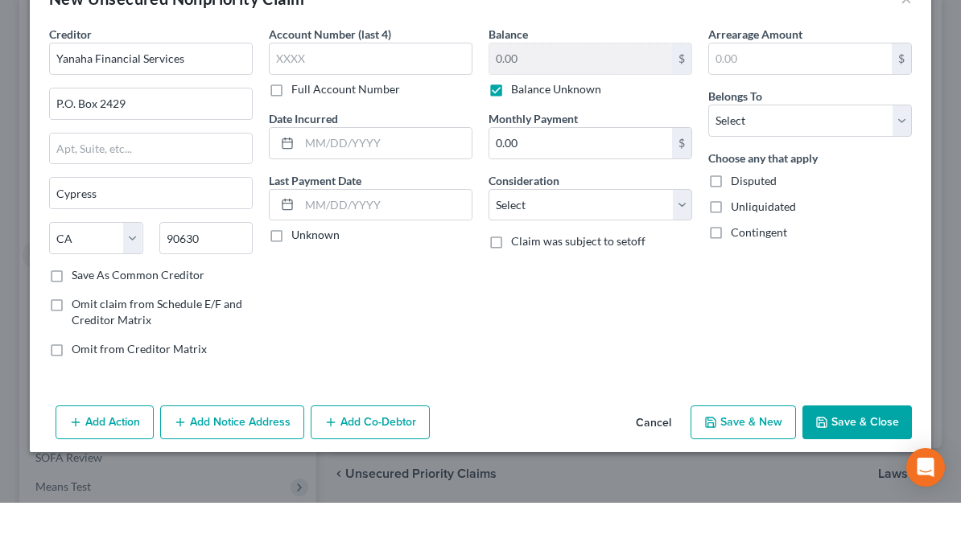
scroll to position [188, 0]
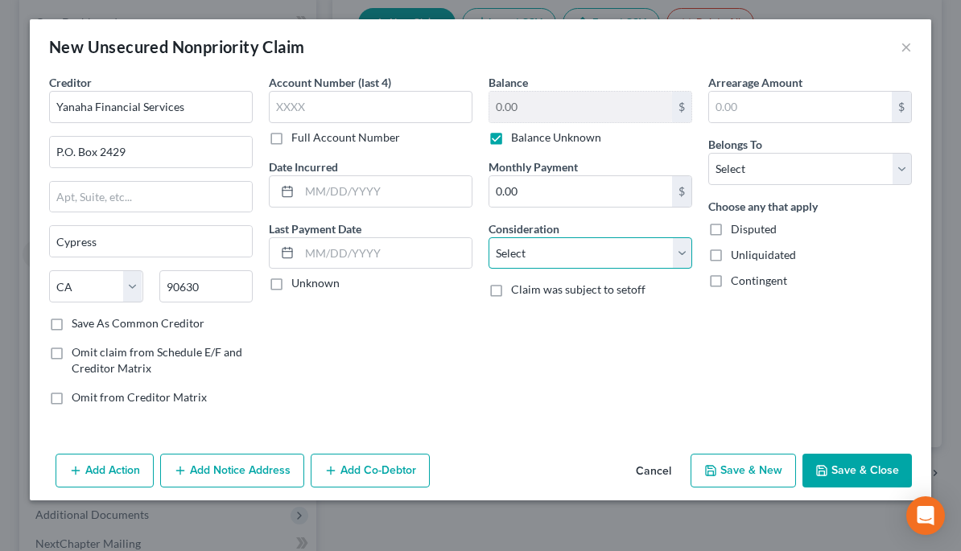
click at [687, 253] on select "Select Cable / Satellite Services Collection Agency Credit Card Debt Debt Couns…" at bounding box center [590, 253] width 204 height 32
select select "11"
click at [121, 472] on button "Add Action" at bounding box center [105, 471] width 98 height 34
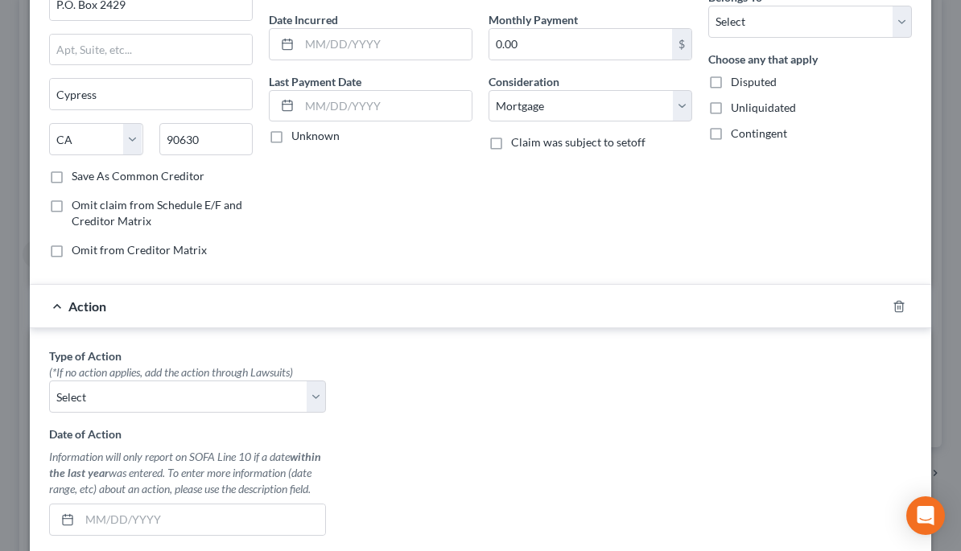
scroll to position [234, 0]
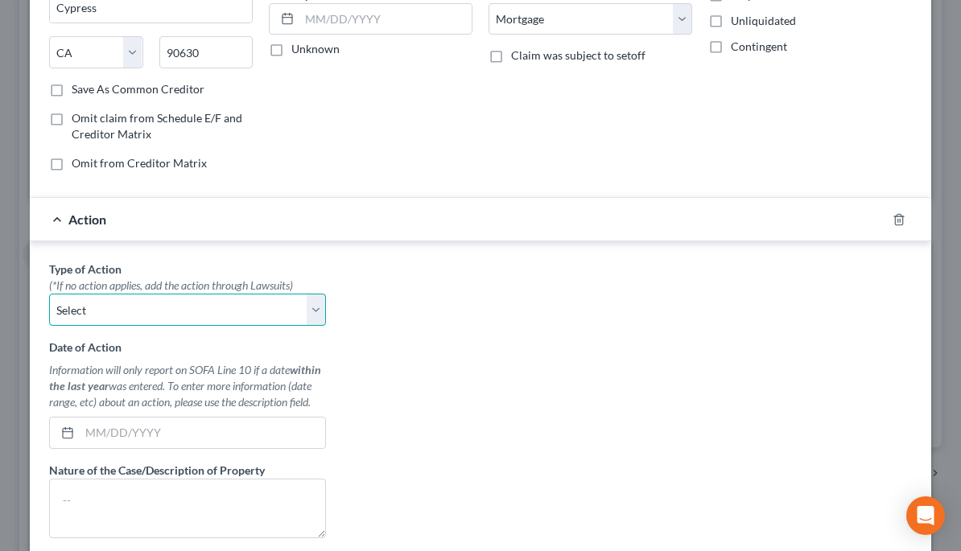
click at [311, 311] on select "Select Repossession Garnishment Foreclosure Personal Injury Attached, Seized, O…" at bounding box center [187, 310] width 277 height 32
select select "0"
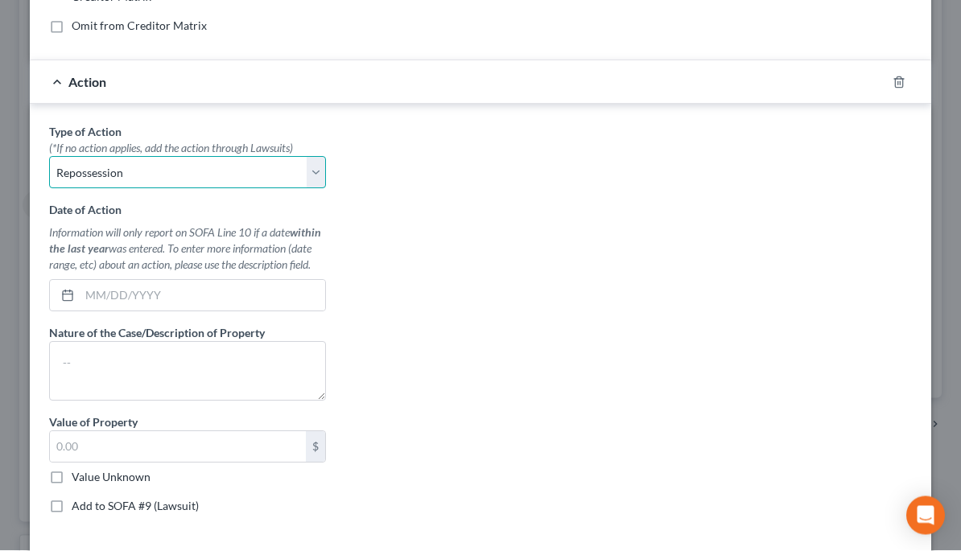
scroll to position [239, 0]
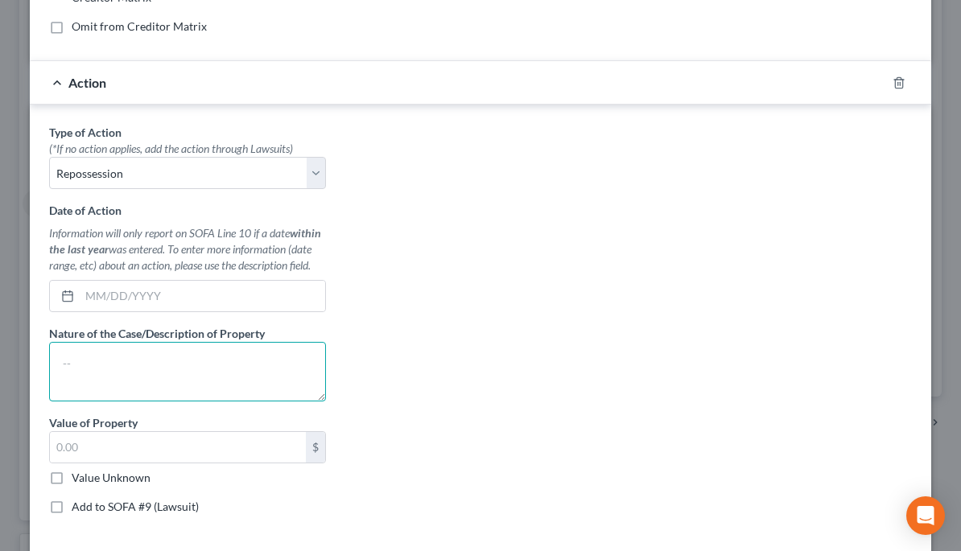
click at [92, 356] on textarea at bounding box center [187, 372] width 277 height 60
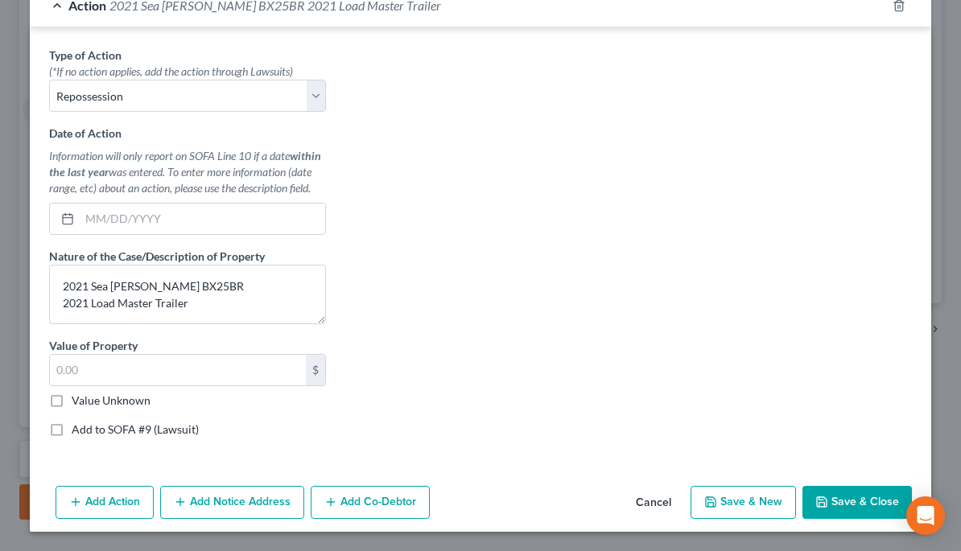
scroll to position [448, 0]
type textarea "2021 Sea Hunt BX25BR 2021 Load Master Trailer"
click at [859, 501] on button "Save & Close" at bounding box center [856, 503] width 109 height 34
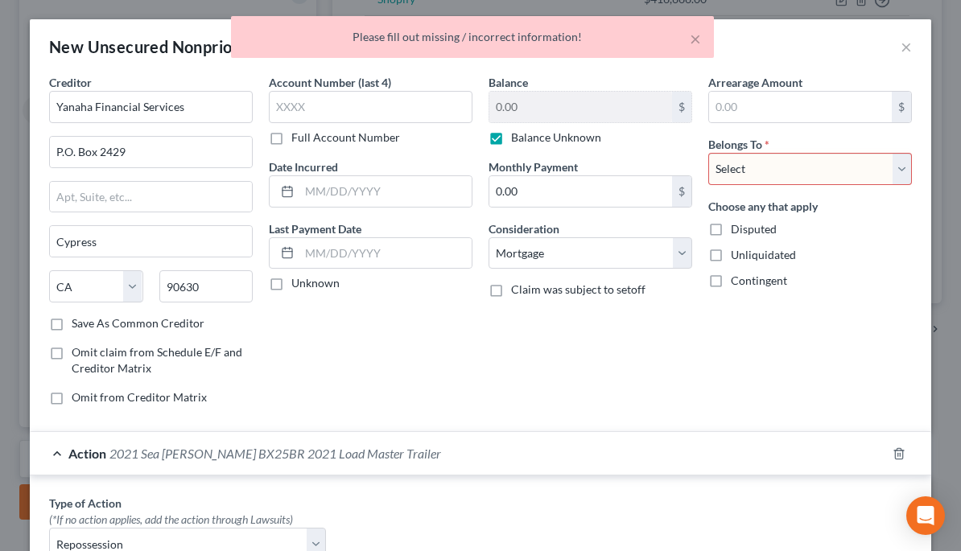
scroll to position [0, 0]
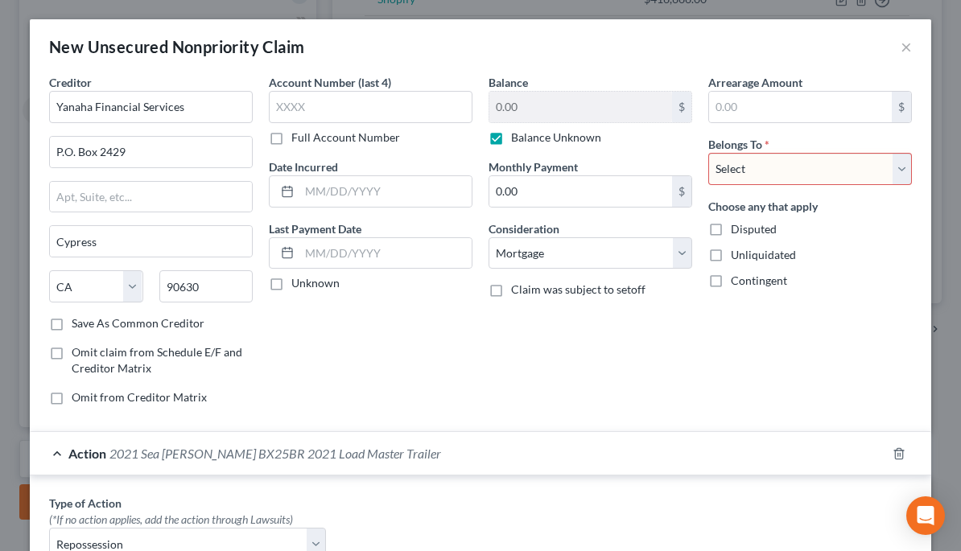
click at [884, 166] on select "Select Debtor 1 Only Debtor 2 Only Debtor 1 And Debtor 2 Only At Least One Of T…" at bounding box center [810, 169] width 204 height 32
select select "0"
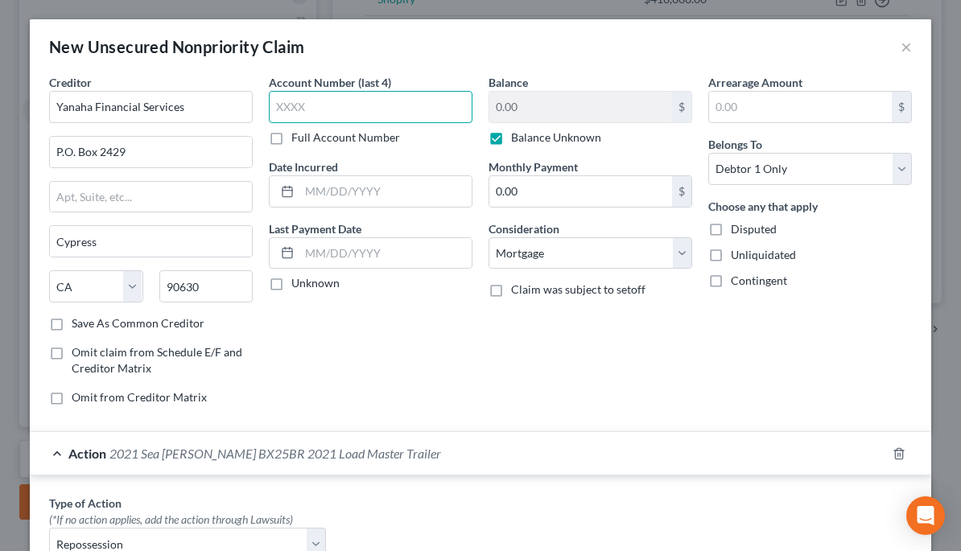
click at [316, 107] on input "text" at bounding box center [371, 107] width 204 height 32
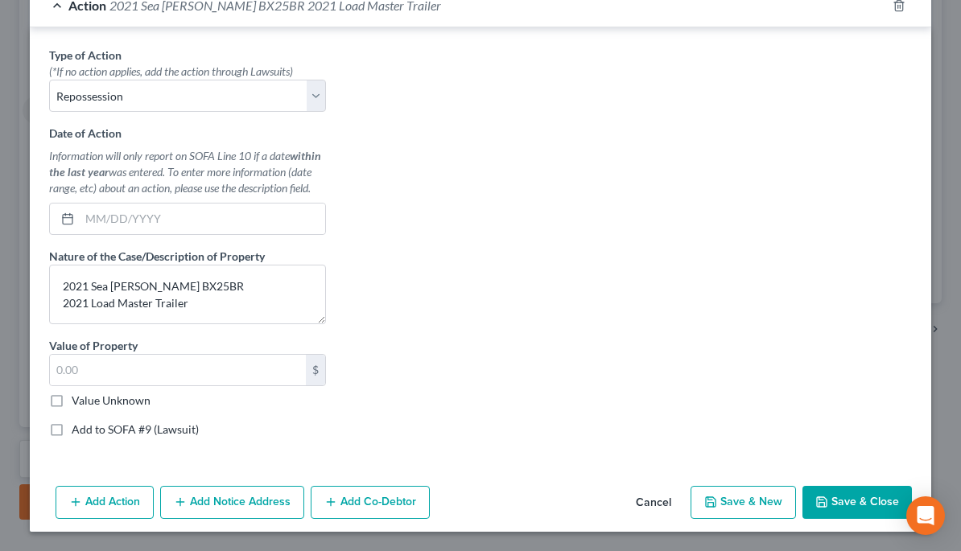
scroll to position [448, 0]
type input "8729"
click at [876, 498] on button "Save & Close" at bounding box center [856, 503] width 109 height 34
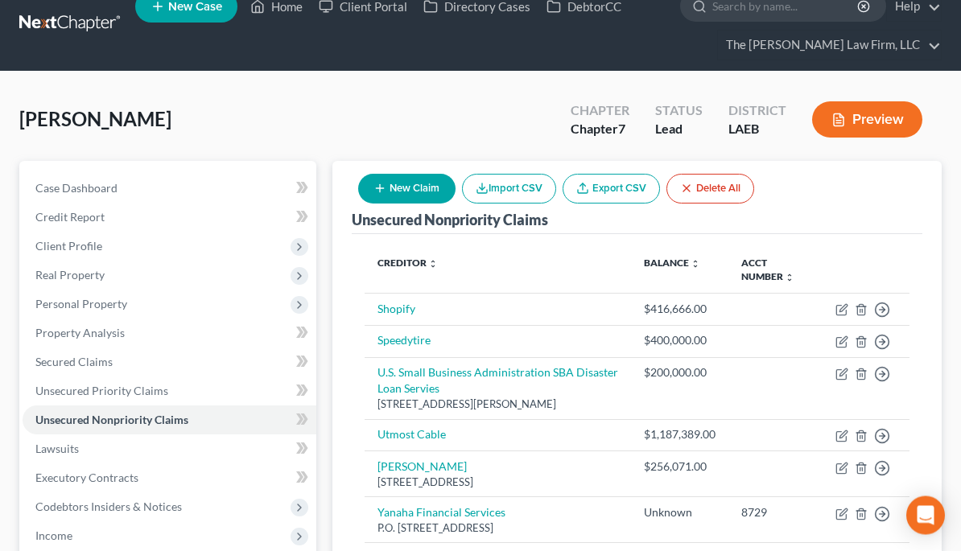
scroll to position [18, 0]
